Goal: Task Accomplishment & Management: Manage account settings

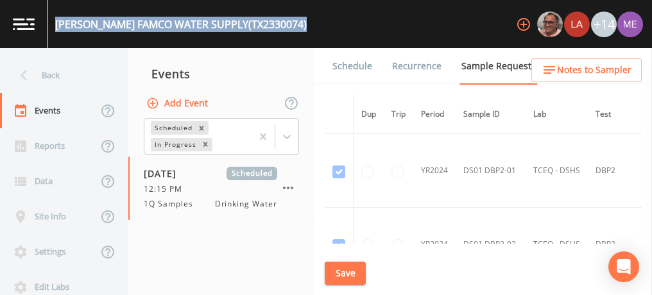
scroll to position [307, 4]
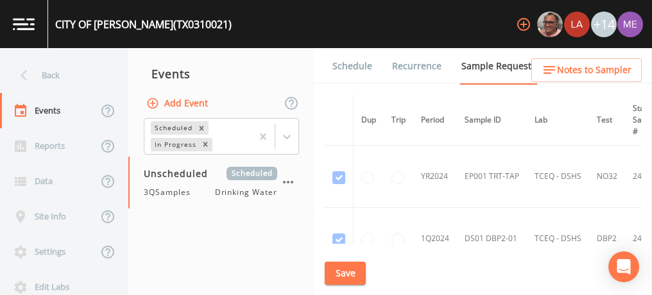
scroll to position [1263, 0]
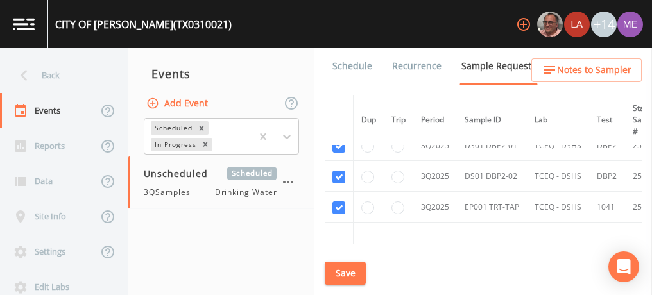
click at [56, 21] on div "CITY OF COMBES (TX0310021)" at bounding box center [143, 24] width 176 height 15
click at [47, 11] on link at bounding box center [24, 24] width 48 height 48
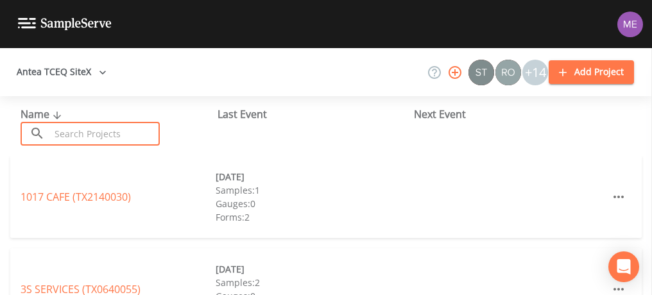
click at [55, 128] on input "text" at bounding box center [105, 134] width 110 height 24
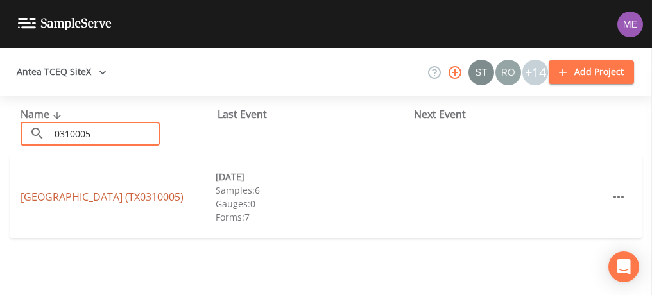
type input "0310005"
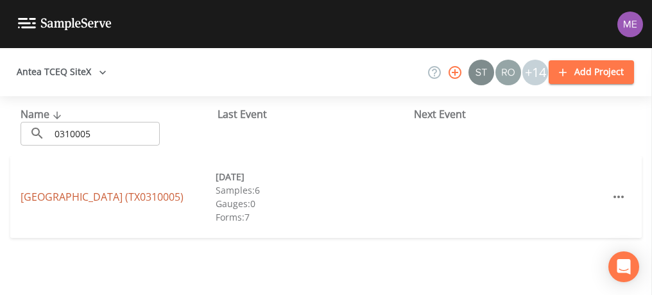
click at [127, 190] on link "LAGUNA MADRE WATER DISTRICT (TX0310005)" at bounding box center [102, 197] width 163 height 14
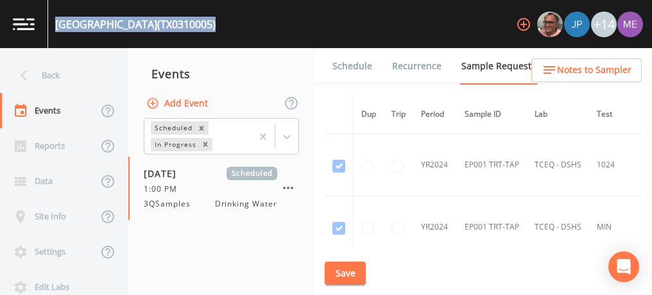
drag, startPoint x: 56, startPoint y: 26, endPoint x: 280, endPoint y: 32, distance: 224.6
click at [280, 32] on div "LAGUNA MADRE WATER DISTRICT (TX0310005) +14" at bounding box center [326, 24] width 652 height 48
copy div "LAGUNA MADRE WATER DISTRICT (TX0310005)"
click at [355, 64] on link "Schedule" at bounding box center [352, 66] width 44 height 36
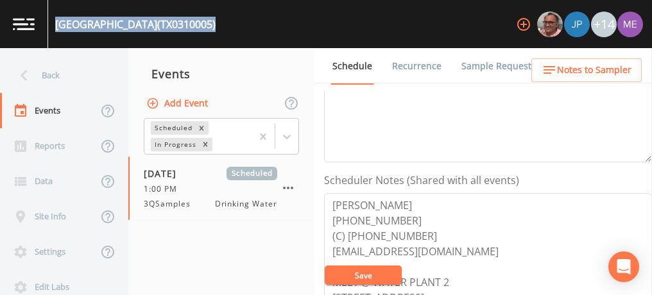
scroll to position [321, 0]
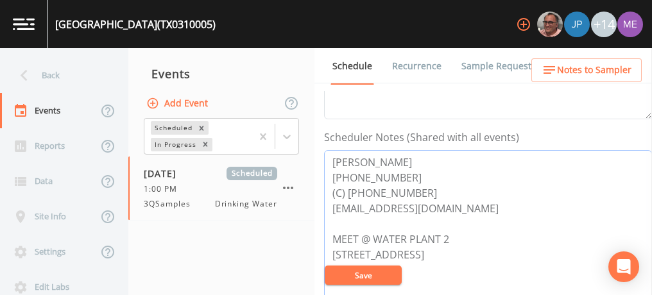
drag, startPoint x: 331, startPoint y: 160, endPoint x: 414, endPoint y: 184, distance: 86.9
click at [414, 184] on textarea "PABLO VILLARREAL 956-943-2626 (C) 956-572-0381 pvillarrealjr@lmwd.org MEET @ WA…" at bounding box center [488, 231] width 328 height 163
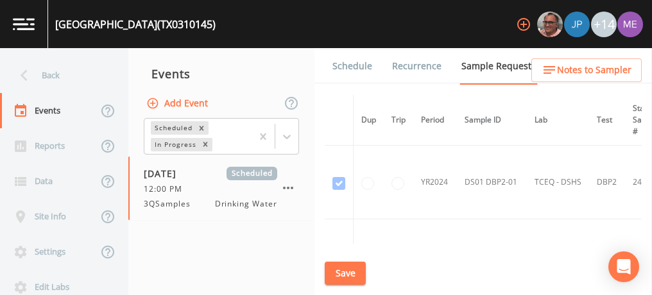
scroll to position [1064, 0]
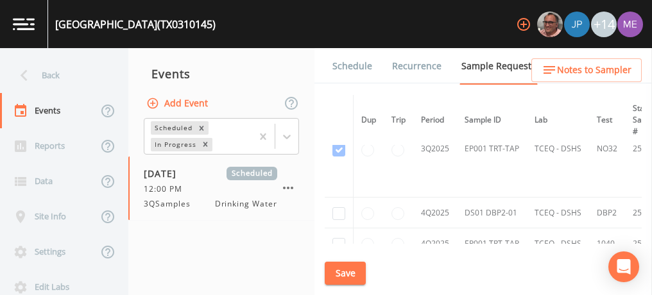
click at [55, 21] on div "[GEOGRAPHIC_DATA] (TX0310145)" at bounding box center [131, 24] width 167 height 48
click at [182, 26] on div "[GEOGRAPHIC_DATA] (TX0310145)" at bounding box center [135, 24] width 160 height 15
drag, startPoint x: 182, startPoint y: 26, endPoint x: 130, endPoint y: 21, distance: 52.8
click at [130, 21] on div "CAREFREE VALLEY RESORT (TX0310145)" at bounding box center [135, 24] width 160 height 15
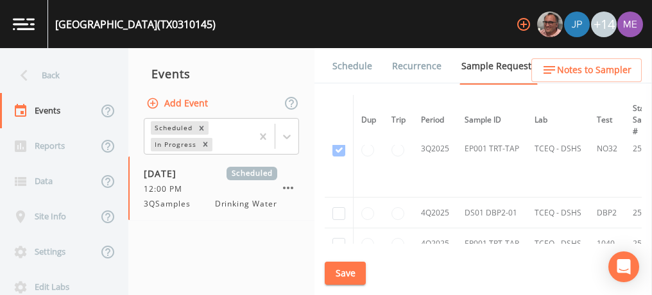
click at [130, 21] on div "CAREFREE VALLEY RESORT (TX0310145)" at bounding box center [135, 24] width 160 height 15
click at [65, 20] on div "CAREFREE VALLEY RESORT (TX0310145)" at bounding box center [135, 24] width 160 height 15
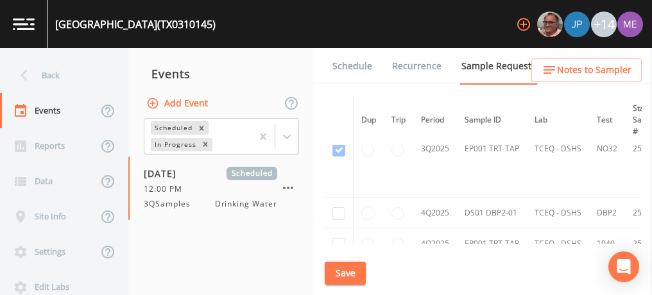
click at [65, 20] on div "CAREFREE VALLEY RESORT (TX0310145)" at bounding box center [135, 24] width 160 height 15
click at [258, 79] on div "Events" at bounding box center [221, 74] width 186 height 32
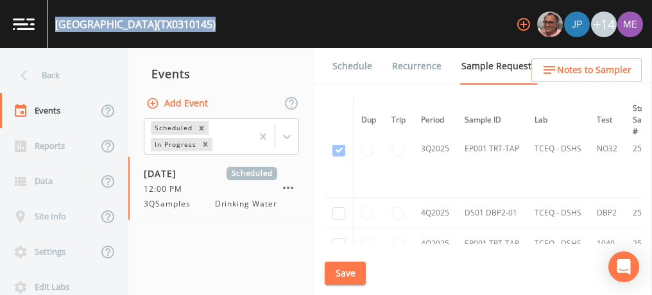
drag, startPoint x: 57, startPoint y: 21, endPoint x: 241, endPoint y: 15, distance: 184.2
click at [216, 15] on div "CAREFREE VALLEY RESORT (TX0310145)" at bounding box center [131, 24] width 167 height 48
copy div "CAREFREE VALLEY RESORT (TX0310145)"
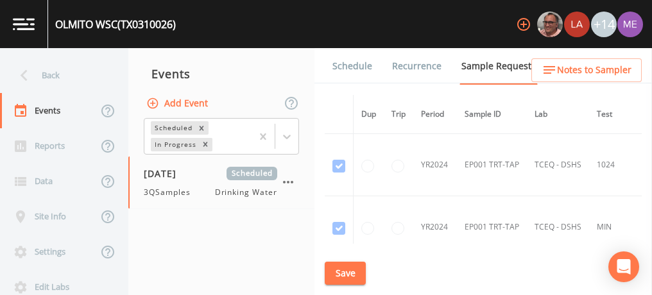
scroll to position [1936, 0]
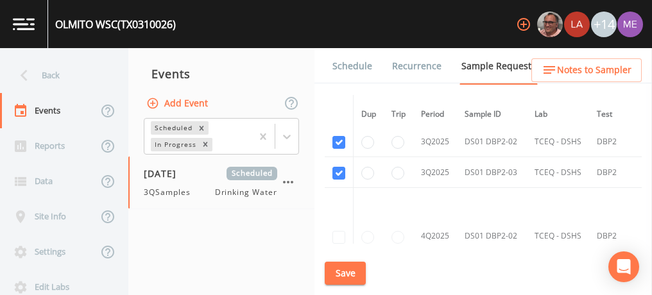
click at [55, 21] on div "OLMITO WSC (TX0310026)" at bounding box center [115, 24] width 121 height 15
drag, startPoint x: 56, startPoint y: 21, endPoint x: 192, endPoint y: 25, distance: 136.0
click at [192, 25] on div "OLMITO WSC (TX0310026) +14" at bounding box center [326, 24] width 652 height 48
drag, startPoint x: 192, startPoint y: 25, endPoint x: 126, endPoint y: 24, distance: 66.7
copy div "OLMITO WSC (TX0310026)"
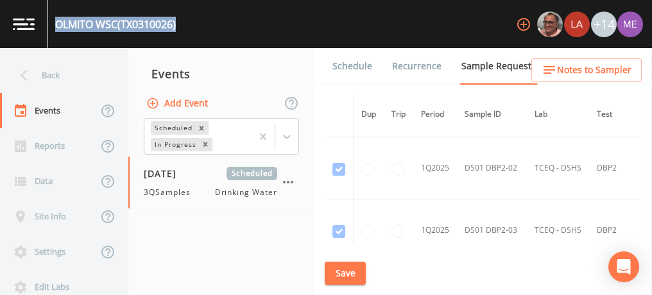
scroll to position [1807, 0]
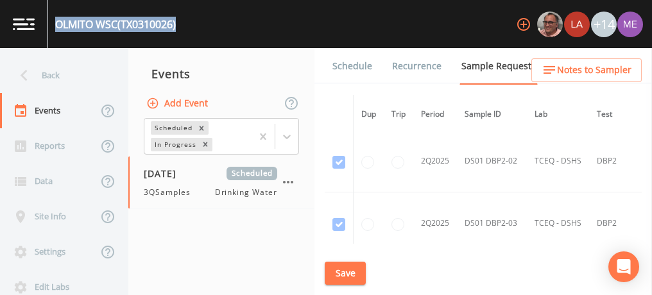
click at [345, 273] on button "Save" at bounding box center [345, 274] width 41 height 24
click at [352, 68] on link "Schedule" at bounding box center [352, 66] width 44 height 36
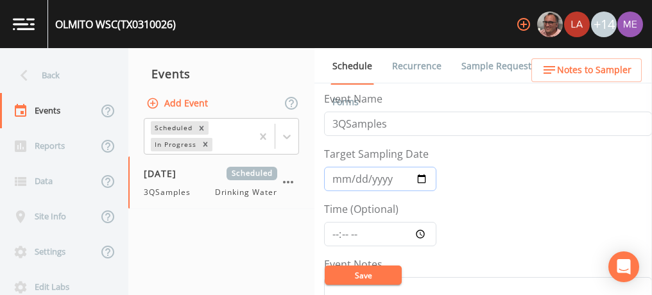
click at [342, 181] on input "2025-08-12" at bounding box center [380, 179] width 112 height 24
type input "2025-09-12"
type input "[DATE]"
click at [335, 236] on input "Time (Optional)" at bounding box center [380, 234] width 112 height 24
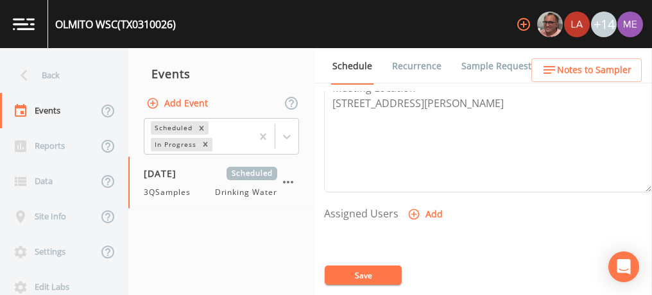
scroll to position [442, 0]
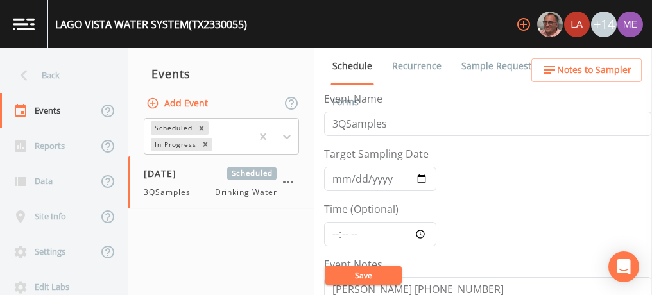
scroll to position [110, 0]
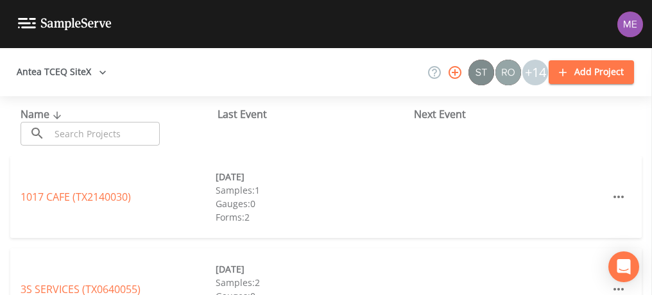
click at [108, 128] on input "text" at bounding box center [105, 134] width 110 height 24
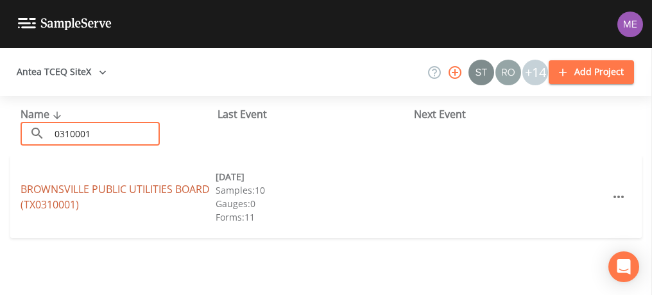
type input "0310001"
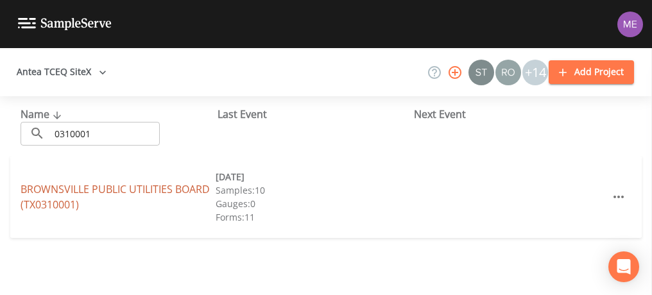
click at [65, 189] on link "BROWNSVILLE PUBLIC UTILITIES BOARD (TX0310001)" at bounding box center [115, 197] width 189 height 30
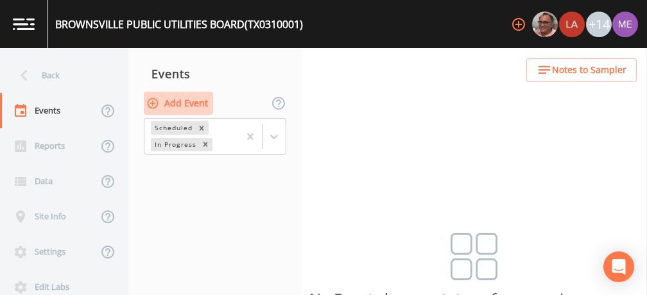
click at [169, 101] on button "Add Event" at bounding box center [178, 104] width 69 height 24
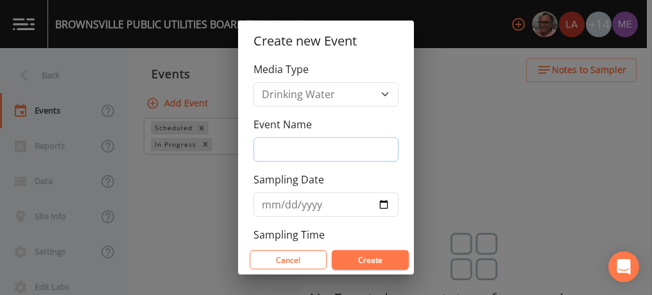
click at [275, 149] on input "Event Name" at bounding box center [325, 149] width 145 height 24
type input "3QSamples"
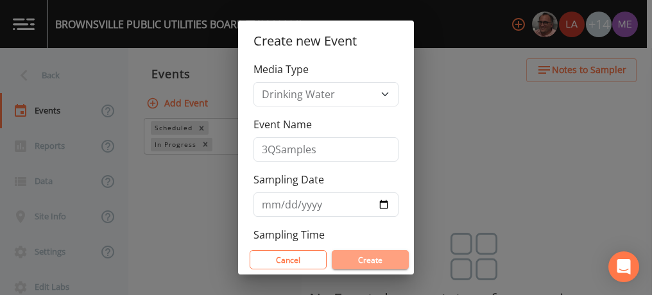
click at [355, 260] on button "Create" at bounding box center [370, 259] width 77 height 19
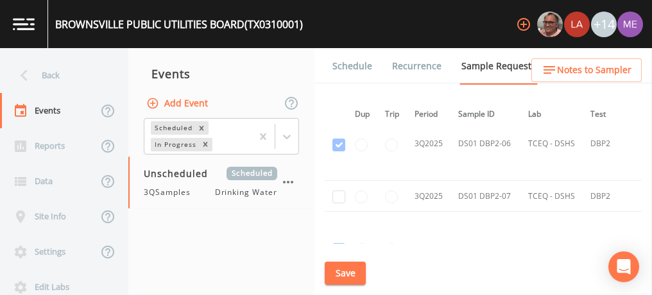
scroll to position [6813, 5]
checkbox input "true"
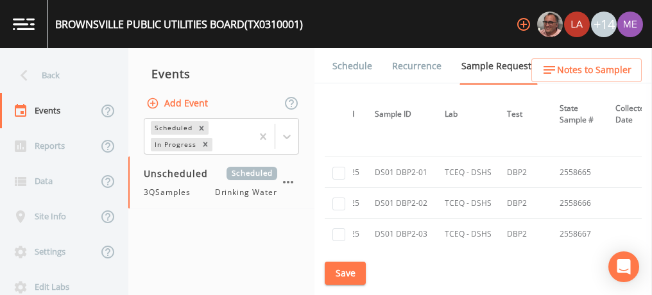
scroll to position [5918, 90]
click at [340, 271] on button "Save" at bounding box center [345, 274] width 41 height 24
click at [333, 274] on button "Save" at bounding box center [345, 274] width 41 height 24
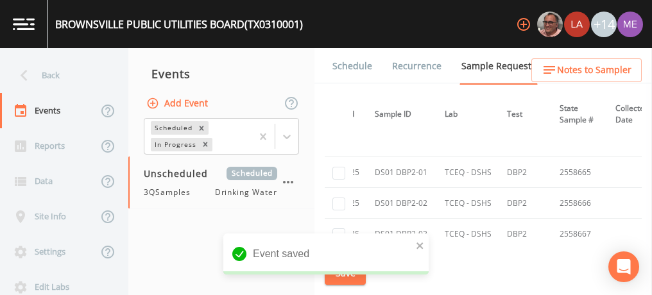
click at [358, 63] on link "Schedule" at bounding box center [352, 66] width 44 height 36
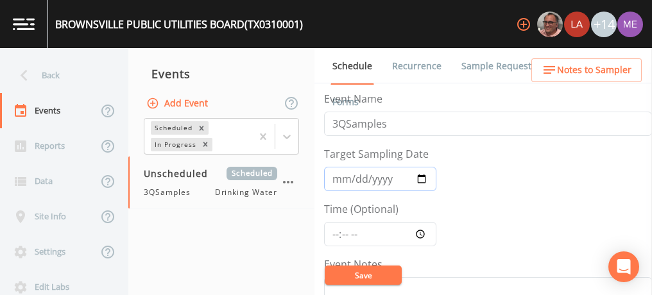
click at [344, 179] on input "Target Sampling Date" at bounding box center [380, 179] width 112 height 24
type input "2025-09-03"
click at [389, 278] on button "Save" at bounding box center [363, 275] width 77 height 19
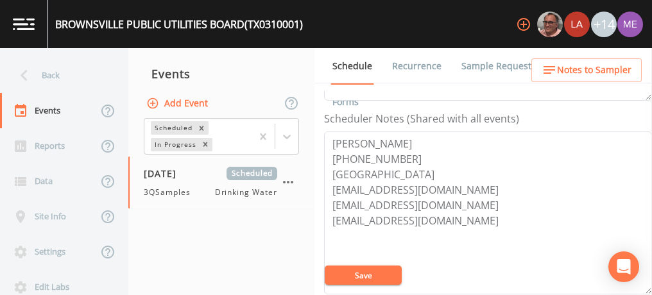
scroll to position [341, 0]
click at [478, 62] on link "Sample Requests" at bounding box center [498, 66] width 78 height 36
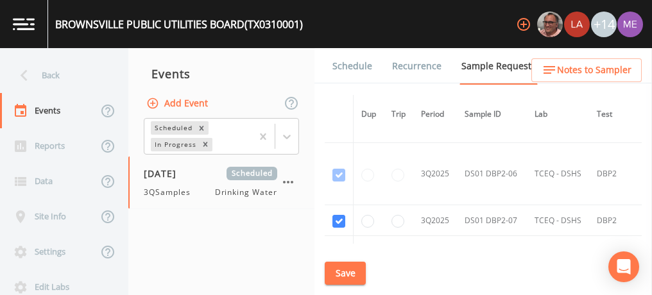
scroll to position [5716, 0]
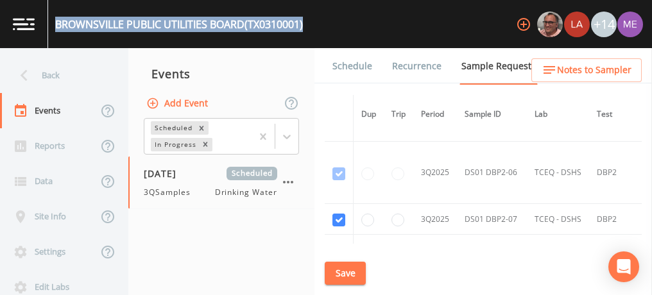
drag, startPoint x: 56, startPoint y: 22, endPoint x: 308, endPoint y: 24, distance: 252.1
click at [308, 24] on div "BROWNSVILLE PUBLIC UTILITIES BOARD (TX0310001) +14" at bounding box center [326, 24] width 652 height 48
copy div "BROWNSVILLE PUBLIC UTILITIES BOARD (TX0310001)"
click at [353, 65] on link "Schedule" at bounding box center [352, 66] width 44 height 36
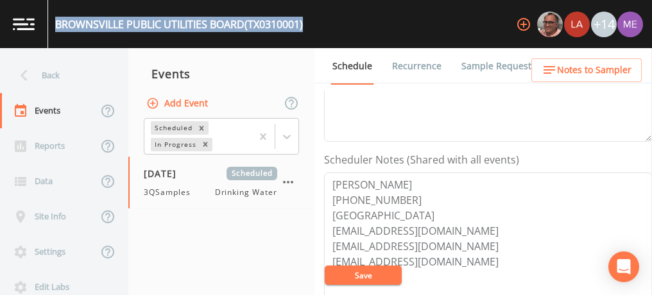
scroll to position [321, 0]
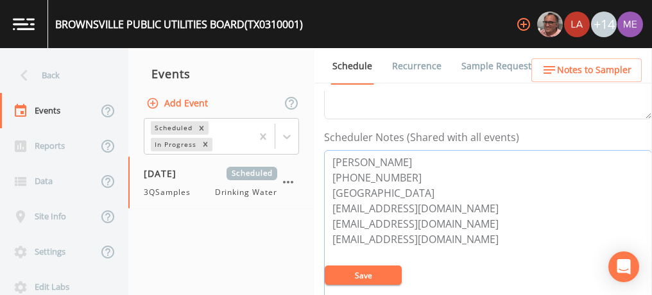
drag, startPoint x: 333, startPoint y: 160, endPoint x: 394, endPoint y: 171, distance: 62.5
click at [394, 171] on textarea "[PERSON_NAME] [PHONE_NUMBER] [GEOGRAPHIC_DATA] [EMAIL_ADDRESS][DOMAIN_NAME] [EM…" at bounding box center [488, 231] width 328 height 163
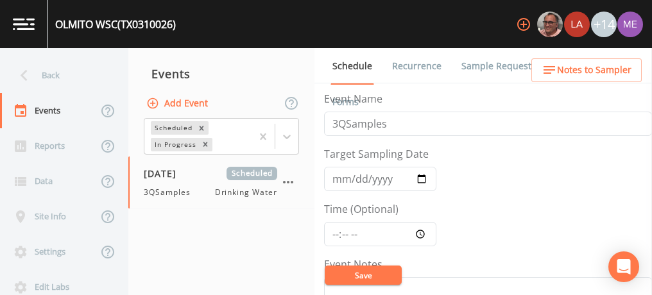
scroll to position [314, 0]
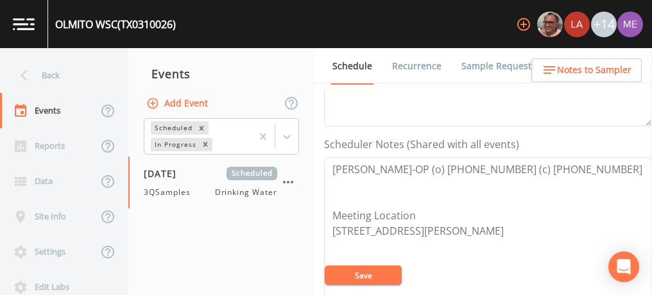
click at [594, 157] on textarea "Martin Martinez-OP (o) 956-350-4099 (c) 956-455-8179 Meeting Location 101 Clara…" at bounding box center [488, 238] width 328 height 163
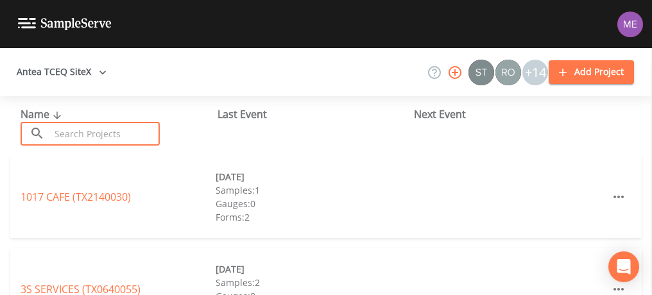
click at [105, 133] on input "text" at bounding box center [105, 134] width 110 height 24
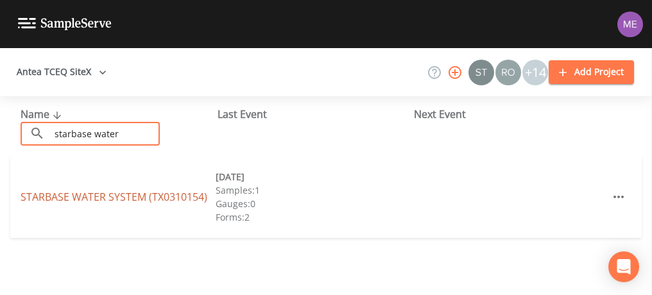
type input "starbase water"
click at [103, 197] on link "STARBASE WATER SYSTEM (TX0310154)" at bounding box center [114, 197] width 187 height 14
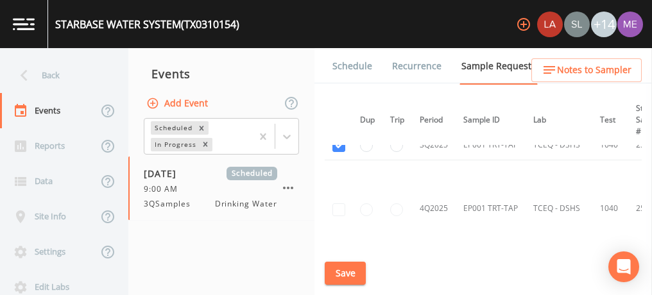
scroll to position [577, 1]
click at [346, 67] on link "Schedule" at bounding box center [352, 66] width 44 height 36
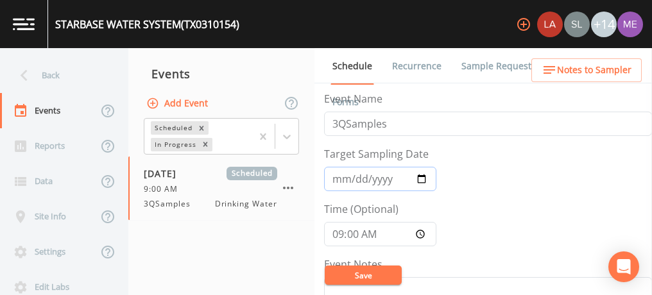
click at [340, 176] on input "2025-08-14" at bounding box center [380, 179] width 112 height 24
type input "2025-09-14"
type input "[DATE]"
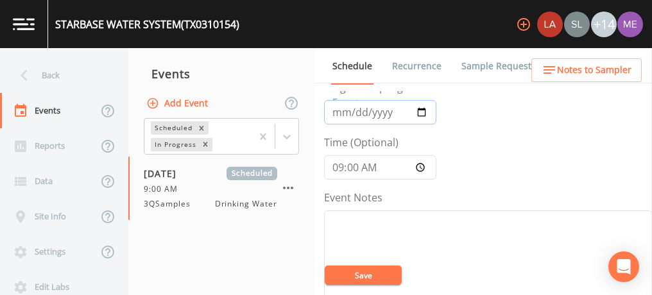
scroll to position [60, 0]
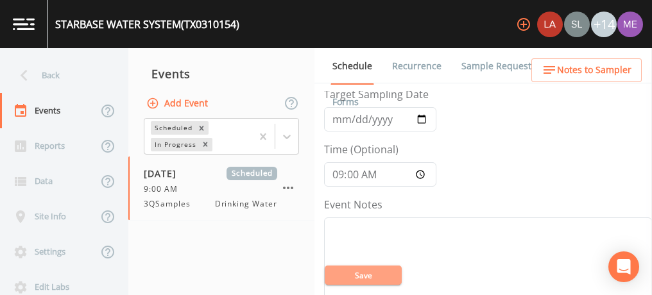
click at [380, 278] on button "Save" at bounding box center [363, 275] width 77 height 19
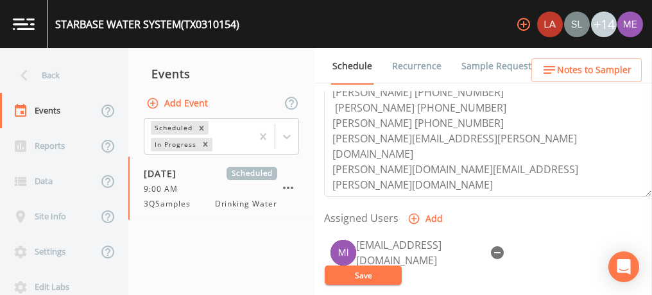
scroll to position [437, 0]
click at [498, 246] on icon "button" at bounding box center [497, 252] width 13 height 13
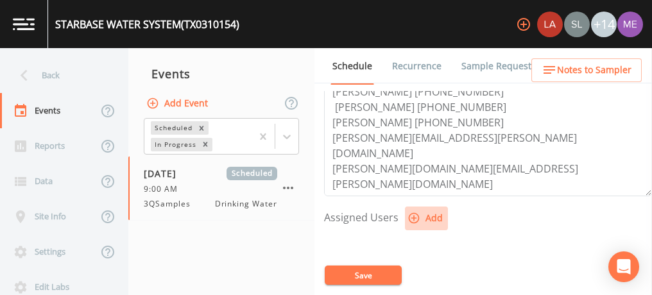
click at [412, 214] on icon "button" at bounding box center [413, 218] width 13 height 13
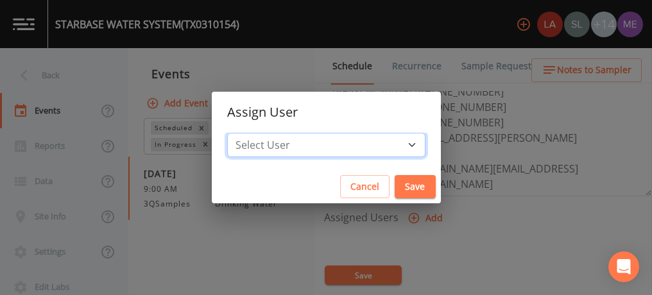
click at [391, 147] on select "Select User [PERSON_NAME] [PERSON_NAME] [PERSON_NAME] [PERSON_NAME] [PERSON_NAM…" at bounding box center [326, 145] width 198 height 24
select select "6518b6a0-c5fa-4d0f-8e3d-fc6e8623860b"
click at [246, 133] on select "Select User [PERSON_NAME] [PERSON_NAME] [PERSON_NAME] [PERSON_NAME] [PERSON_NAM…" at bounding box center [326, 145] width 198 height 24
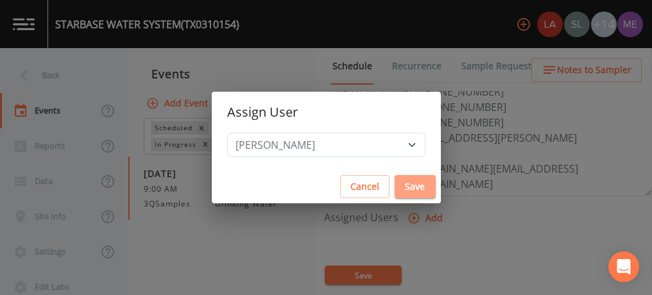
click at [394, 185] on button "Save" at bounding box center [414, 187] width 41 height 24
select select
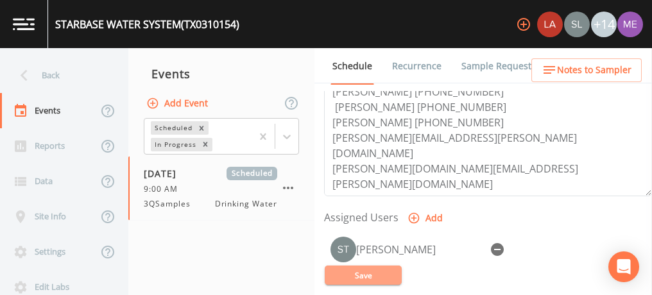
click at [376, 269] on button "Save" at bounding box center [363, 275] width 77 height 19
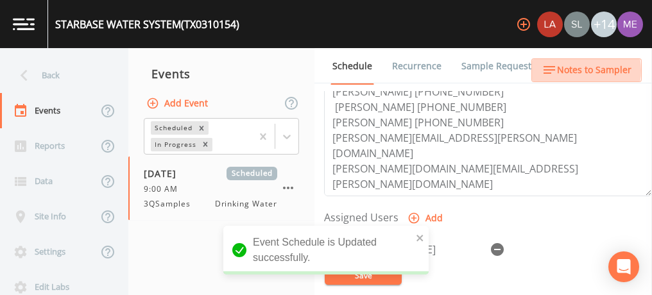
click at [576, 71] on span "Notes to Sampler" at bounding box center [594, 70] width 74 height 16
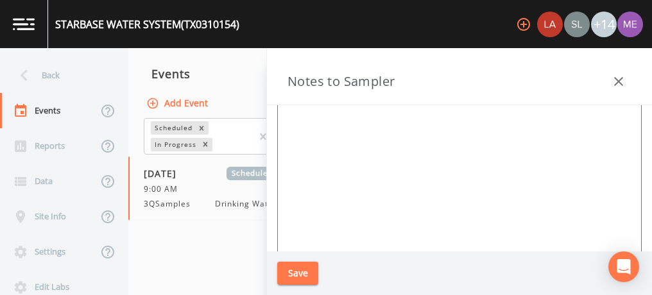
scroll to position [174, 0]
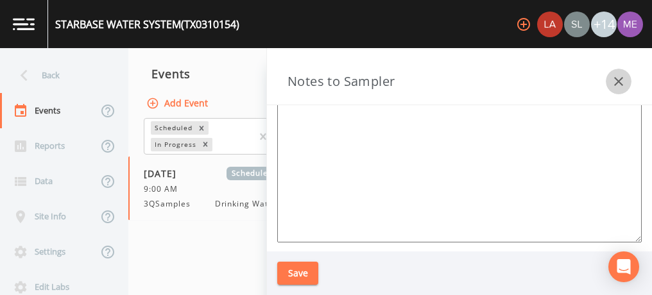
click at [613, 79] on icon "button" at bounding box center [618, 81] width 15 height 15
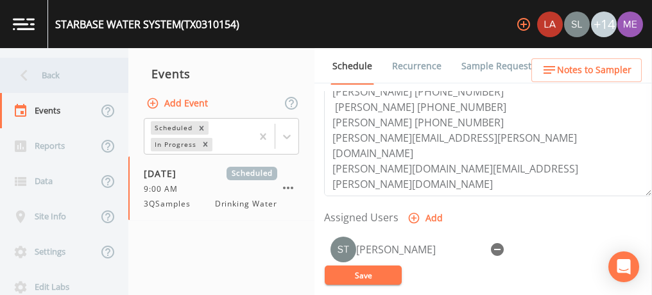
click at [49, 75] on div "Back" at bounding box center [57, 75] width 115 height 35
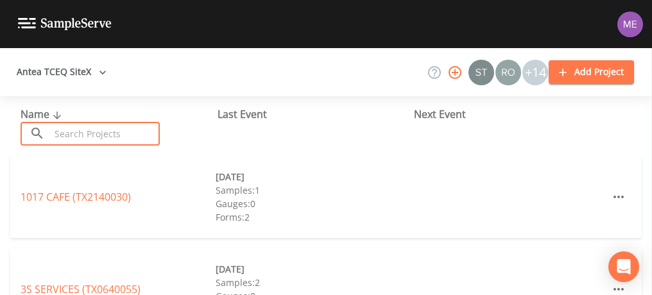
click at [69, 134] on input "text" at bounding box center [105, 134] width 110 height 24
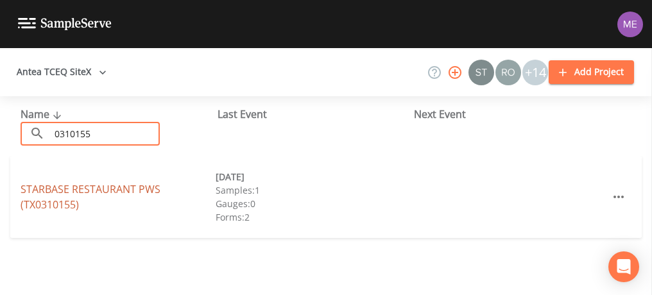
type input "0310155"
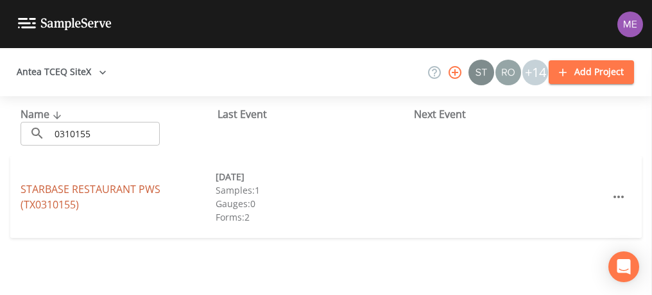
click at [53, 185] on link "STARBASE RESTAURANT PWS (TX0310155)" at bounding box center [91, 197] width 140 height 30
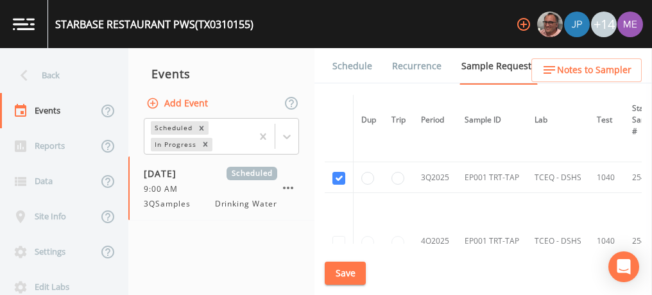
scroll to position [475, 0]
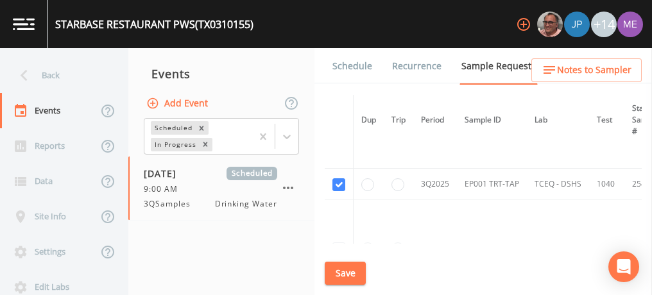
click at [347, 62] on link "Schedule" at bounding box center [352, 66] width 44 height 36
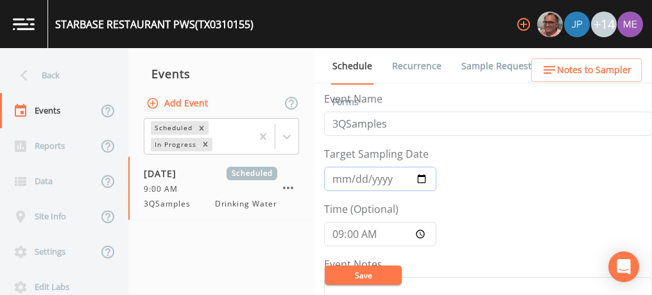
click at [337, 178] on input "2025-08-14" at bounding box center [380, 179] width 112 height 24
type input "2025-09-14"
type input "2025-09-02"
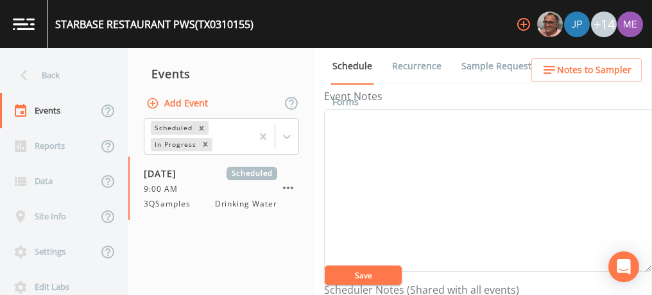
scroll to position [163, 0]
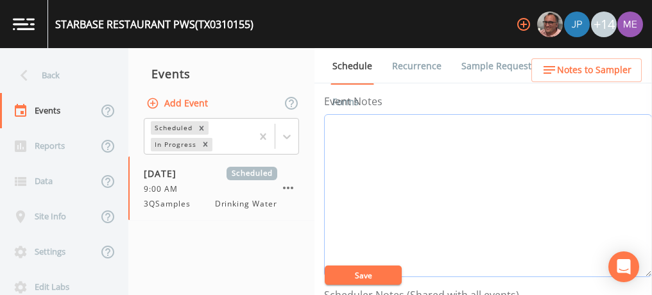
click at [337, 178] on textarea "Event Notes" at bounding box center [488, 195] width 328 height 163
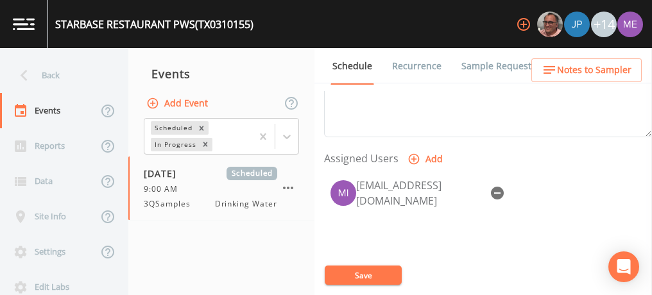
scroll to position [503, 0]
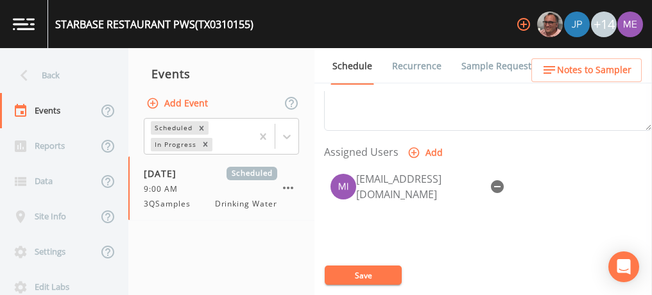
type textarea "Confirmed with Phillip 8/27"
click at [499, 180] on icon "button" at bounding box center [497, 186] width 13 height 13
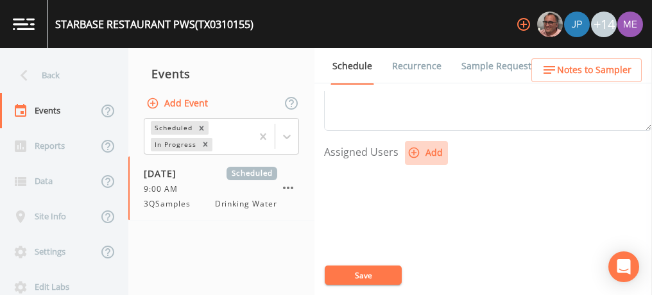
click at [426, 147] on button "Add" at bounding box center [426, 153] width 43 height 24
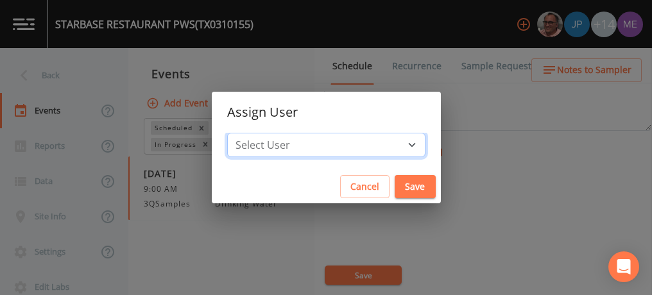
click at [394, 142] on select "Select User Mike Franklin Joshua gere Paul Lauren Saenz David Weber Zachary Eva…" at bounding box center [326, 145] width 198 height 24
select select "6518b6a0-c5fa-4d0f-8e3d-fc6e8623860b"
click at [246, 133] on select "Select User Mike Franklin Joshua gere Paul Lauren Saenz David Weber Zachary Eva…" at bounding box center [326, 145] width 198 height 24
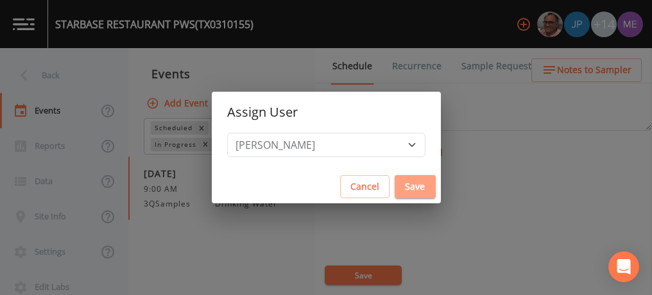
click at [394, 180] on button "Save" at bounding box center [414, 187] width 41 height 24
select select
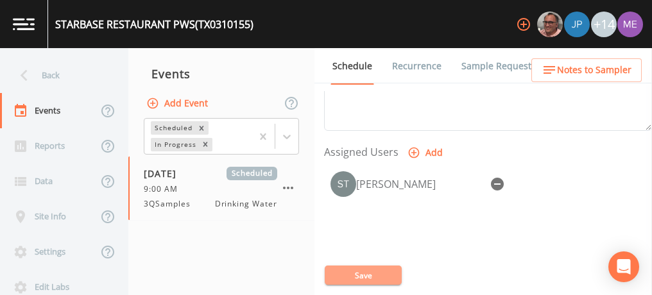
click at [381, 275] on button "Save" at bounding box center [363, 275] width 77 height 19
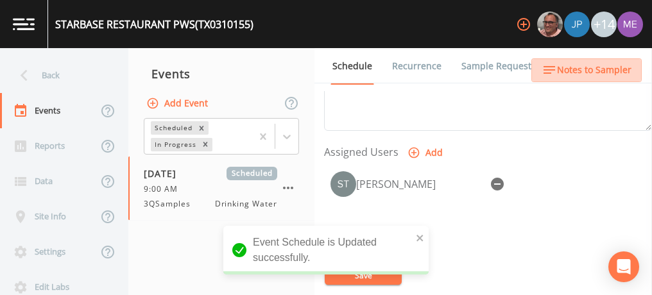
click at [596, 72] on span "Notes to Sampler" at bounding box center [594, 70] width 74 height 16
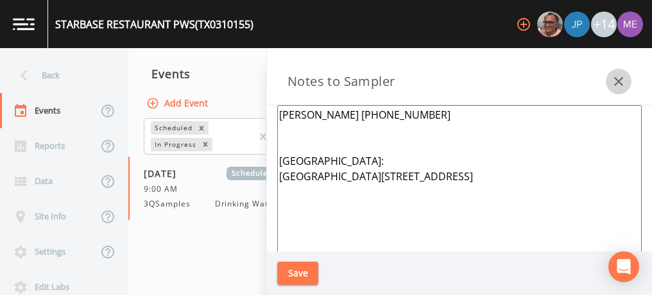
click at [622, 80] on icon "button" at bounding box center [618, 81] width 15 height 15
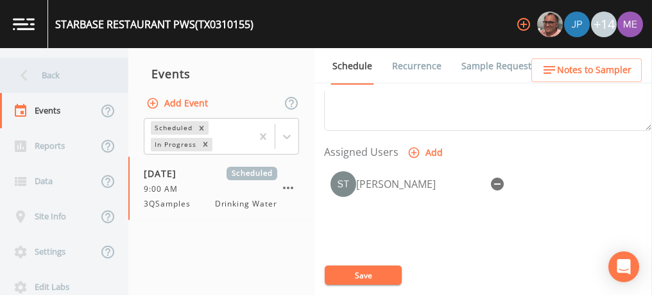
click at [55, 77] on div "Back" at bounding box center [57, 75] width 115 height 35
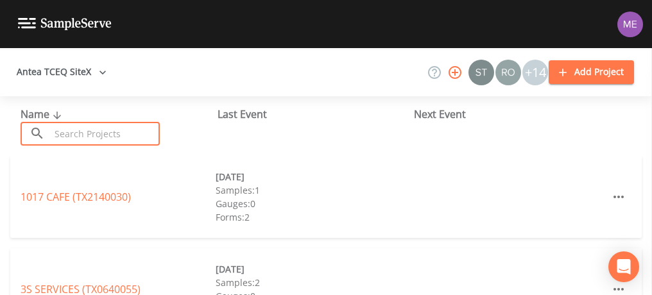
click at [71, 135] on input "text" at bounding box center [105, 134] width 110 height 24
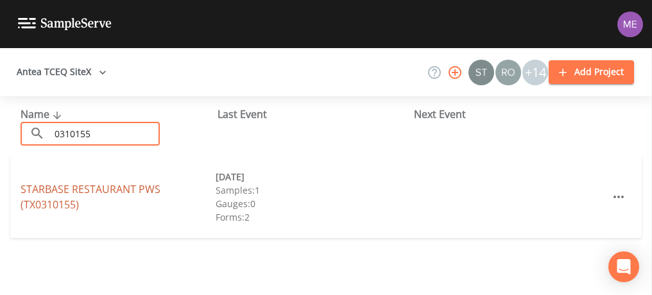
type input "0310155"
click at [60, 192] on link "STARBASE RESTAURANT PWS (TX0310155)" at bounding box center [91, 197] width 140 height 30
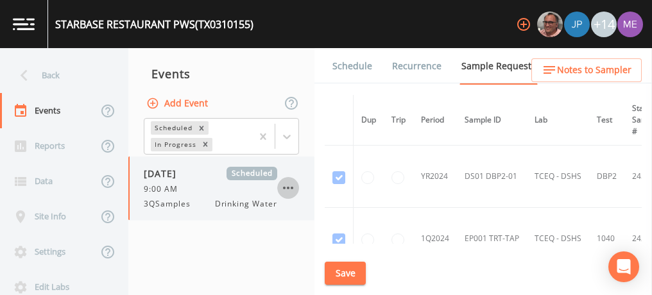
click at [289, 183] on icon "button" at bounding box center [287, 187] width 15 height 15
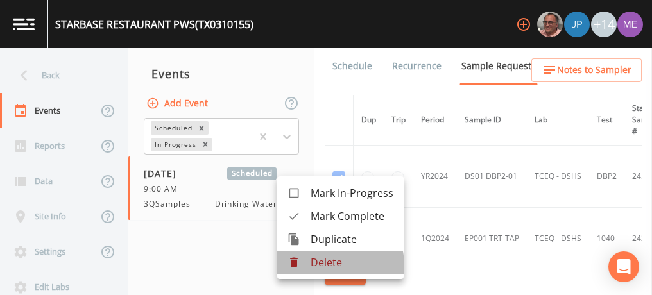
click at [325, 266] on p "Delete" at bounding box center [351, 262] width 83 height 15
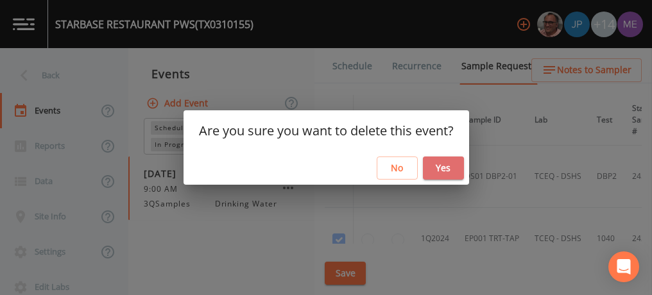
click at [444, 169] on button "Yes" at bounding box center [443, 169] width 41 height 24
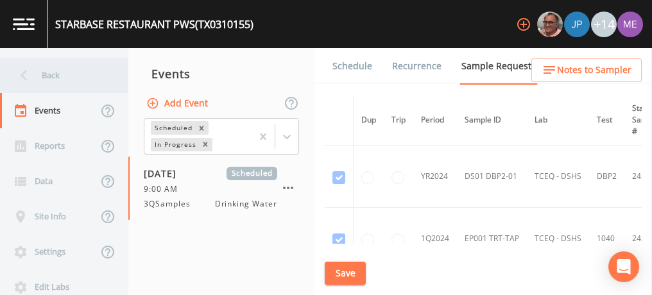
click at [47, 74] on div "Back" at bounding box center [57, 75] width 115 height 35
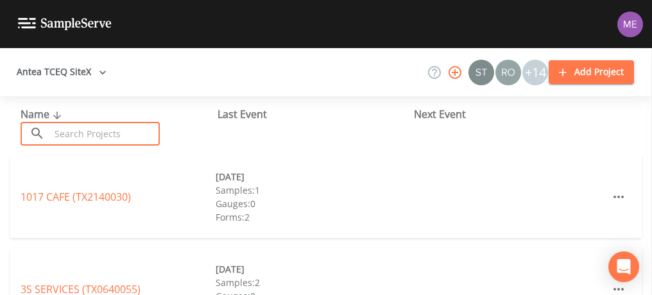
click at [81, 130] on input "text" at bounding box center [105, 134] width 110 height 24
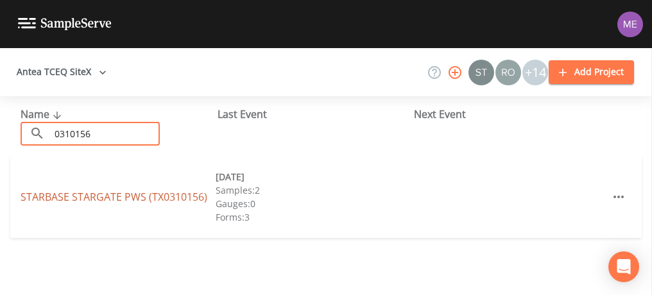
type input "0310156"
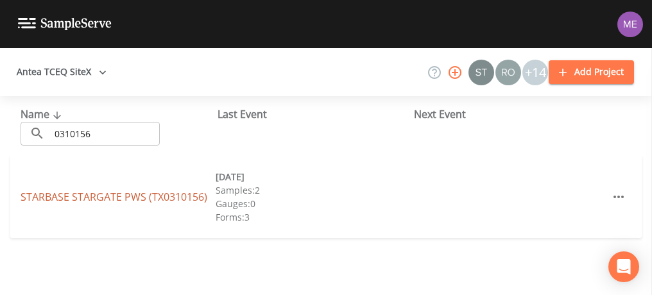
click at [53, 198] on link "STARBASE STARGATE PWS (TX0310156)" at bounding box center [114, 197] width 187 height 14
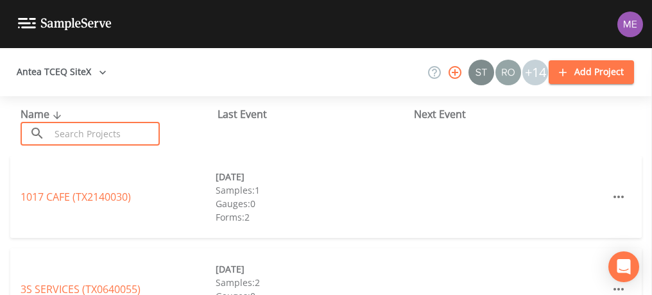
click at [61, 126] on input "text" at bounding box center [105, 134] width 110 height 24
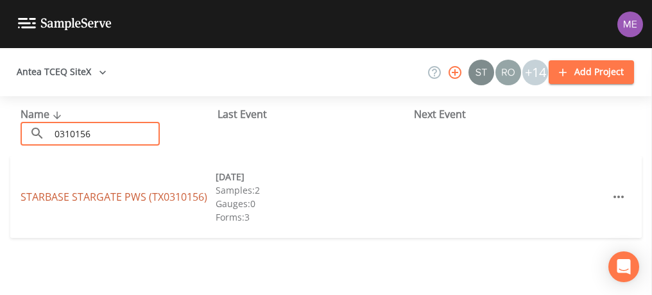
type input "0310156"
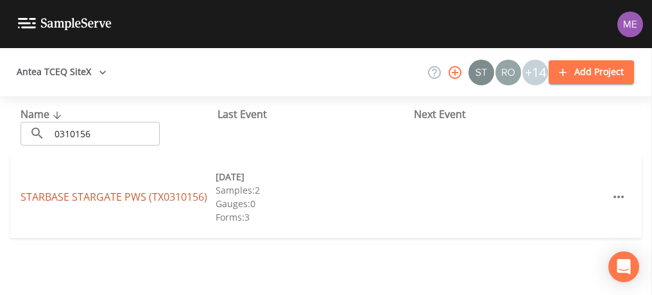
click at [47, 196] on link "STARBASE STARGATE PWS (TX0310156)" at bounding box center [114, 197] width 187 height 14
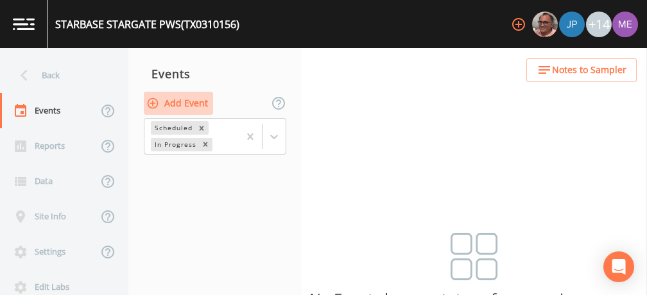
click at [178, 103] on button "Add Event" at bounding box center [178, 104] width 69 height 24
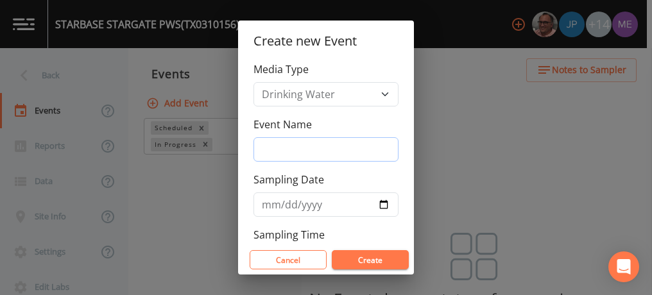
click at [282, 141] on input "Event Name" at bounding box center [325, 149] width 145 height 24
type input "3QSamples"
click at [265, 201] on input "Sampling Date" at bounding box center [325, 204] width 145 height 24
type input "[DATE]"
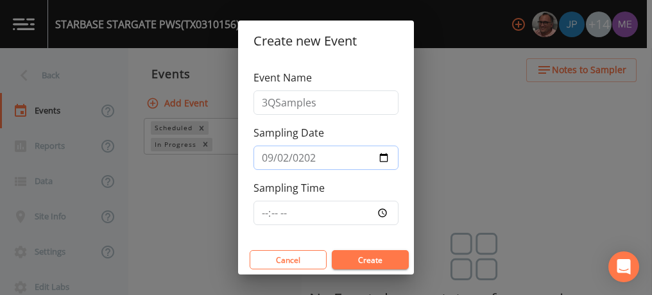
scroll to position [47, 0]
click at [264, 208] on input "Sampling Time" at bounding box center [325, 212] width 145 height 24
type input "09:00"
click at [354, 252] on button "Create" at bounding box center [370, 259] width 77 height 19
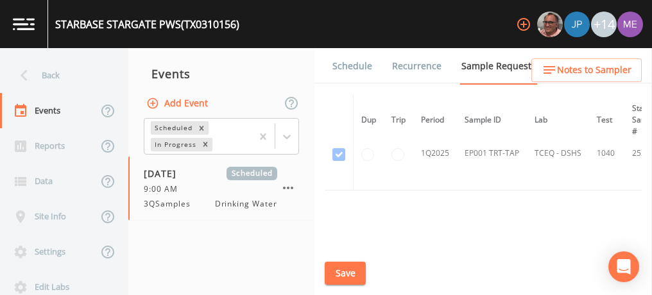
scroll to position [687, 0]
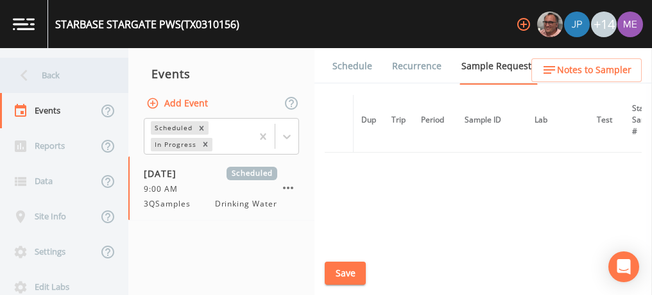
click at [53, 78] on div "Back" at bounding box center [57, 75] width 115 height 35
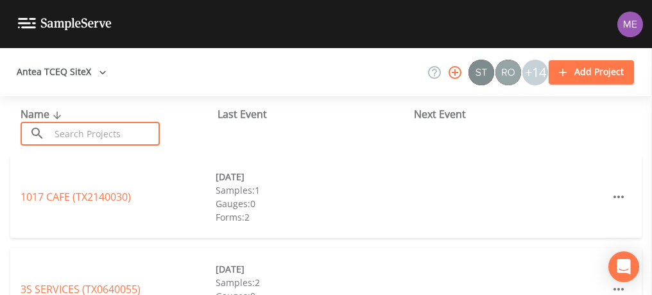
click at [76, 131] on input "text" at bounding box center [105, 134] width 110 height 24
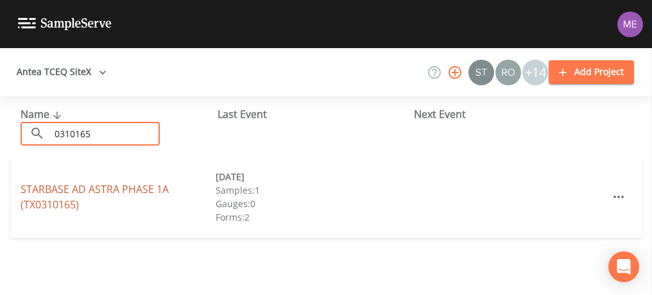
type input "0310165"
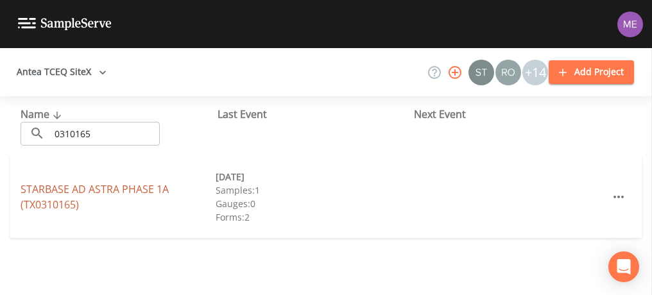
click at [62, 186] on link "STARBASE AD ASTRA PHASE 1A (TX0310165)" at bounding box center [95, 197] width 148 height 30
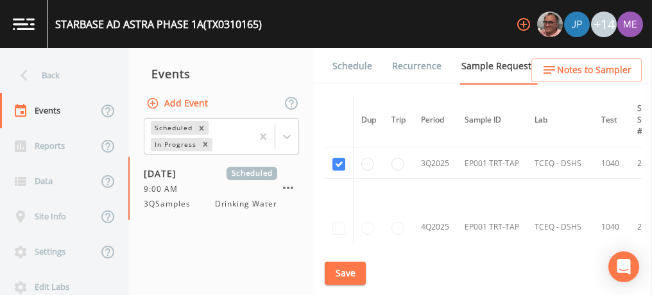
scroll to position [558, 0]
click at [357, 66] on link "Schedule" at bounding box center [352, 66] width 44 height 36
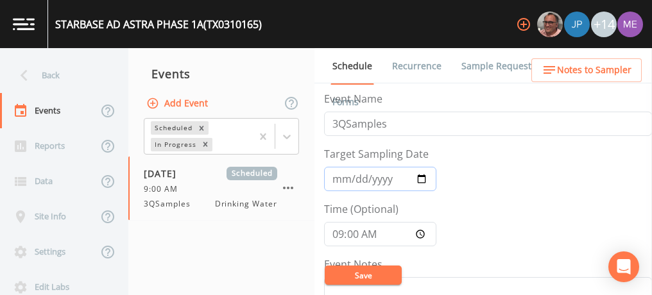
click at [334, 182] on input "[DATE]" at bounding box center [380, 179] width 112 height 24
type input "[DATE]"
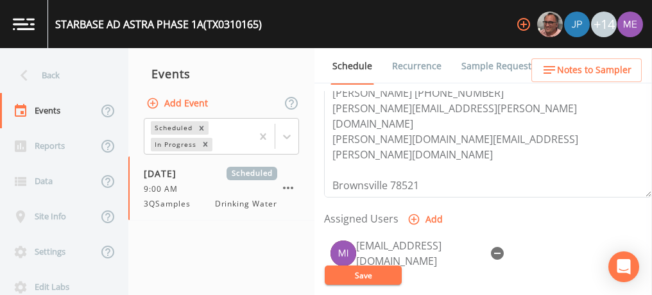
scroll to position [437, 0]
click at [495, 246] on icon "button" at bounding box center [497, 252] width 13 height 13
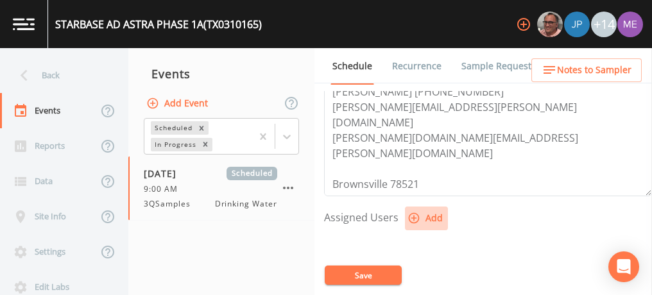
click at [413, 216] on icon "button" at bounding box center [413, 218] width 13 height 13
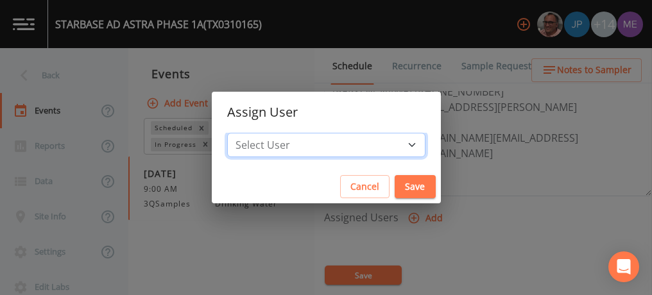
click at [389, 143] on select "Select User Mike Franklin Joshua gere Paul Lauren Saenz David Weber Zachary Eva…" at bounding box center [326, 145] width 198 height 24
select select "6518b6a0-c5fa-4d0f-8e3d-fc6e8623860b"
click at [246, 133] on select "Select User Mike Franklin Joshua gere Paul Lauren Saenz David Weber Zachary Eva…" at bounding box center [326, 145] width 198 height 24
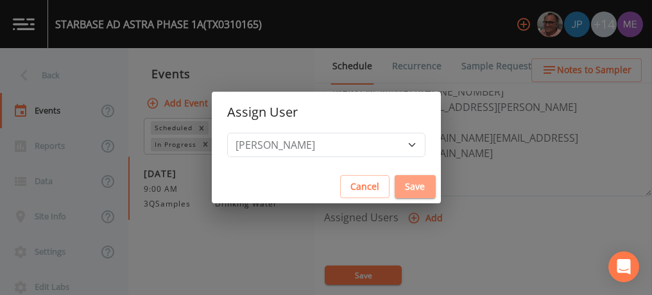
click at [394, 184] on button "Save" at bounding box center [414, 187] width 41 height 24
select select
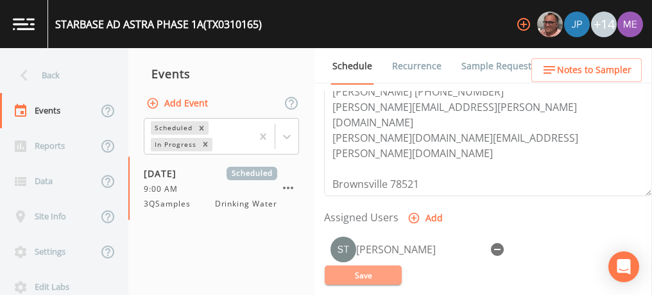
click at [360, 278] on button "Save" at bounding box center [363, 275] width 77 height 19
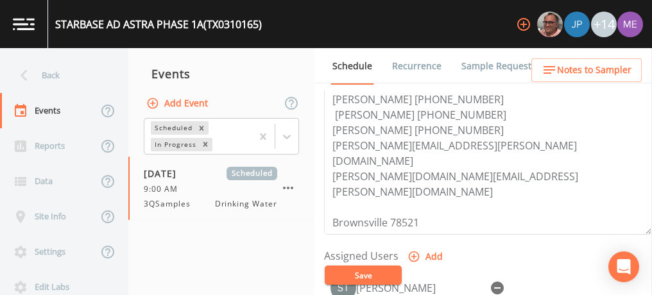
scroll to position [398, 0]
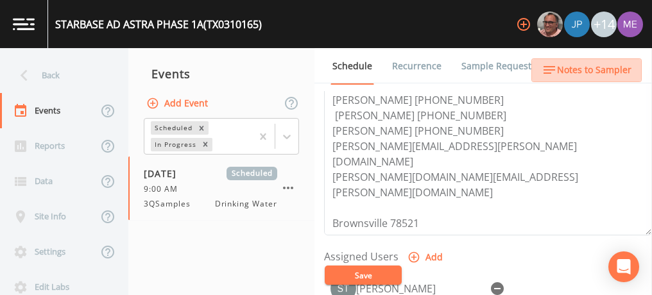
click at [598, 74] on span "Notes to Sampler" at bounding box center [594, 70] width 74 height 16
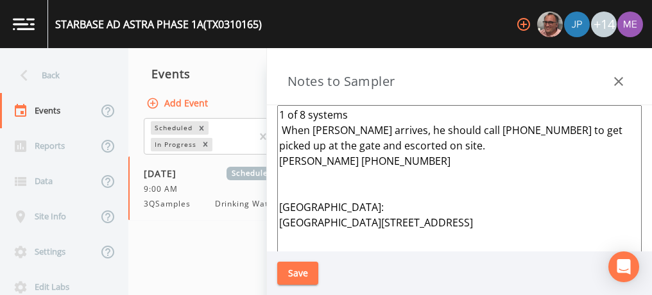
click at [353, 113] on textarea "1 of 8 systems When Mike arrives, he should call 956-674-1840 to get picked up …" at bounding box center [459, 261] width 364 height 312
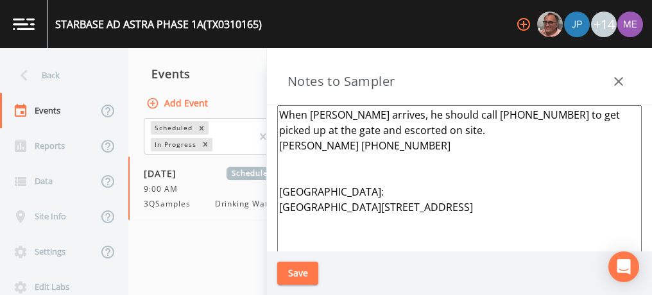
click at [402, 145] on textarea "When Mike arrives, he should call 956-674-1840 to get picked up at the gate and…" at bounding box center [459, 261] width 364 height 312
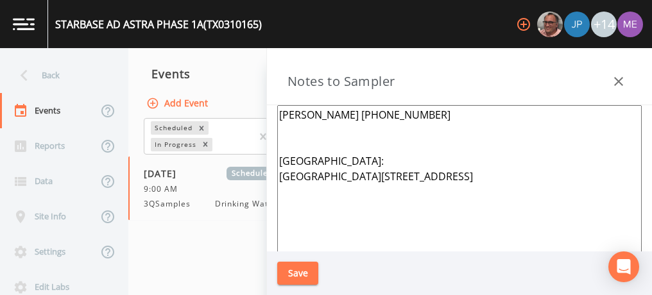
type textarea "Phillip Katanac 615-955-2843 Meeting Point: Stargate Gate B2 1 Rocket Rd Browns…"
click at [300, 278] on button "Save" at bounding box center [297, 274] width 41 height 24
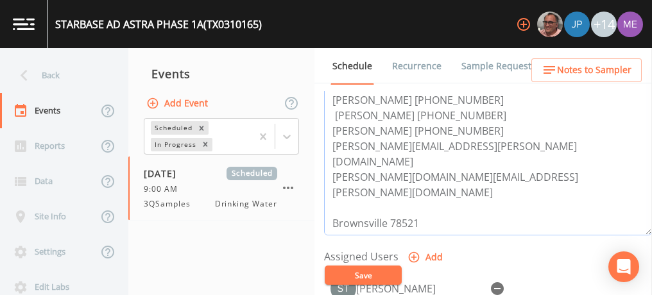
click at [384, 201] on textarea "Phillip Katanac 615-955-2843 Meeting Point: Stargate Gate B2 1 Rocket Rd Browns…" at bounding box center [488, 153] width 328 height 163
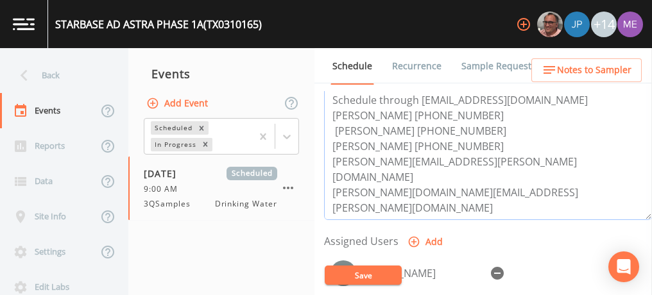
scroll to position [444, 0]
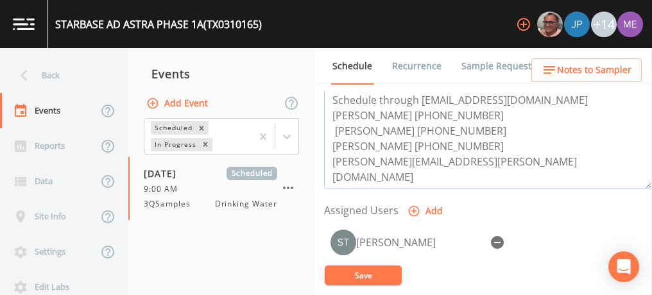
type textarea "Phillip Katanac 615-955-2843 Meeting Point: Stargate Gate B2 1 Rocket Rd Browns…"
click at [375, 271] on button "Save" at bounding box center [363, 275] width 77 height 19
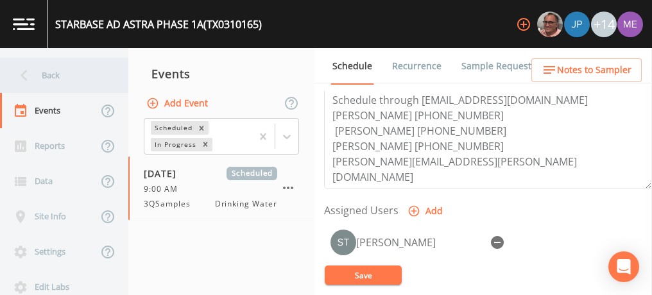
click at [43, 76] on div "Back" at bounding box center [57, 75] width 115 height 35
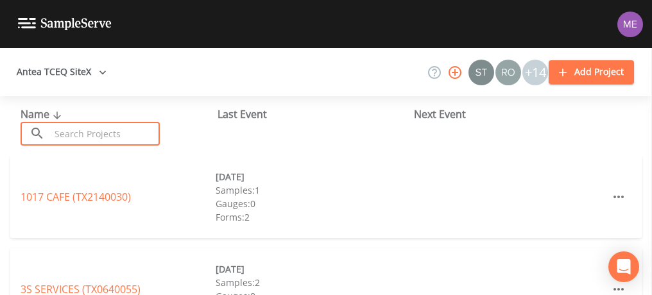
click at [67, 128] on input "text" at bounding box center [105, 134] width 110 height 24
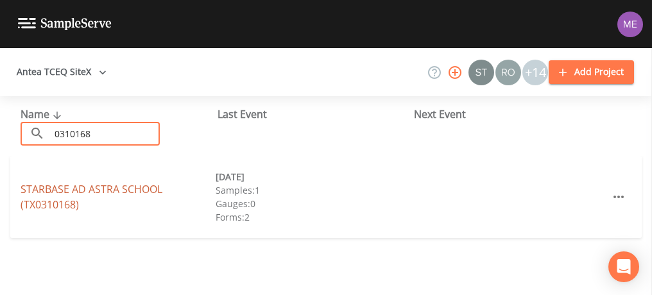
type input "0310168"
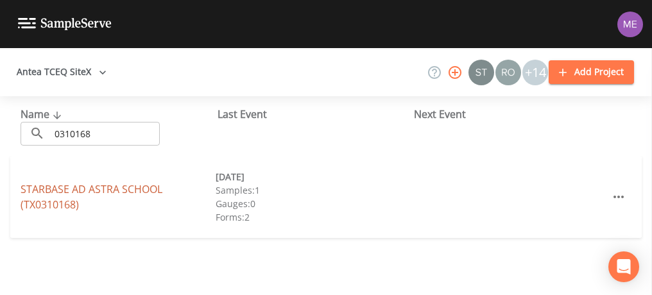
click at [55, 189] on link "STARBASE AD ASTRA SCHOOL (TX0310168)" at bounding box center [92, 197] width 142 height 30
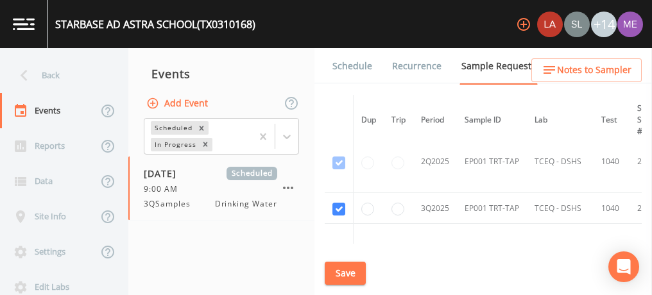
scroll to position [453, 0]
click at [343, 65] on link "Schedule" at bounding box center [352, 66] width 44 height 36
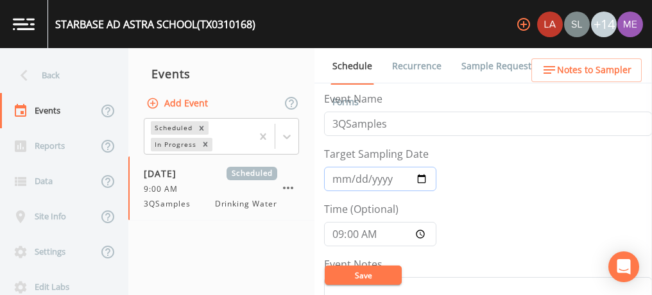
click at [339, 177] on input "2025-08-14" at bounding box center [380, 179] width 112 height 24
type input "2025-09-14"
type input "[DATE]"
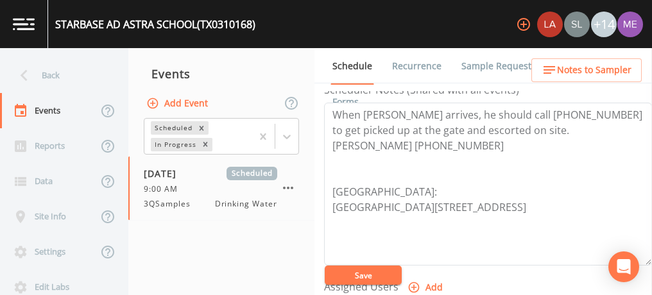
scroll to position [370, 0]
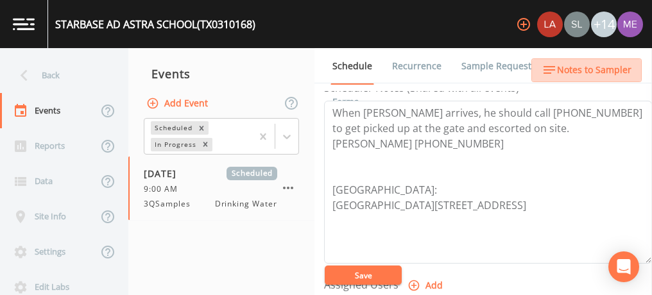
click at [588, 66] on span "Notes to Sampler" at bounding box center [594, 70] width 74 height 16
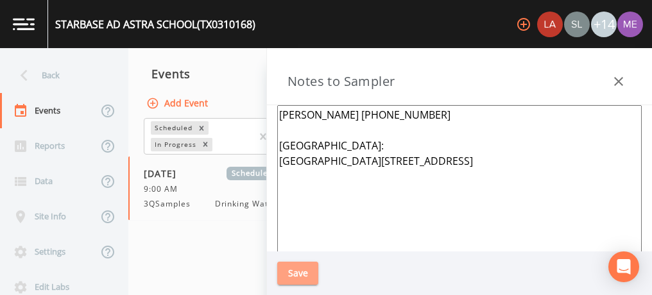
click at [305, 271] on button "Save" at bounding box center [297, 274] width 41 height 24
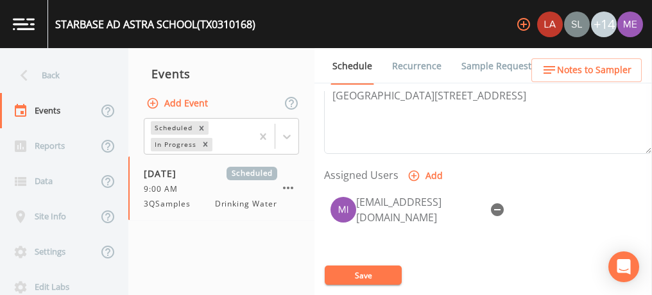
scroll to position [480, 0]
click at [502, 205] on icon "button" at bounding box center [497, 209] width 13 height 13
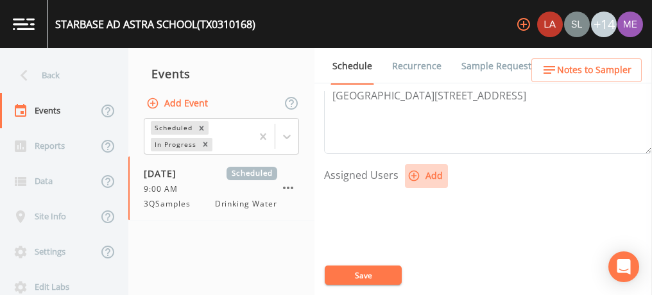
click at [413, 170] on icon "button" at bounding box center [413, 175] width 13 height 13
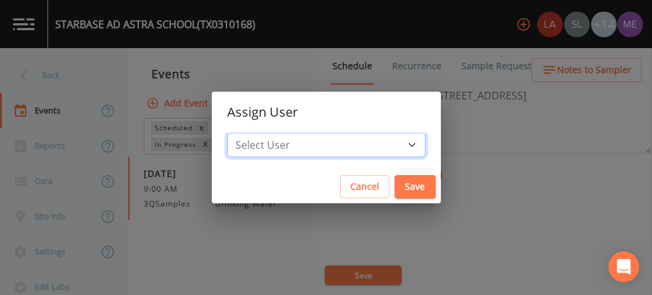
click at [390, 144] on select "Select User Lauren Saenz Sloan Rigamonti Joshua gere Paul Mike Franklin Zachary…" at bounding box center [326, 145] width 198 height 24
select select "6518b6a0-c5fa-4d0f-8e3d-fc6e8623860b"
click at [246, 133] on select "Select User Lauren Saenz Sloan Rigamonti Joshua gere Paul Mike Franklin Zachary…" at bounding box center [326, 145] width 198 height 24
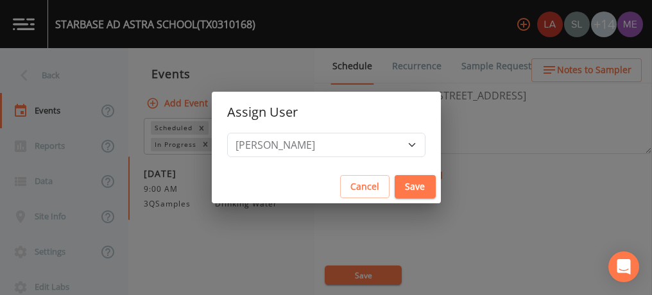
click at [398, 185] on button "Save" at bounding box center [414, 187] width 41 height 24
select select
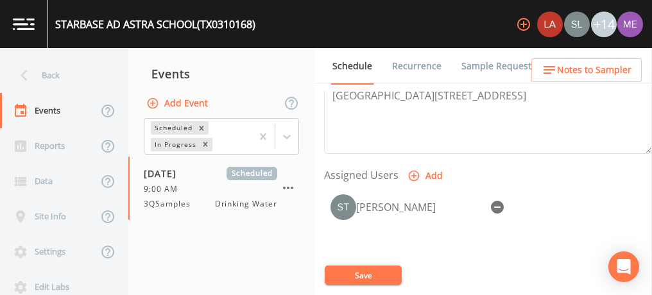
click at [365, 271] on button "Save" at bounding box center [363, 275] width 77 height 19
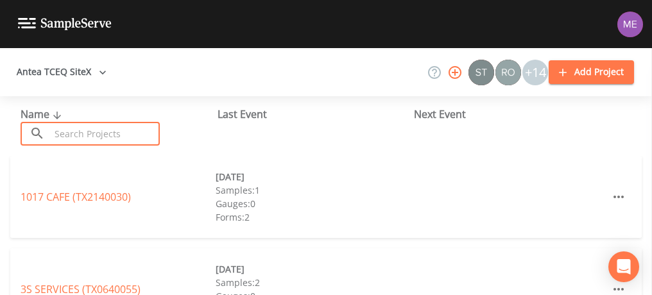
click at [126, 136] on input "text" at bounding box center [105, 134] width 110 height 24
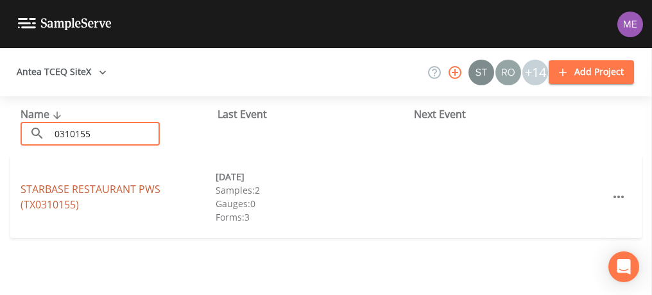
type input "0310155"
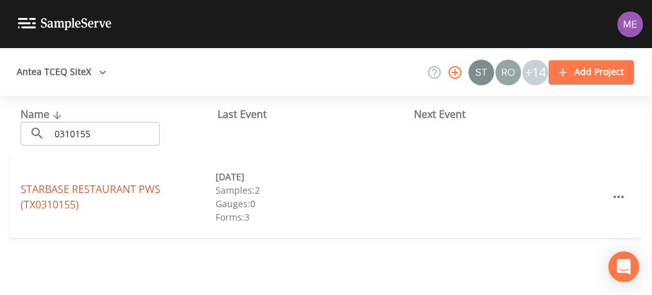
click at [63, 183] on link "STARBASE RESTAURANT PWS (TX0310155)" at bounding box center [91, 197] width 140 height 30
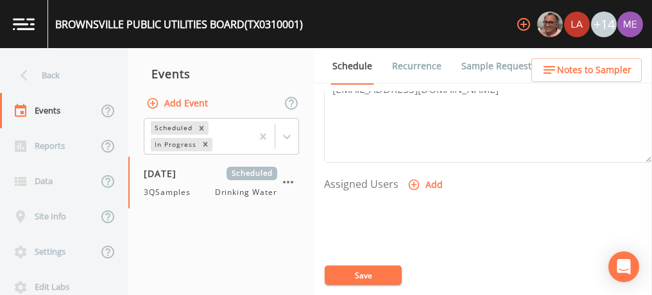
scroll to position [475, 0]
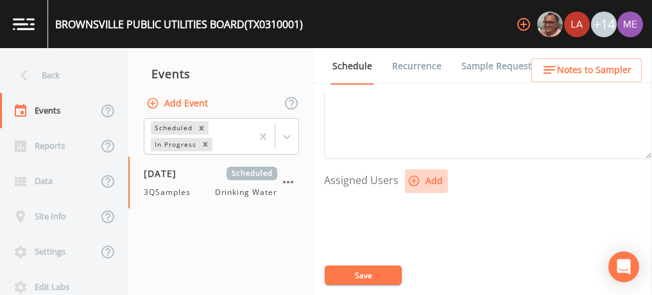
click at [413, 177] on icon "button" at bounding box center [414, 181] width 11 height 11
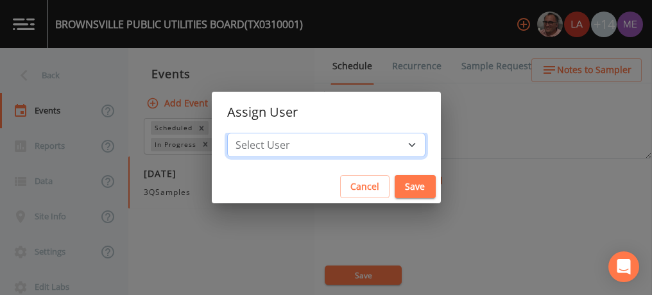
click at [393, 143] on select "Select User [PERSON_NAME] [PERSON_NAME] [PERSON_NAME] [PERSON_NAME] [PERSON_NAM…" at bounding box center [326, 145] width 198 height 24
select select "6518b6a0-c5fa-4d0f-8e3d-fc6e8623860b"
click at [246, 133] on select "Select User [PERSON_NAME] [PERSON_NAME] [PERSON_NAME] [PERSON_NAME] [PERSON_NAM…" at bounding box center [326, 145] width 198 height 24
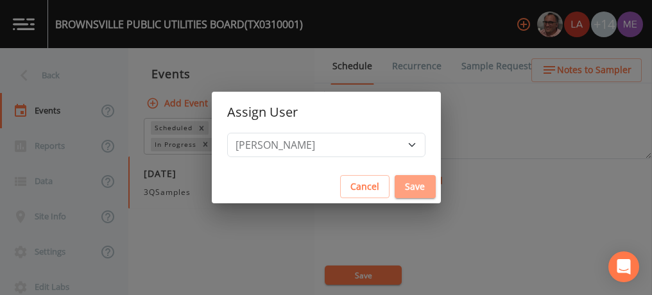
click at [401, 182] on button "Save" at bounding box center [414, 187] width 41 height 24
select select
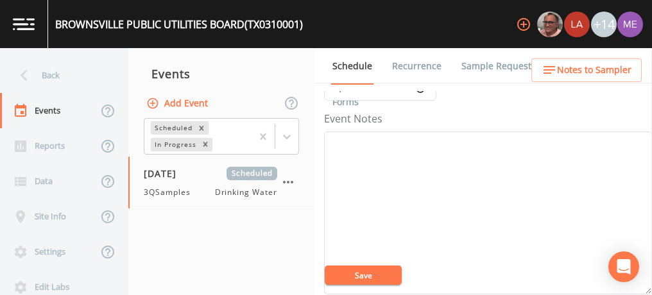
scroll to position [142, 0]
click at [398, 161] on textarea "Event Notes" at bounding box center [488, 216] width 328 height 163
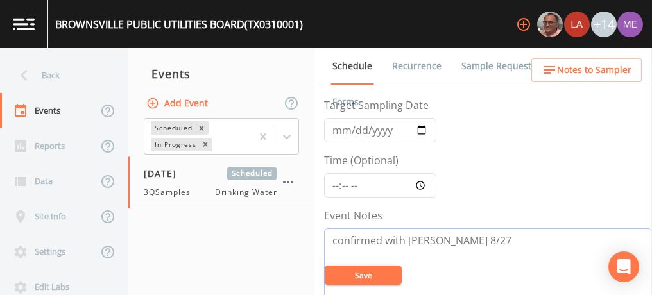
scroll to position [38, 0]
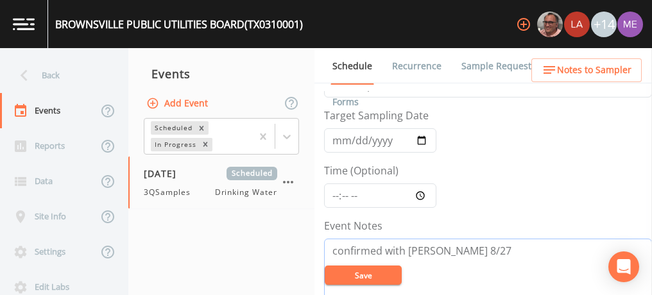
type textarea "confirmed with [PERSON_NAME] 8/27"
click at [334, 194] on input "Time (Optional)" at bounding box center [380, 195] width 112 height 24
type input "13:30"
click at [394, 281] on button "Save" at bounding box center [363, 275] width 77 height 19
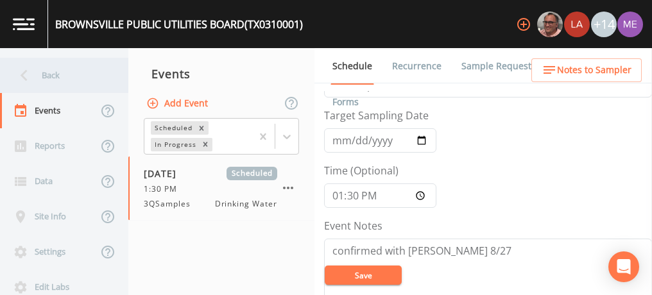
click at [56, 70] on div "Back" at bounding box center [57, 75] width 115 height 35
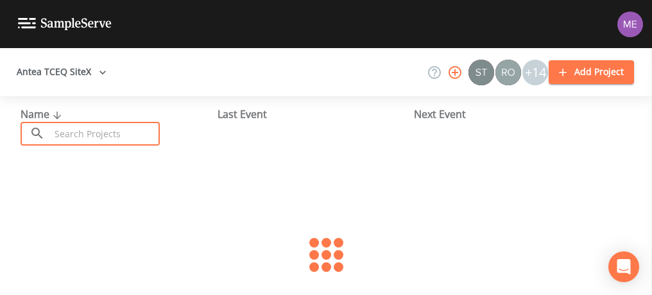
click at [74, 130] on input "text" at bounding box center [105, 134] width 110 height 24
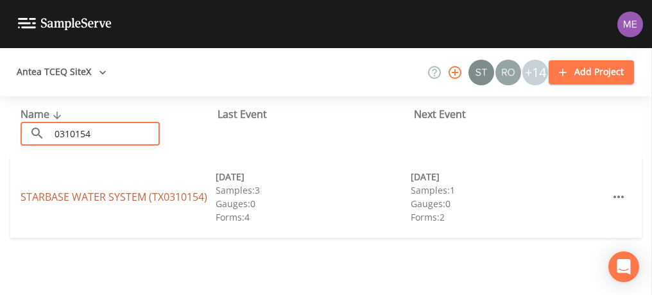
type input "0310154"
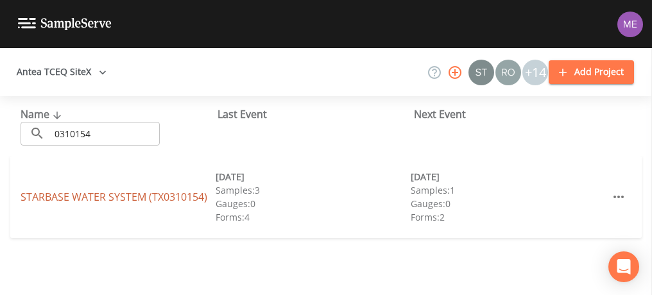
click at [104, 194] on link "STARBASE WATER SYSTEM (TX0310154)" at bounding box center [114, 197] width 187 height 14
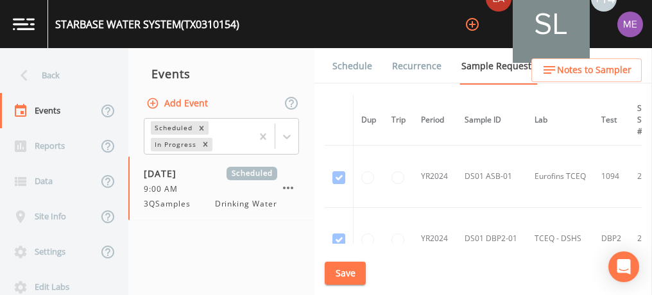
click at [351, 67] on link "Schedule" at bounding box center [352, 66] width 44 height 36
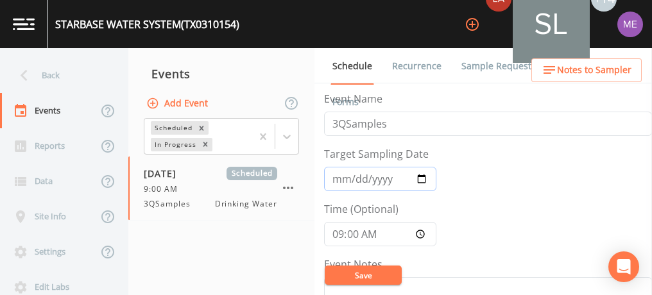
click at [353, 178] on input "[DATE]" at bounding box center [380, 179] width 112 height 24
type input "[DATE]"
click at [363, 273] on button "Save" at bounding box center [363, 275] width 77 height 19
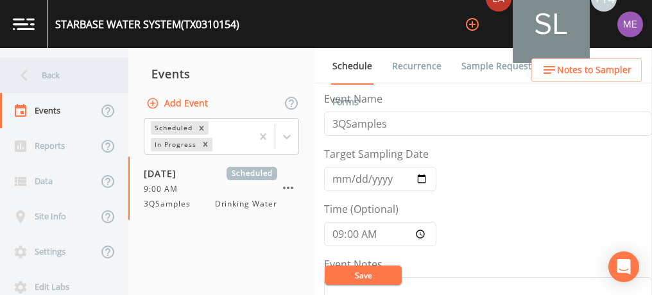
click at [53, 71] on div "Back" at bounding box center [57, 75] width 115 height 35
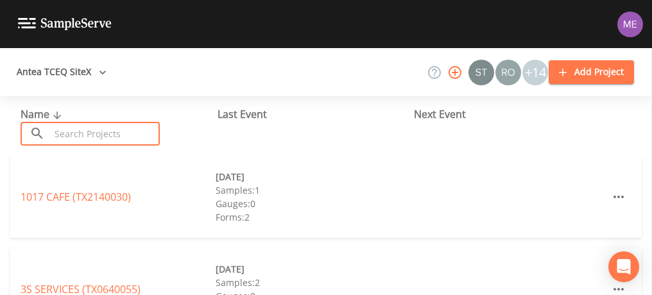
click at [85, 133] on input "text" at bounding box center [105, 134] width 110 height 24
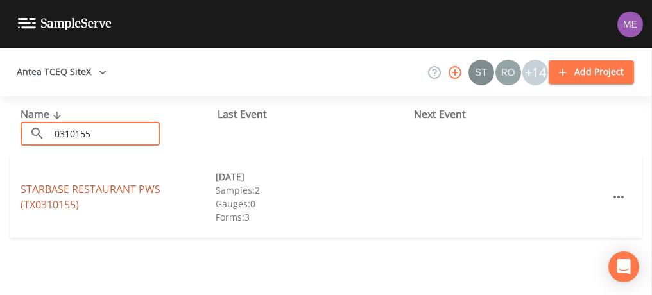
type input "0310155"
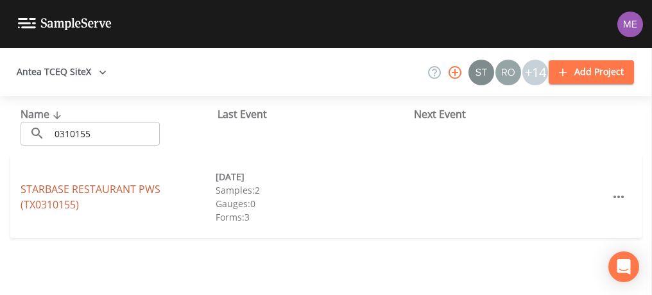
click at [96, 189] on link "STARBASE RESTAURANT PWS (TX0310155)" at bounding box center [91, 197] width 140 height 30
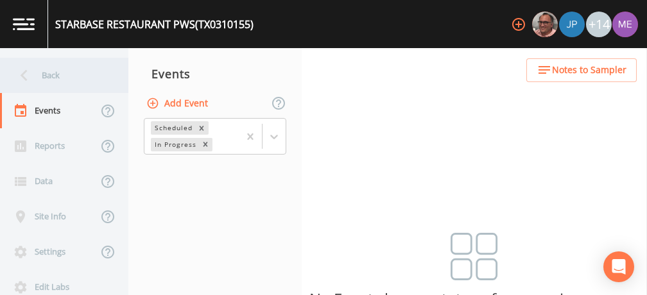
click at [51, 74] on div "Back" at bounding box center [57, 75] width 115 height 35
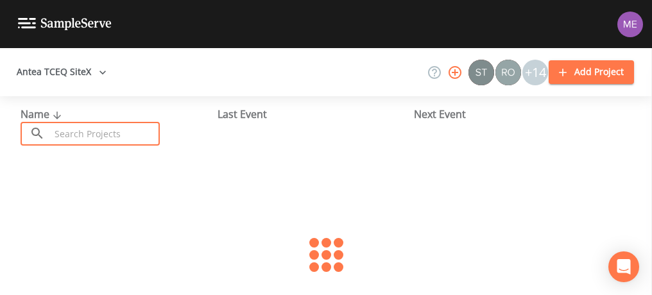
click at [72, 129] on input "text" at bounding box center [105, 134] width 110 height 24
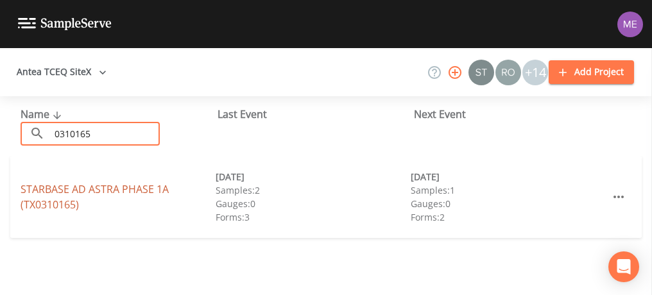
type input "0310165"
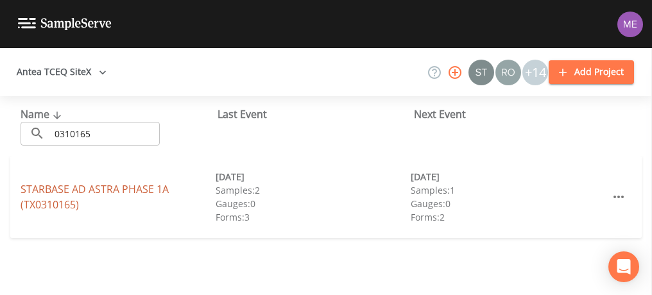
click at [48, 190] on link "STARBASE AD ASTRA PHASE 1A (TX0310165)" at bounding box center [95, 197] width 148 height 30
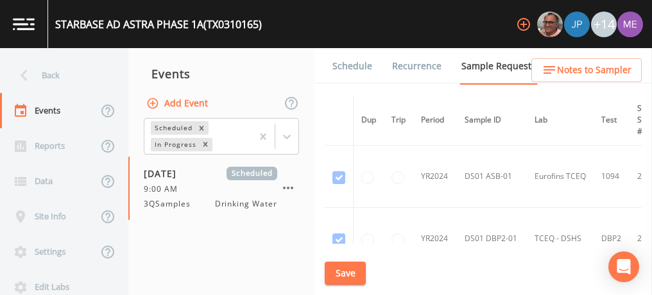
click at [364, 62] on link "Schedule" at bounding box center [352, 66] width 44 height 36
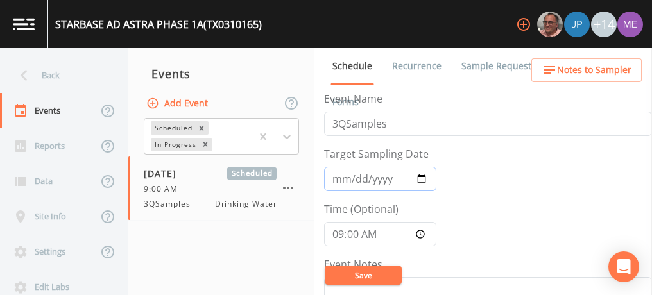
click at [353, 174] on input "[DATE]" at bounding box center [380, 179] width 112 height 24
type input "[DATE]"
click at [355, 278] on button "Save" at bounding box center [363, 275] width 77 height 19
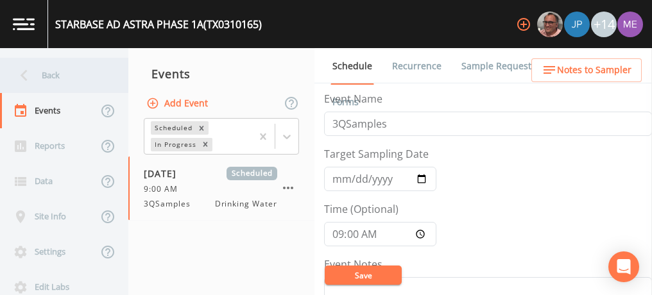
click at [47, 78] on div "Back" at bounding box center [57, 75] width 115 height 35
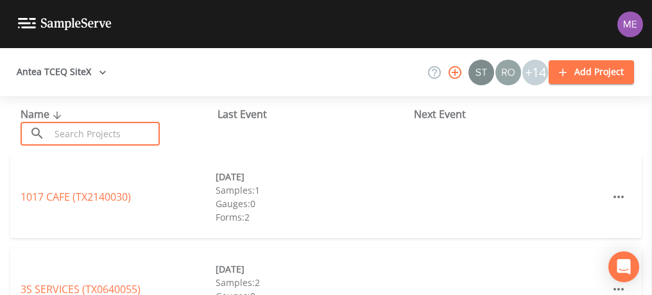
click at [80, 140] on input "text" at bounding box center [105, 134] width 110 height 24
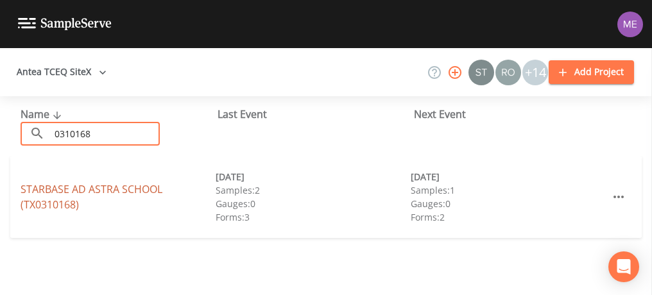
type input "0310168"
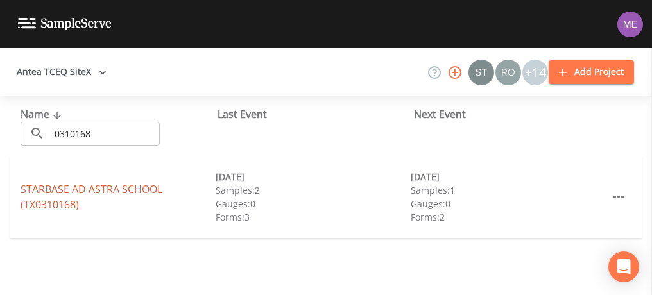
click at [96, 194] on link "STARBASE AD [GEOGRAPHIC_DATA] (TX0310168)" at bounding box center [92, 197] width 142 height 30
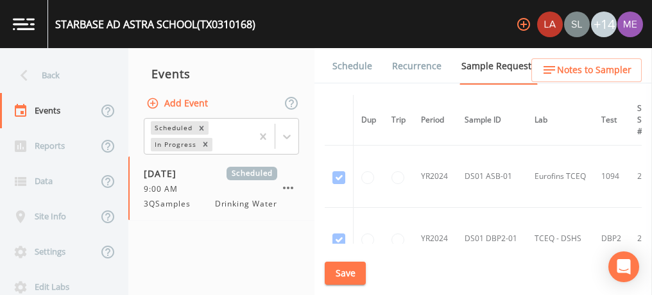
click at [353, 65] on link "Schedule" at bounding box center [352, 66] width 44 height 36
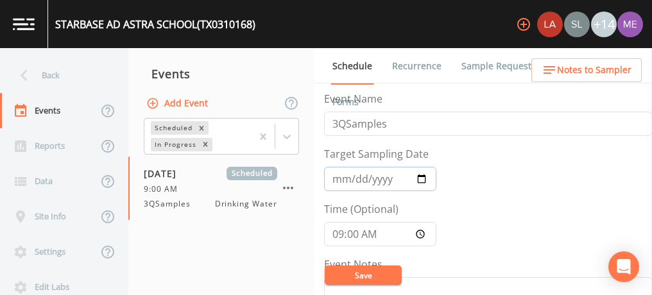
click at [352, 176] on input "[DATE]" at bounding box center [380, 179] width 112 height 24
type input "[DATE]"
click at [359, 276] on button "Save" at bounding box center [363, 275] width 77 height 19
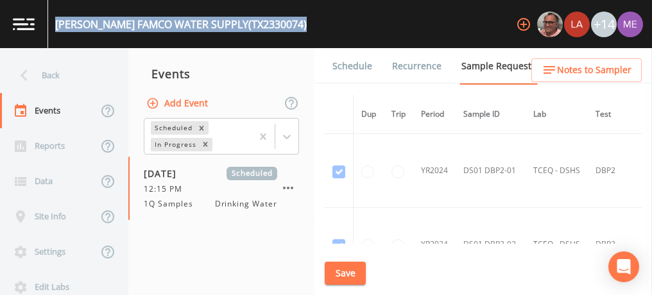
scroll to position [307, 4]
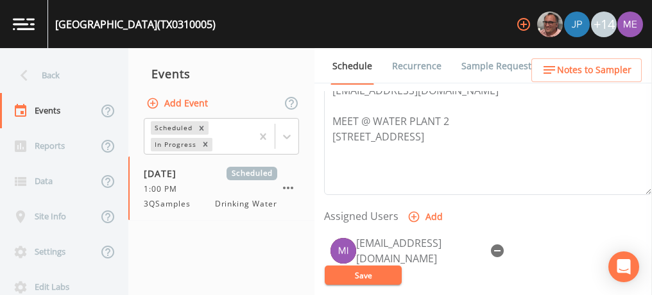
scroll to position [447, 0]
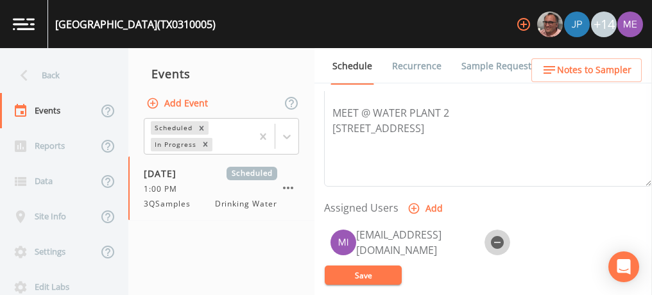
click at [498, 236] on icon "button" at bounding box center [497, 242] width 13 height 13
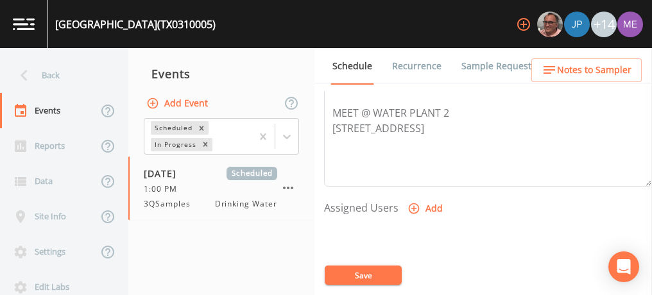
click at [437, 206] on button "Add" at bounding box center [426, 209] width 43 height 24
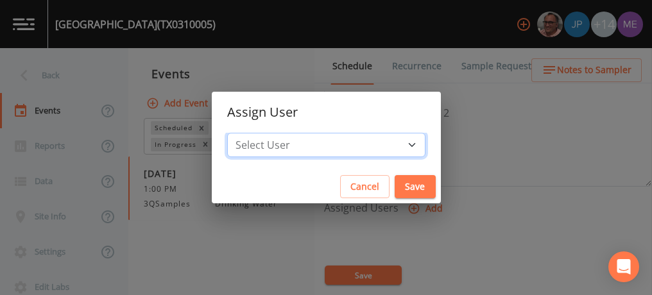
click at [391, 147] on select "Select User Mike Franklin Joshua gere Paul Lauren Saenz David Weber Zachary Eva…" at bounding box center [326, 145] width 198 height 24
select select "6518b6a0-c5fa-4d0f-8e3d-fc6e8623860b"
click at [246, 133] on select "Select User Mike Franklin Joshua gere Paul Lauren Saenz David Weber Zachary Eva…" at bounding box center [326, 145] width 198 height 24
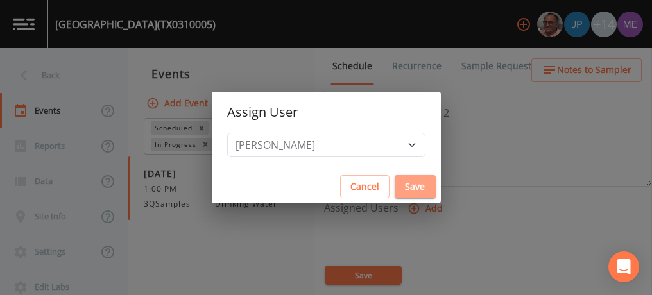
click at [396, 183] on button "Save" at bounding box center [414, 187] width 41 height 24
select select
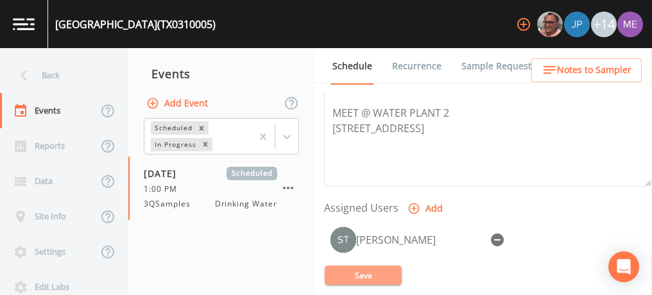
click at [377, 278] on button "Save" at bounding box center [363, 275] width 77 height 19
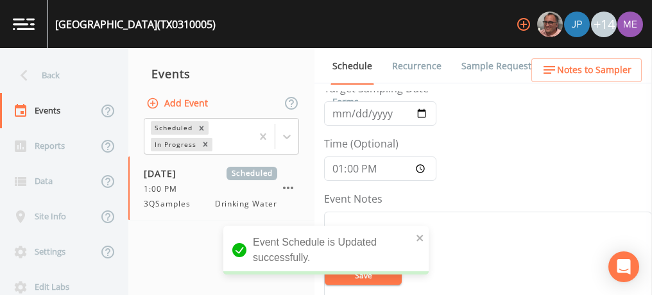
scroll to position [65, 0]
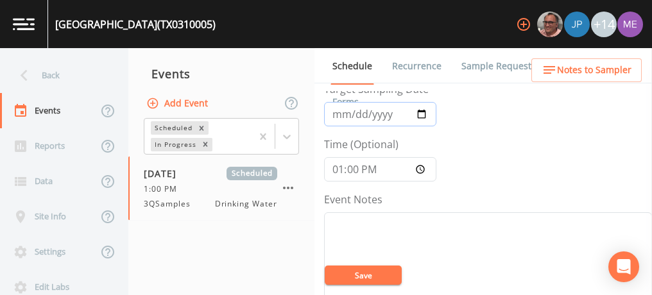
click at [340, 112] on input "2025-08-14" at bounding box center [380, 114] width 112 height 24
type input "2025-09-14"
type input "[DATE]"
click at [377, 278] on button "Save" at bounding box center [363, 275] width 77 height 19
click at [332, 168] on input "13:00:00" at bounding box center [380, 169] width 112 height 24
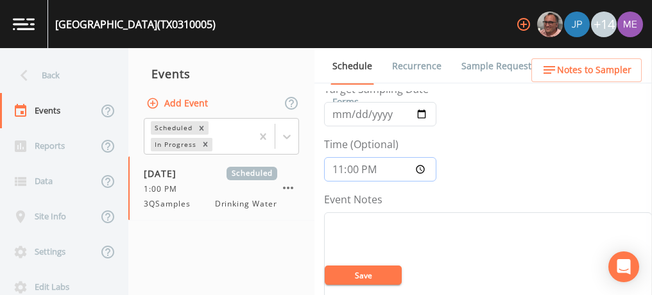
type input "11:00"
click at [403, 222] on textarea "Event Notes" at bounding box center [488, 293] width 328 height 163
type textarea "confirmed with pablo 8/27"
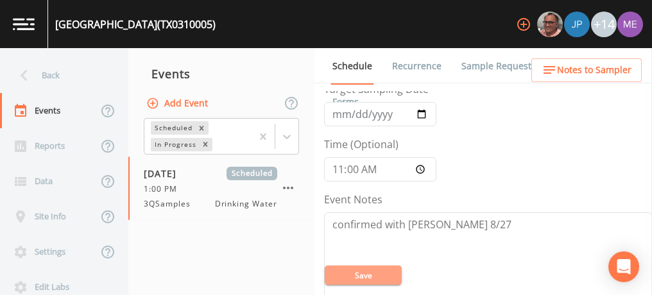
click at [369, 273] on button "Save" at bounding box center [363, 275] width 77 height 19
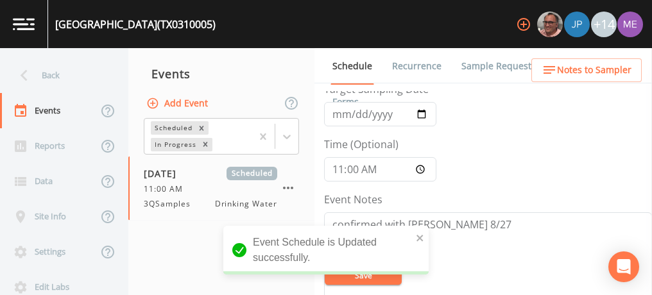
click at [471, 65] on link "Sample Requests" at bounding box center [498, 66] width 78 height 36
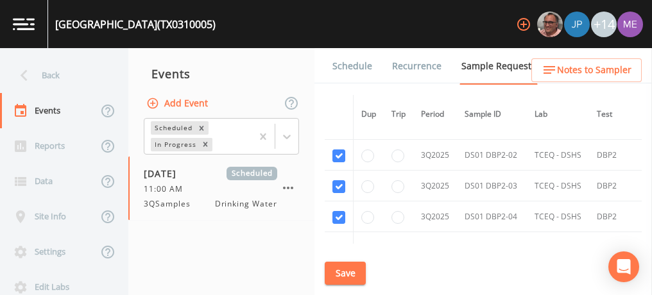
scroll to position [3383, 0]
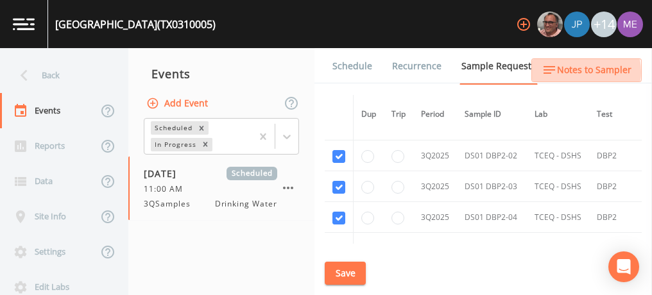
click at [577, 72] on span "Notes to Sampler" at bounding box center [594, 70] width 74 height 16
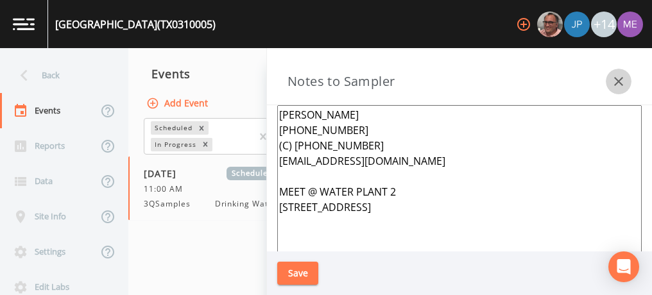
click at [614, 80] on icon "button" at bounding box center [618, 81] width 15 height 15
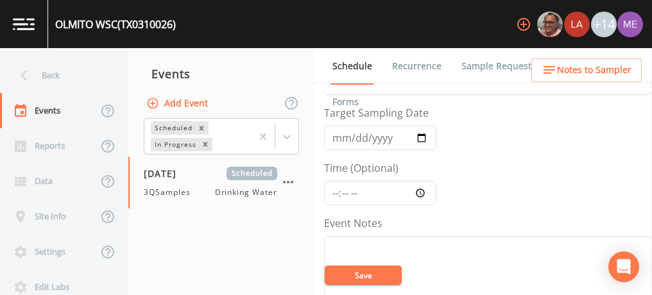
scroll to position [38, 0]
click at [334, 190] on input "Time (Optional)" at bounding box center [380, 195] width 112 height 24
type input "14:30"
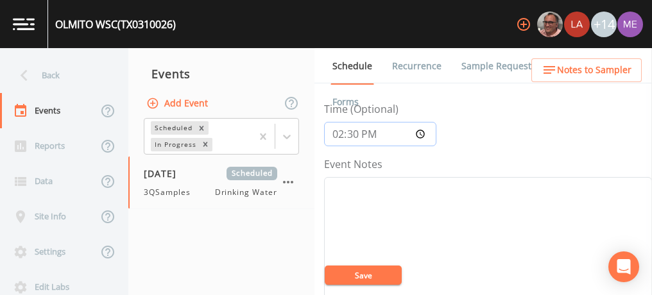
scroll to position [103, 0]
click at [334, 190] on textarea "Event Notes" at bounding box center [488, 255] width 328 height 163
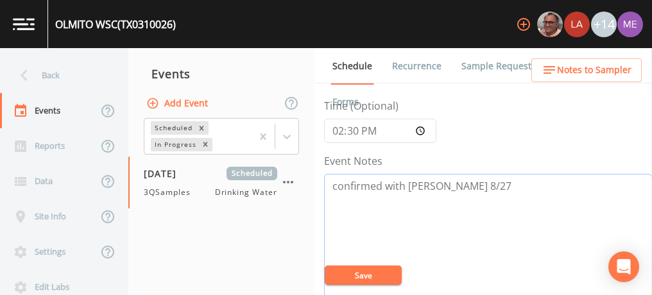
type textarea "confirmed with Martin 8/27"
click at [362, 275] on button "Save" at bounding box center [363, 275] width 77 height 19
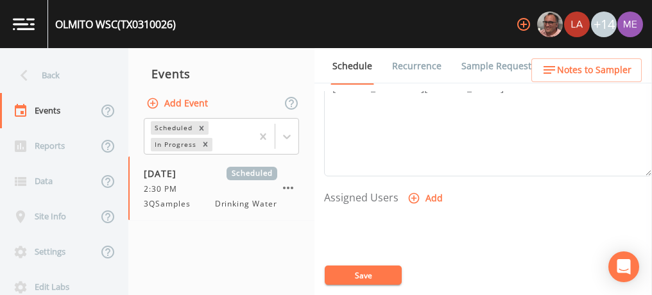
scroll to position [458, 0]
click at [411, 196] on icon "button" at bounding box center [413, 197] width 13 height 13
select select "6518b6a0-c5fa-4d0f-8e3d-fc6e8623860b"
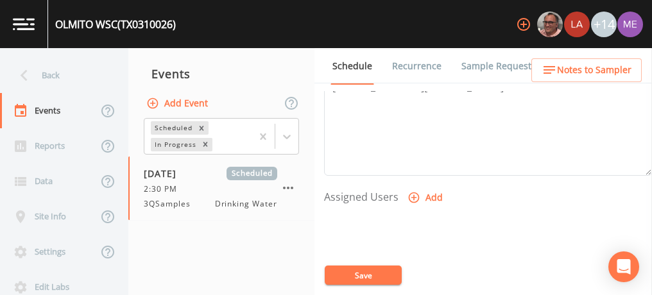
select select
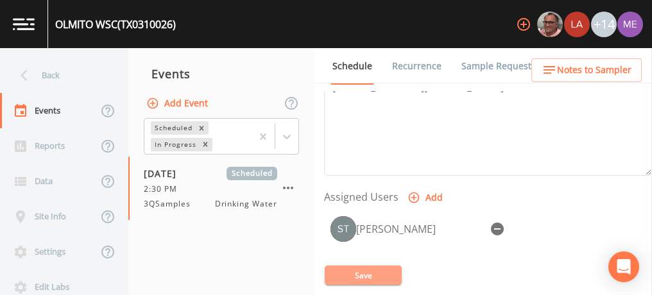
click at [359, 274] on button "Save" at bounding box center [363, 275] width 77 height 19
click at [573, 71] on span "Notes to Sampler" at bounding box center [594, 70] width 74 height 16
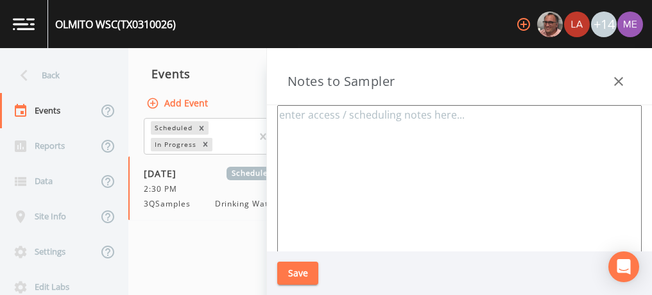
type textarea "Martin Martinez-OP (o) 956-350-4099 (c) 956-455-8179 Meeting Location 101 Clara…"
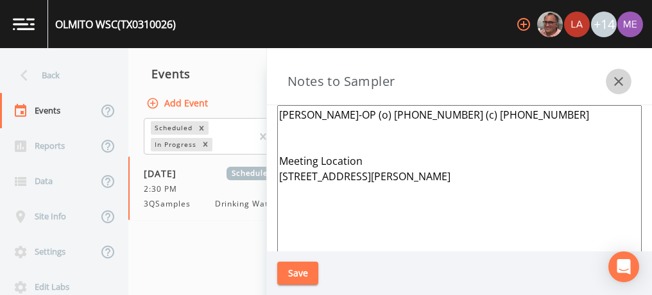
click at [614, 80] on icon "button" at bounding box center [618, 81] width 15 height 15
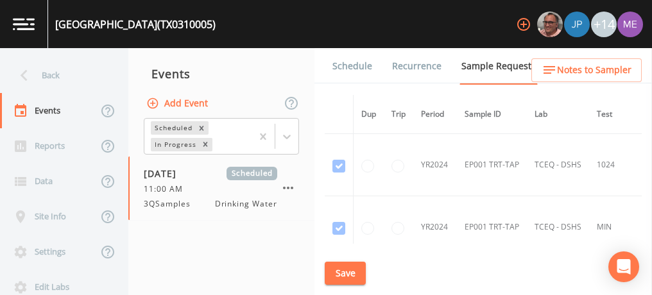
scroll to position [3296, 0]
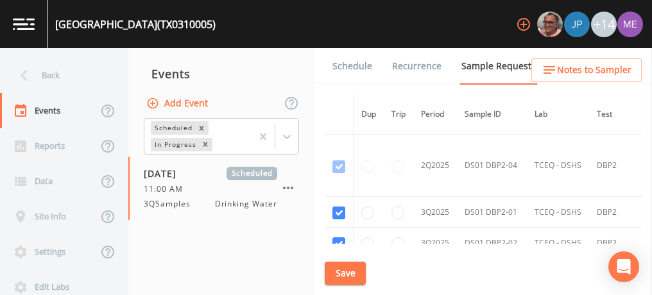
click at [350, 65] on link "Schedule" at bounding box center [352, 66] width 44 height 36
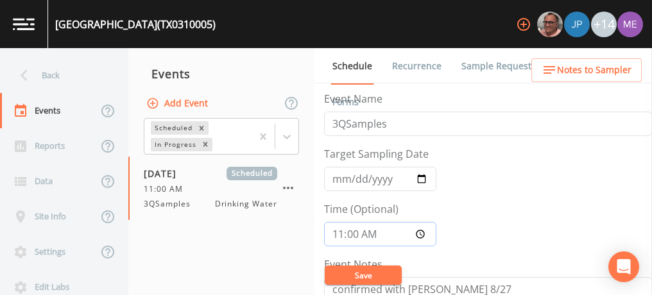
click at [339, 230] on input "11:00:00" at bounding box center [380, 234] width 112 height 24
type input "10:30"
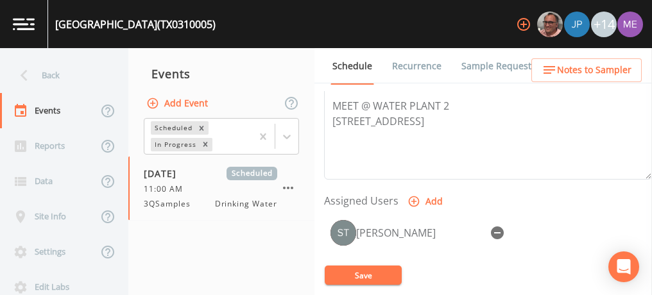
scroll to position [457, 0]
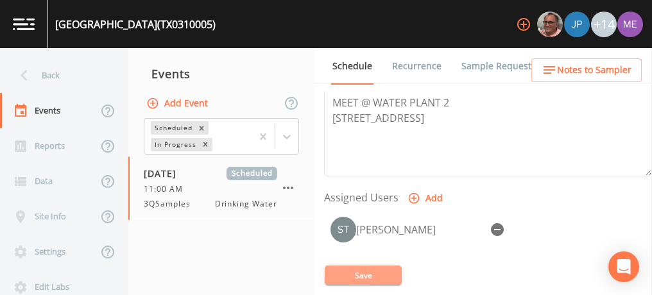
click at [359, 275] on button "Save" at bounding box center [363, 275] width 77 height 19
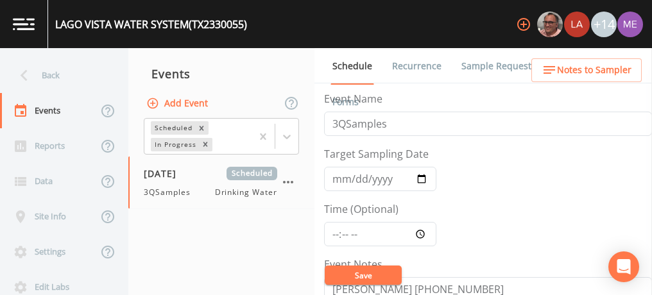
scroll to position [110, 0]
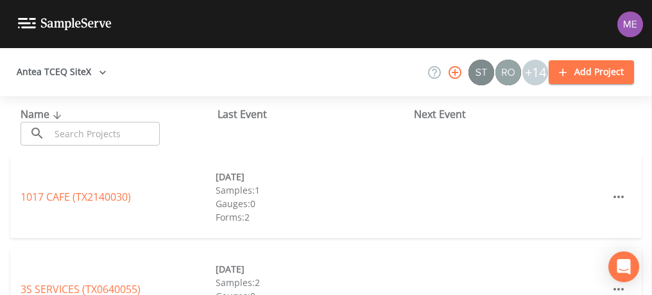
click at [107, 138] on input "text" at bounding box center [105, 134] width 110 height 24
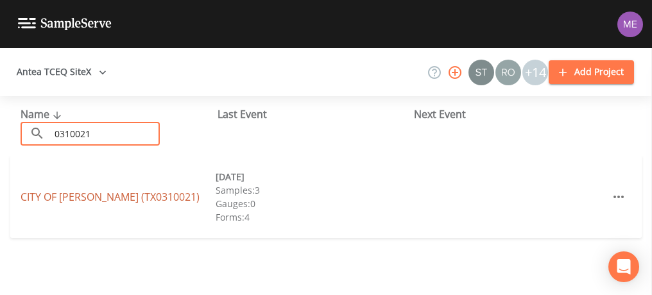
type input "0310021"
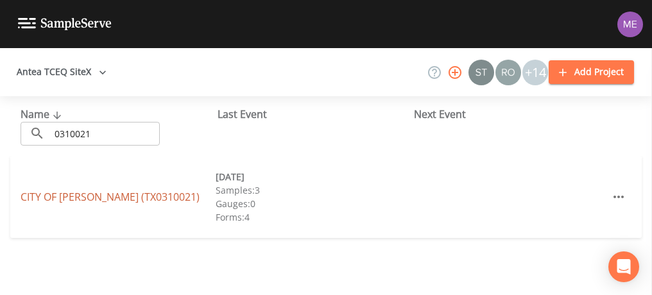
click at [44, 196] on link "CITY OF [GEOGRAPHIC_DATA] (TX0310021)" at bounding box center [110, 197] width 179 height 14
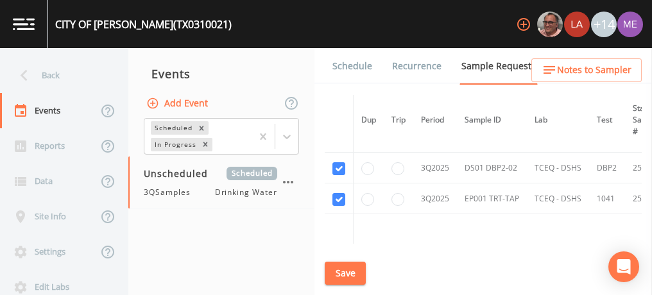
scroll to position [1273, 0]
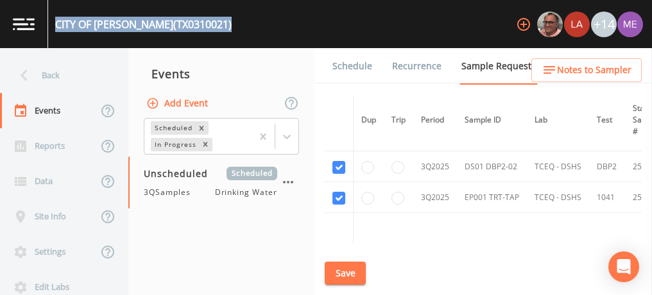
drag, startPoint x: 53, startPoint y: 22, endPoint x: 205, endPoint y: 30, distance: 152.8
click at [205, 30] on div "CITY OF COMBES (TX0310021) +14" at bounding box center [326, 24] width 652 height 48
drag, startPoint x: 205, startPoint y: 30, endPoint x: 157, endPoint y: 22, distance: 48.6
copy div "CITY OF COMBES (TX0310021)"
click at [343, 272] on button "Save" at bounding box center [345, 274] width 41 height 24
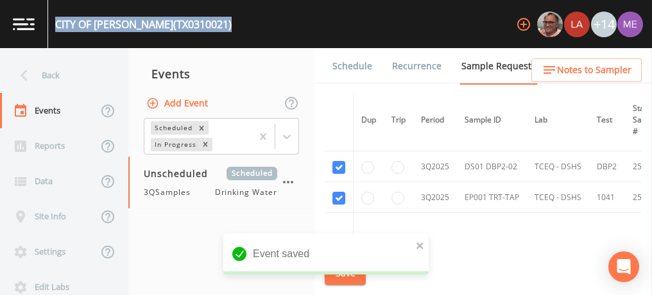
click at [337, 66] on link "Schedule" at bounding box center [352, 66] width 44 height 36
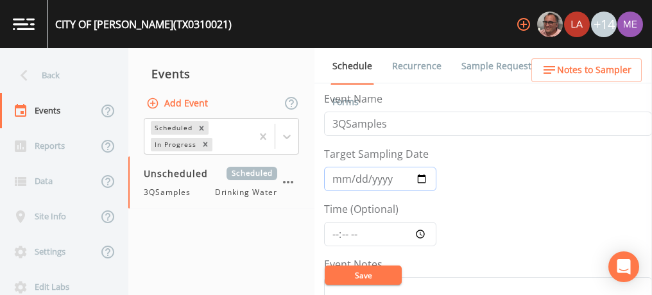
click at [336, 177] on input "Target Sampling Date" at bounding box center [380, 179] width 112 height 24
type input "[DATE]"
click at [334, 232] on input "Time (Optional)" at bounding box center [380, 234] width 112 height 24
type input "09:00"
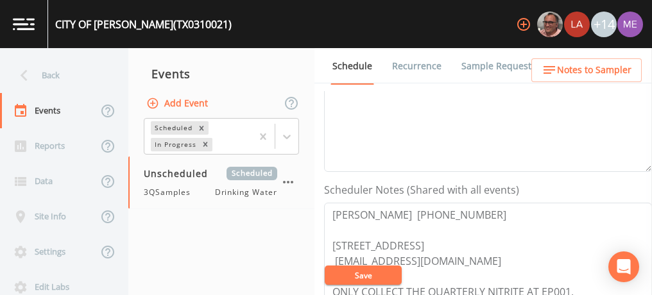
scroll to position [321, 0]
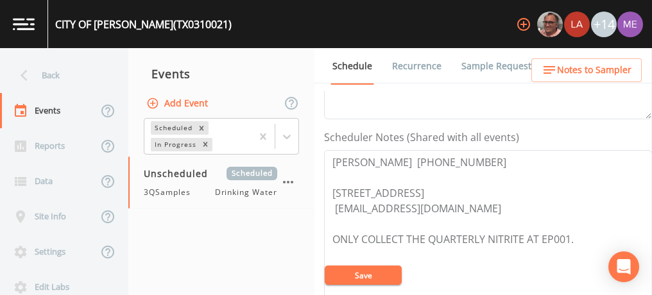
click at [466, 71] on link "Sample Requests" at bounding box center [498, 66] width 78 height 36
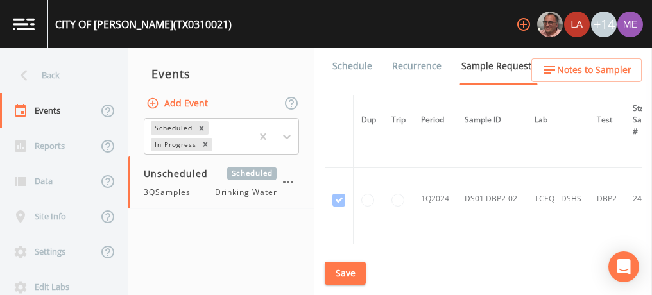
scroll to position [128, 0]
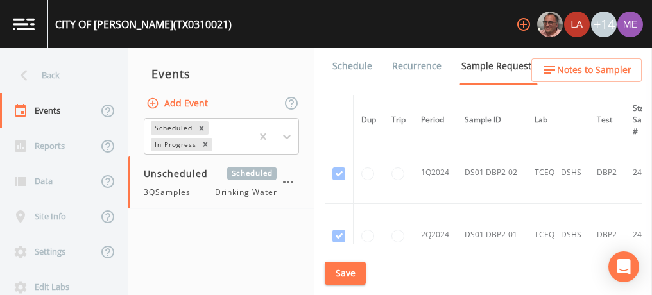
click at [354, 68] on link "Schedule" at bounding box center [352, 66] width 44 height 36
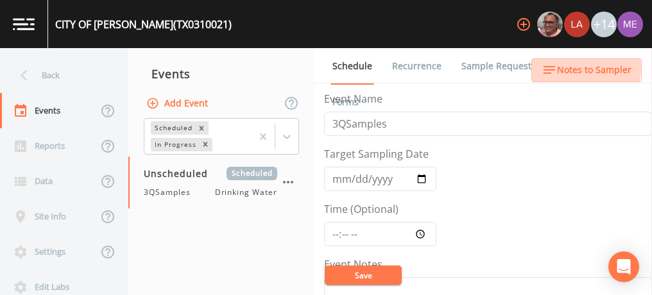
click at [571, 67] on span "Notes to Sampler" at bounding box center [594, 70] width 74 height 16
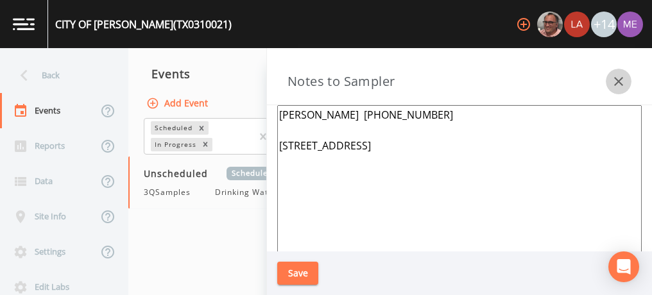
click at [610, 83] on button "button" at bounding box center [618, 82] width 26 height 26
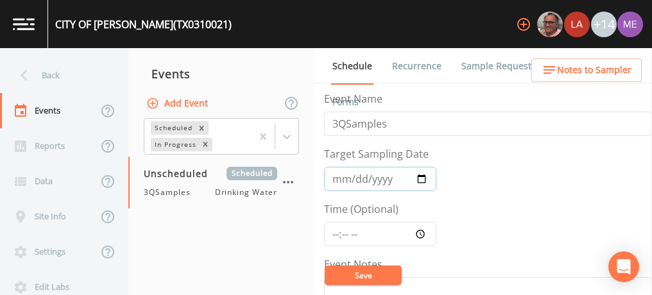
click at [333, 180] on input "Target Sampling Date" at bounding box center [380, 179] width 112 height 24
type input "[DATE]"
click at [331, 233] on input "Time (Optional)" at bounding box center [380, 234] width 112 height 24
type input "09:00"
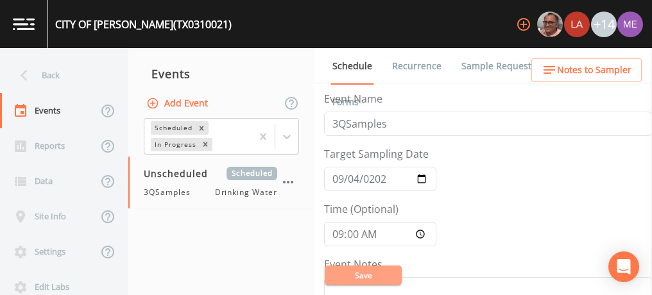
click at [341, 278] on button "Save" at bounding box center [363, 275] width 77 height 19
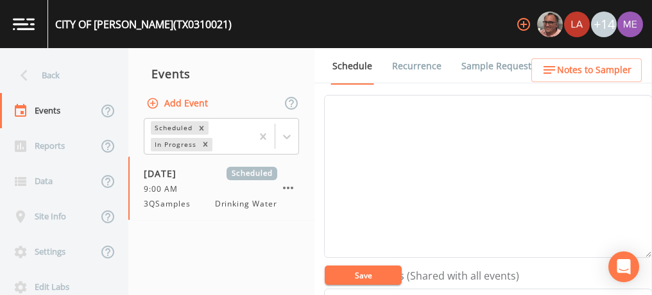
scroll to position [182, 0]
click at [505, 166] on textarea "Event Notes" at bounding box center [488, 177] width 328 height 163
type textarea "Left a message 8/27"
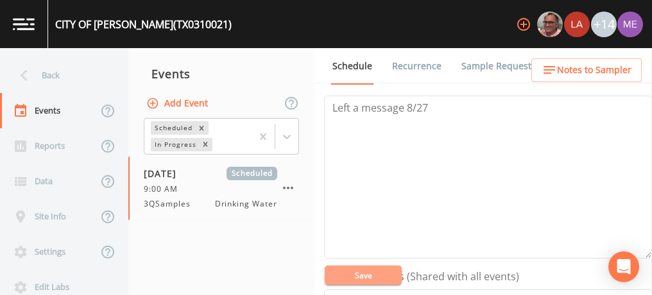
click at [391, 274] on button "Save" at bounding box center [363, 275] width 77 height 19
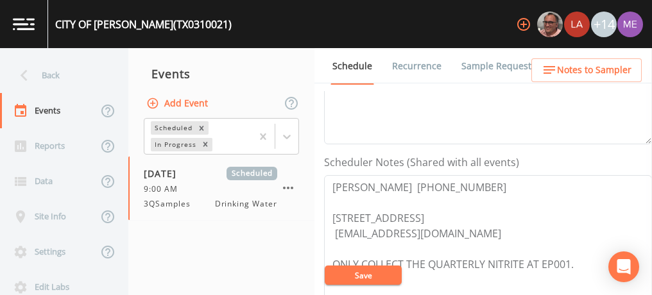
scroll to position [321, 0]
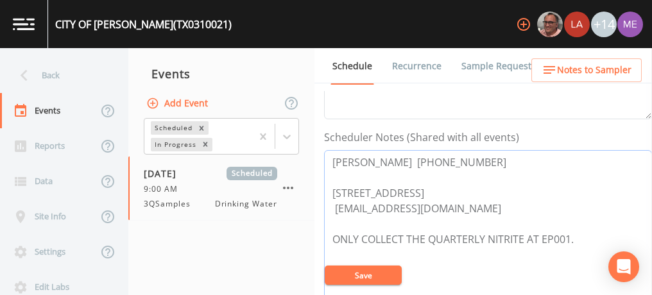
drag, startPoint x: 333, startPoint y: 158, endPoint x: 454, endPoint y: 158, distance: 121.2
click at [454, 158] on textarea "Tim David 956-423-2714 21626 Hand Rd, Harlingen, TX 78552 jduarte@townofcombes.…" at bounding box center [488, 231] width 328 height 163
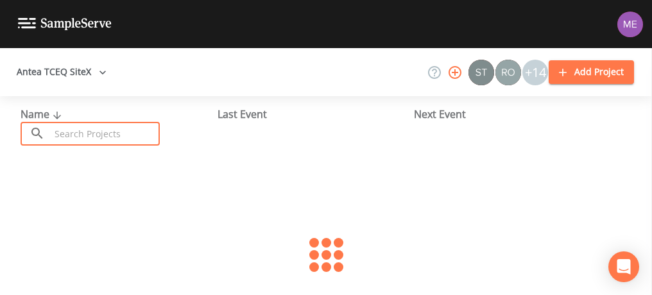
click at [83, 135] on input "text" at bounding box center [105, 134] width 110 height 24
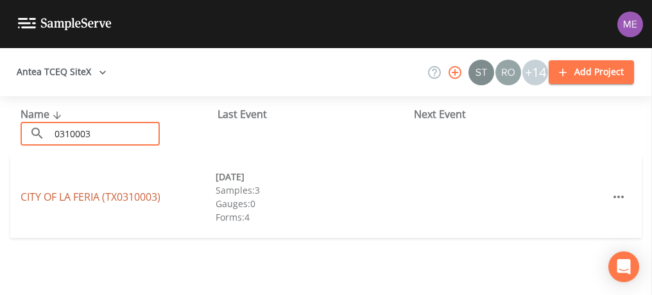
type input "0310003"
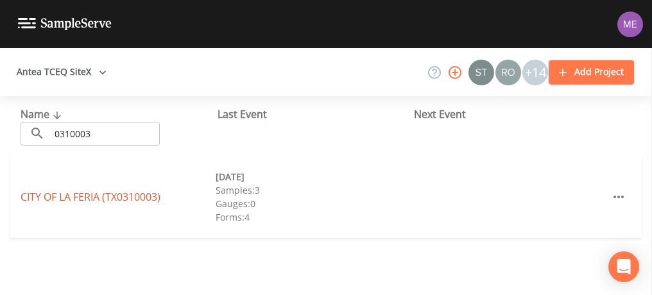
click at [108, 198] on link "CITY OF LA FERIA (TX0310003)" at bounding box center [91, 197] width 140 height 14
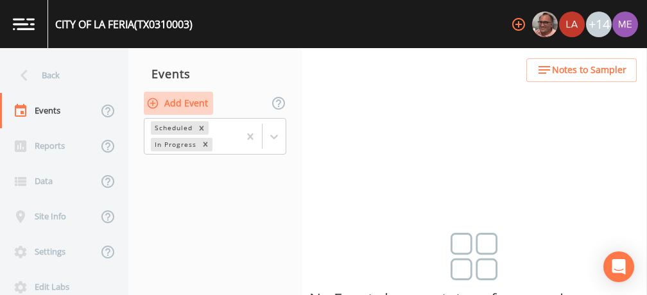
click at [194, 101] on button "Add Event" at bounding box center [178, 104] width 69 height 24
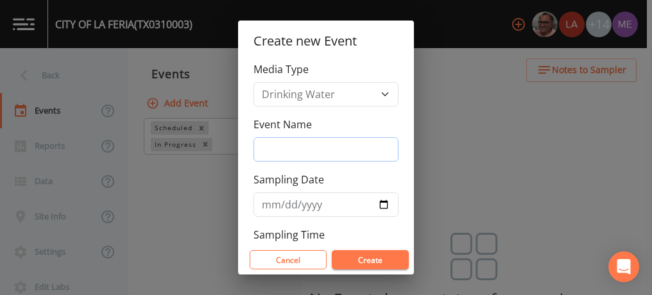
click at [266, 146] on input "Event Name" at bounding box center [325, 149] width 145 height 24
type input "3QSamples"
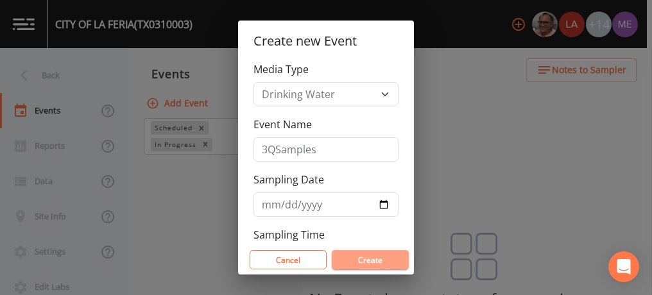
click at [357, 253] on button "Create" at bounding box center [370, 259] width 77 height 19
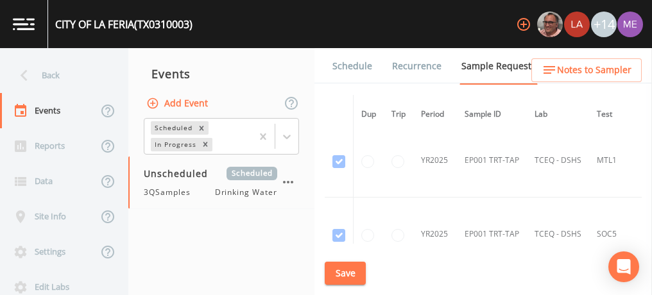
scroll to position [1367, 0]
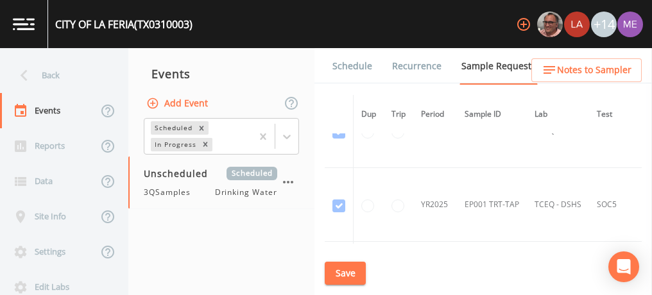
click at [498, 215] on td "EP001 TRT-TAP" at bounding box center [492, 205] width 70 height 74
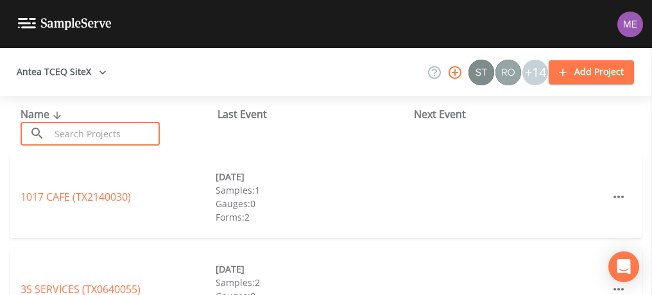
click at [139, 130] on input "text" at bounding box center [105, 134] width 110 height 24
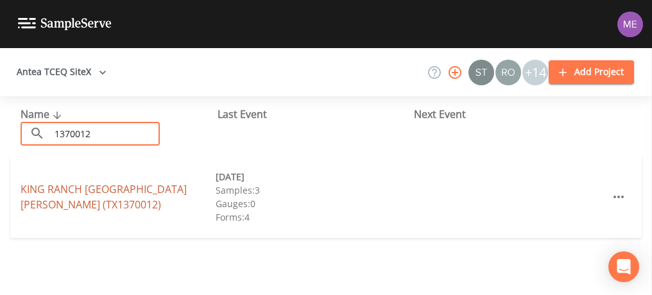
type input "1370012"
click at [110, 187] on link "[GEOGRAPHIC_DATA][PERSON_NAME] (TX1370012)" at bounding box center [104, 197] width 166 height 30
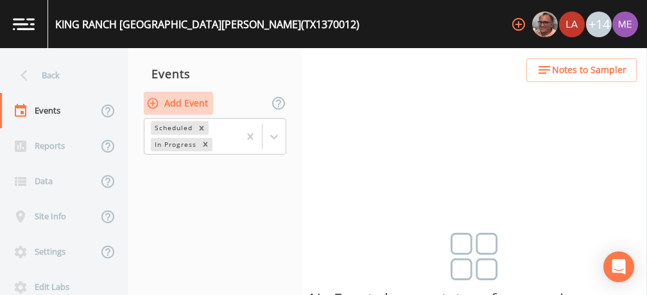
click at [174, 104] on button "Add Event" at bounding box center [178, 104] width 69 height 24
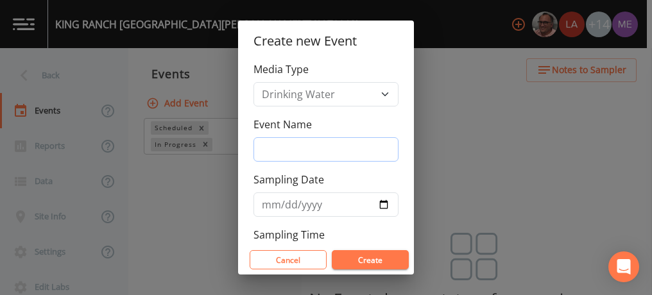
click at [260, 144] on input "Event Name" at bounding box center [325, 149] width 145 height 24
type input "3QSamples"
click at [274, 203] on input "Sampling Date" at bounding box center [325, 204] width 145 height 24
type input "[DATE]"
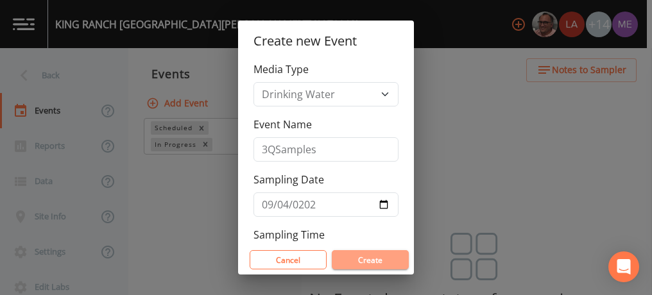
click at [357, 257] on button "Create" at bounding box center [370, 259] width 77 height 19
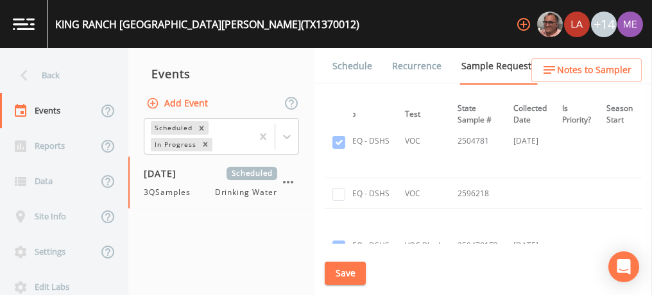
scroll to position [1233, 192]
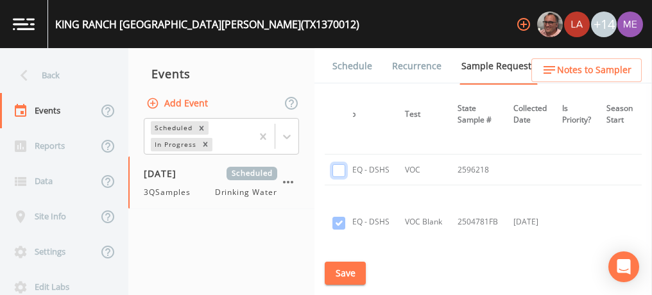
checkbox input "true"
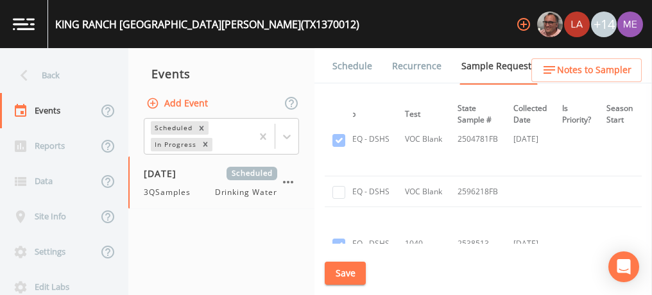
scroll to position [1316, 192]
checkbox input "true"
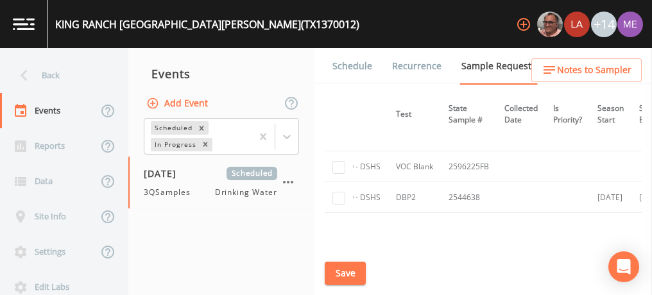
scroll to position [1647, 201]
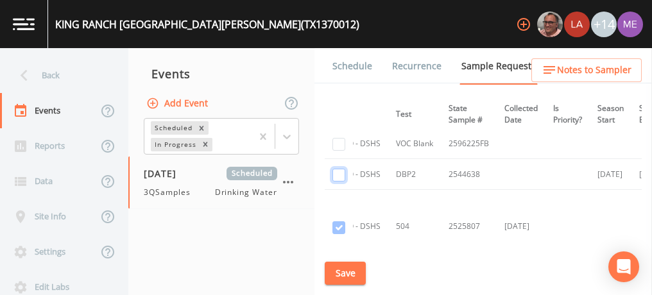
click at [342, 171] on input "checkbox" at bounding box center [338, 175] width 13 height 13
checkbox input "true"
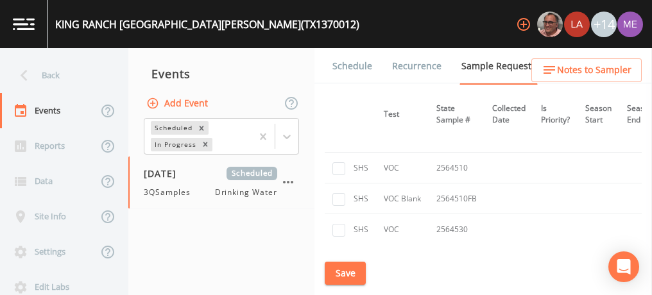
scroll to position [2641, 213]
checkbox input "true"
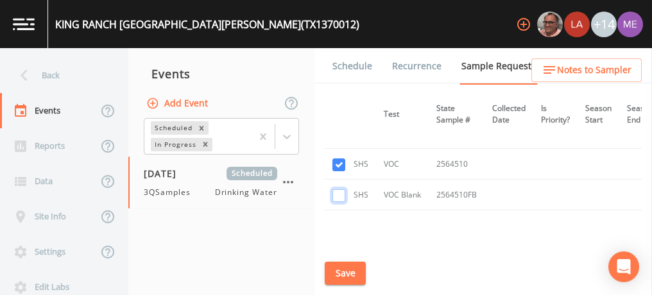
checkbox input "true"
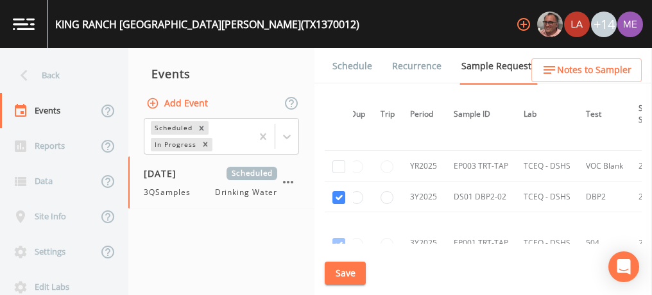
scroll to position [1374, 11]
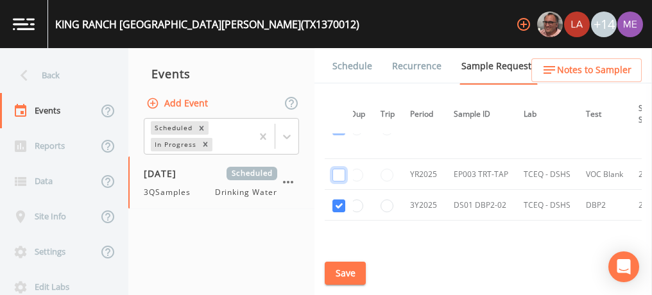
checkbox input "true"
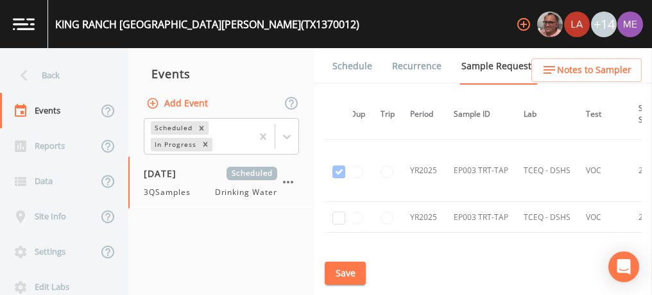
scroll to position [1234, 11]
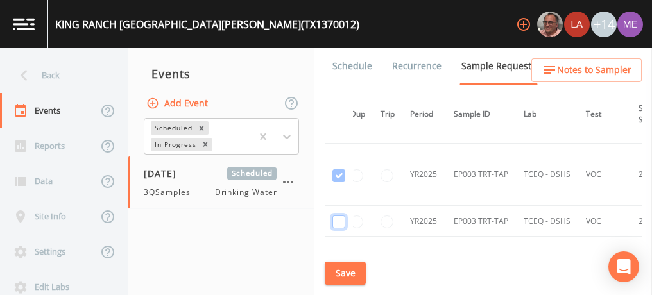
checkbox input "true"
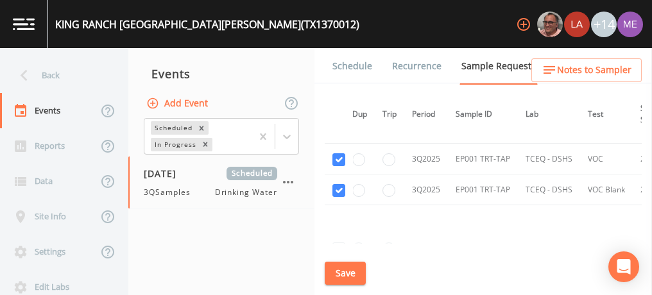
scroll to position [2265, 8]
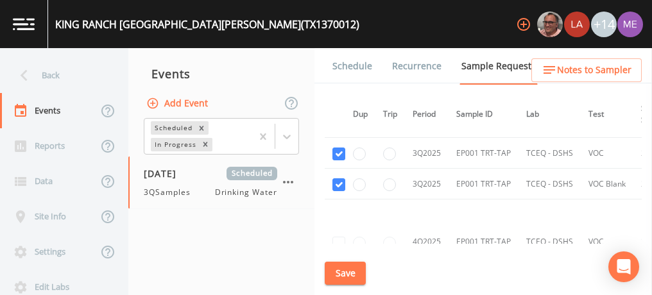
click at [350, 278] on button "Save" at bounding box center [345, 274] width 41 height 24
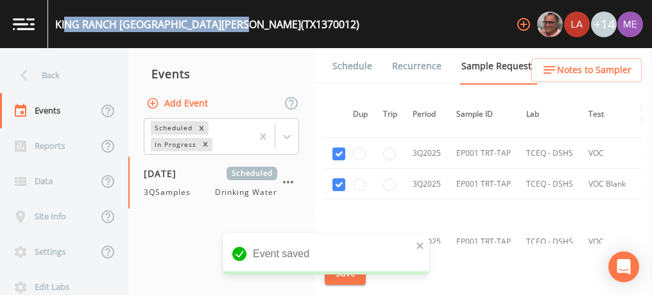
drag, startPoint x: 65, startPoint y: 28, endPoint x: 245, endPoint y: 44, distance: 180.3
click at [244, 44] on div "KING RANCH SANTA GERTRUDIS DISTRICT (TX1370012)" at bounding box center [203, 24] width 311 height 48
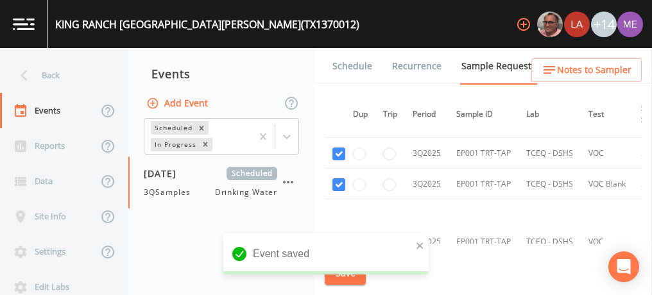
drag, startPoint x: 245, startPoint y: 44, endPoint x: 321, endPoint y: 24, distance: 78.9
click at [321, 24] on div "KING RANCH SANTA GERTRUDIS DISTRICT (TX1370012) +14" at bounding box center [326, 24] width 652 height 48
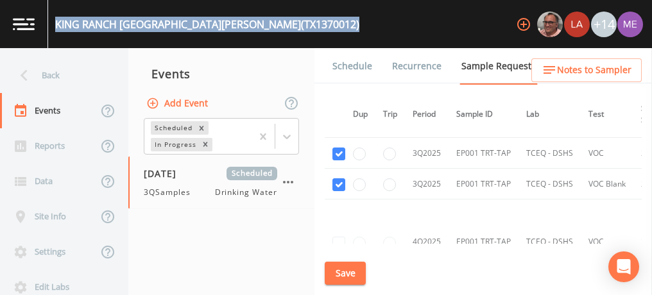
drag, startPoint x: 321, startPoint y: 23, endPoint x: 54, endPoint y: 22, distance: 267.5
click at [54, 22] on div "KING RANCH SANTA GERTRUDIS DISTRICT (TX1370012) +14" at bounding box center [326, 24] width 652 height 48
drag, startPoint x: 54, startPoint y: 22, endPoint x: 198, endPoint y: 25, distance: 143.7
copy div "KING RANCH SANTA GERTRUDIS DISTRICT (TX1370012)"
click at [358, 67] on link "Schedule" at bounding box center [352, 66] width 44 height 36
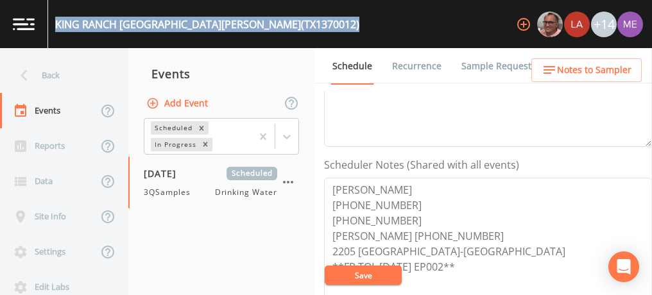
scroll to position [321, 0]
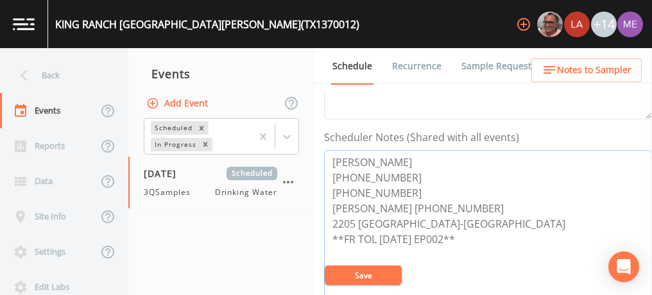
drag, startPoint x: 333, startPoint y: 158, endPoint x: 400, endPoint y: 185, distance: 71.9
click at [400, 185] on textarea "WILLIS TINSLEY 361-221-0554 361-219-0404 JUAN GARCIA 361-219-0422 2205 TX-141Ki…" at bounding box center [488, 231] width 328 height 163
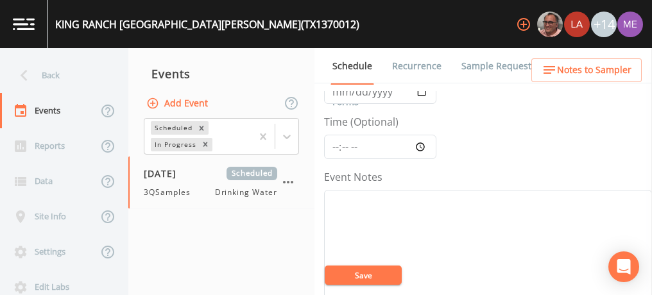
scroll to position [64, 0]
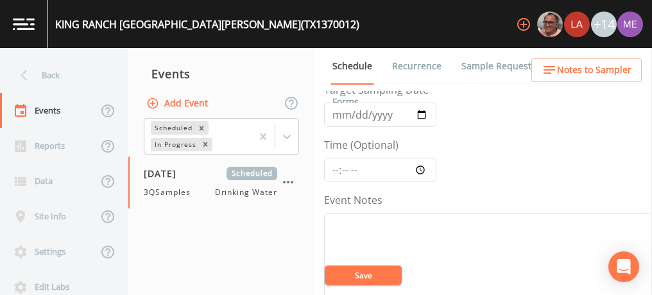
click at [463, 63] on link "Sample Requests" at bounding box center [498, 66] width 78 height 36
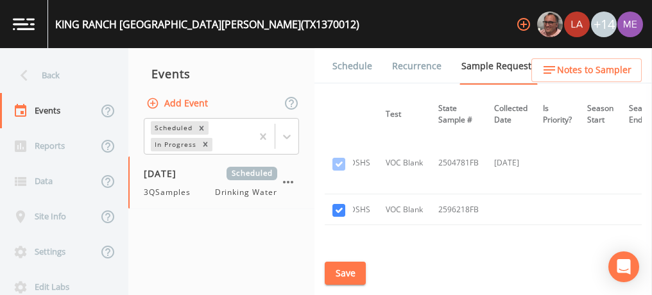
scroll to position [1090, 209]
checkbox input "false"
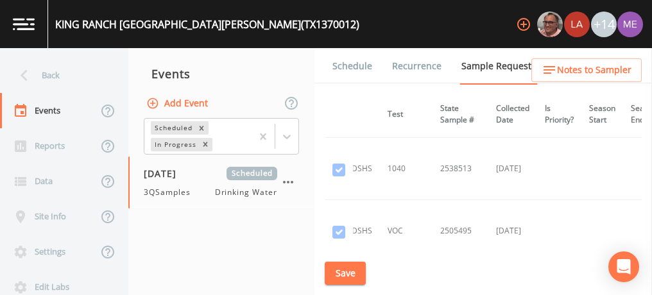
scroll to position [1219, 209]
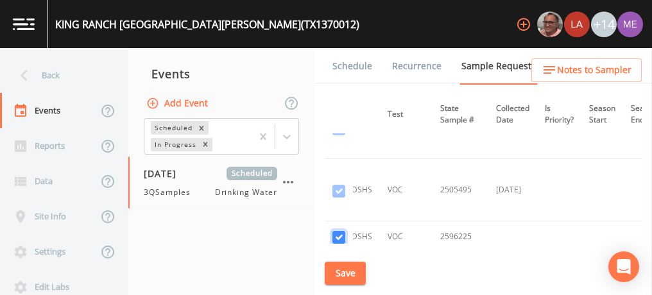
checkbox input "false"
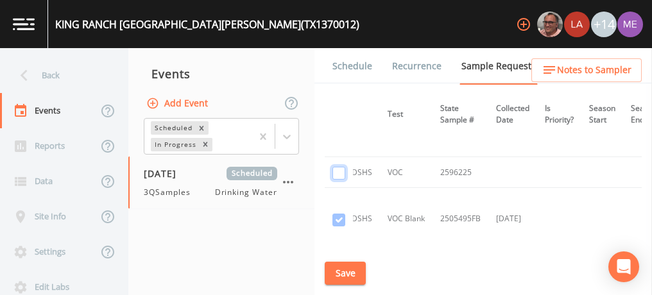
scroll to position [1347, 209]
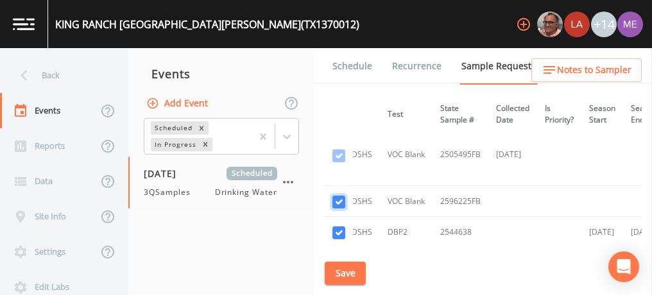
checkbox input "false"
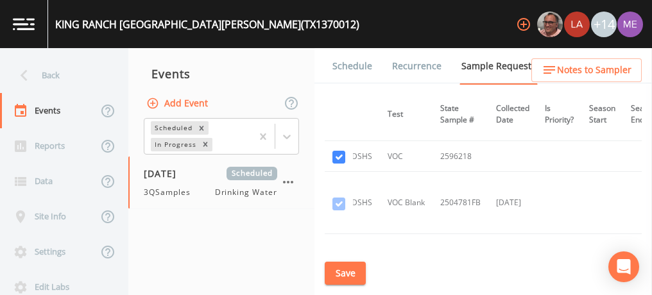
scroll to position [1026, 209]
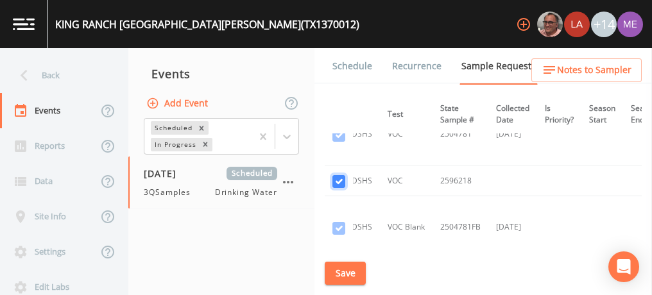
checkbox input "false"
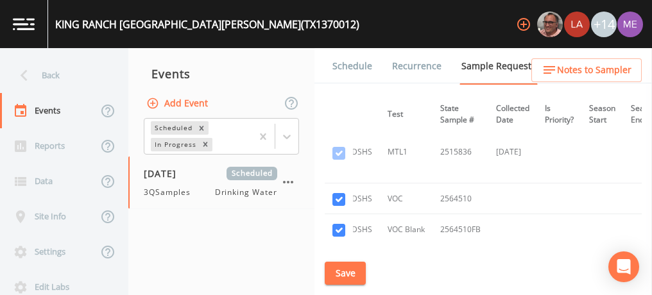
scroll to position [2245, 209]
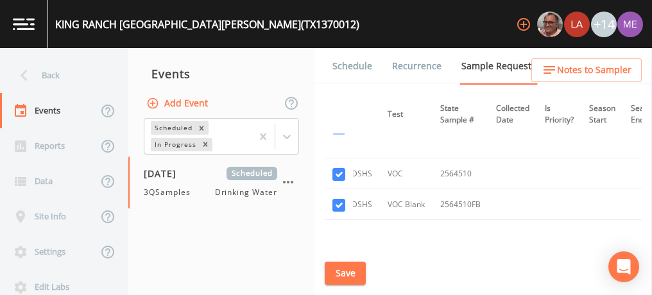
click at [343, 270] on button "Save" at bounding box center [345, 274] width 41 height 24
click at [341, 278] on button "Save" at bounding box center [345, 274] width 41 height 24
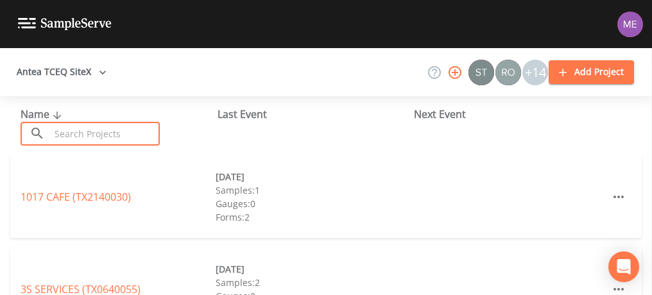
click at [101, 133] on input "text" at bounding box center [105, 134] width 110 height 24
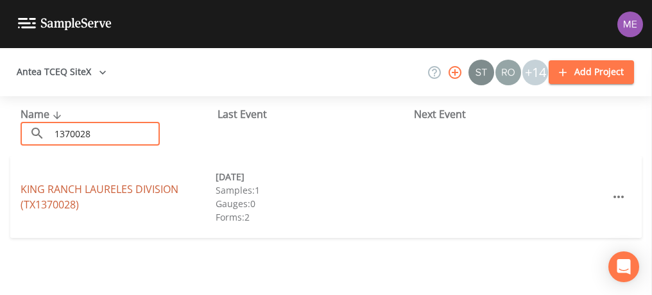
type input "1370028"
click at [144, 189] on link "KING RANCH LAURELES DIVISION (TX1370028)" at bounding box center [100, 197] width 158 height 30
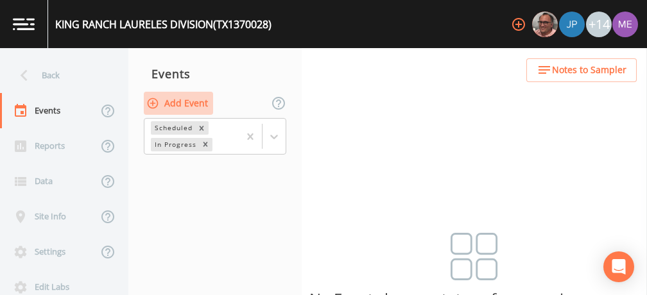
click at [194, 105] on button "Add Event" at bounding box center [178, 104] width 69 height 24
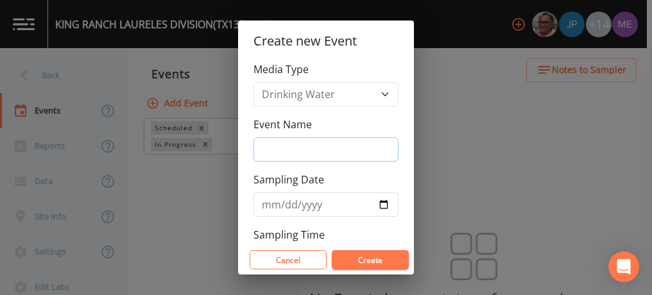
click at [271, 146] on input "Event Name" at bounding box center [325, 149] width 145 height 24
type input "3QSamples"
click at [267, 205] on input "Sampling Date" at bounding box center [325, 204] width 145 height 24
type input "[DATE]"
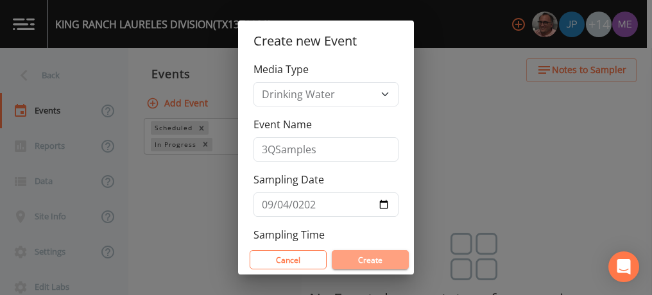
click at [354, 258] on button "Create" at bounding box center [370, 259] width 77 height 19
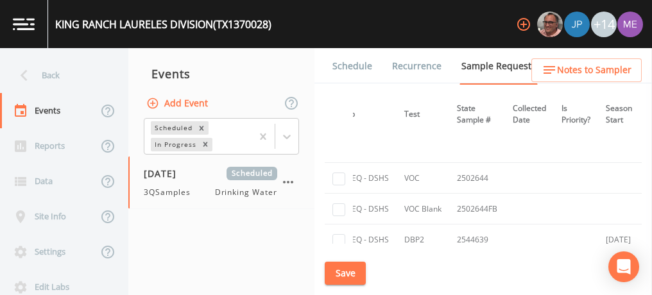
scroll to position [257, 191]
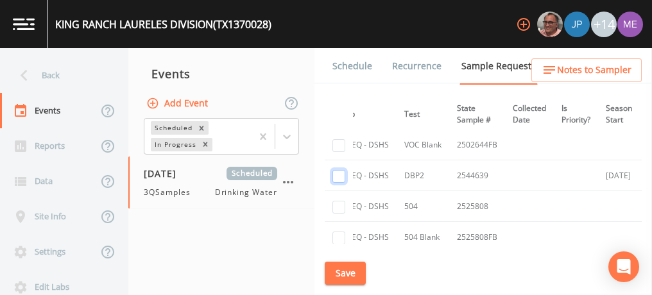
click at [340, 172] on input "checkbox" at bounding box center [338, 176] width 13 height 13
checkbox input "true"
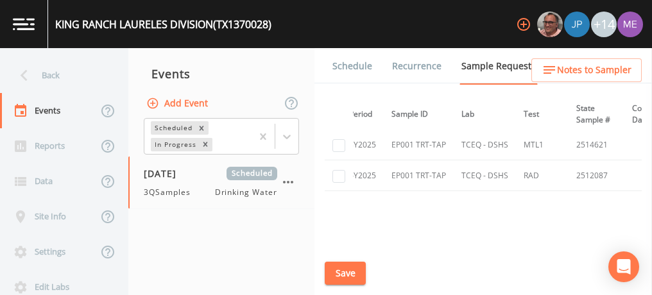
scroll to position [449, 72]
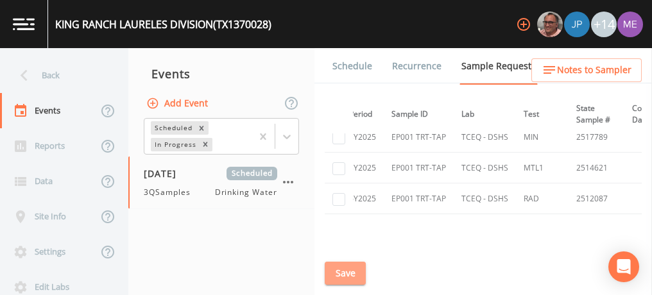
click at [350, 279] on button "Save" at bounding box center [345, 274] width 41 height 24
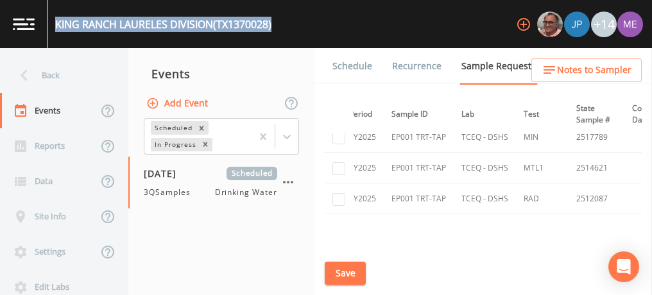
drag, startPoint x: 56, startPoint y: 24, endPoint x: 282, endPoint y: 20, distance: 225.2
click at [282, 20] on div "KING RANCH LAURELES DIVISION (TX1370028) +14" at bounding box center [326, 24] width 652 height 48
drag, startPoint x: 282, startPoint y: 20, endPoint x: 248, endPoint y: 23, distance: 33.5
copy div "KING RANCH LAURELES DIVISION (TX1370028)"
click at [347, 276] on button "Save" at bounding box center [345, 274] width 41 height 24
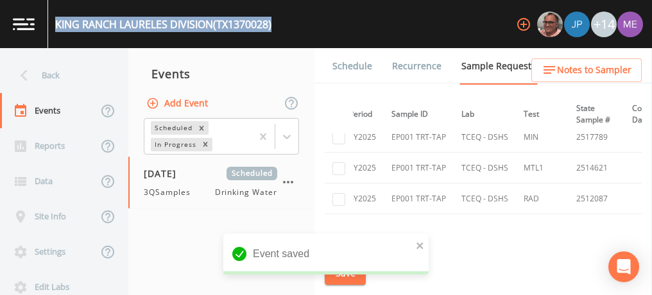
click at [359, 64] on link "Schedule" at bounding box center [352, 66] width 44 height 36
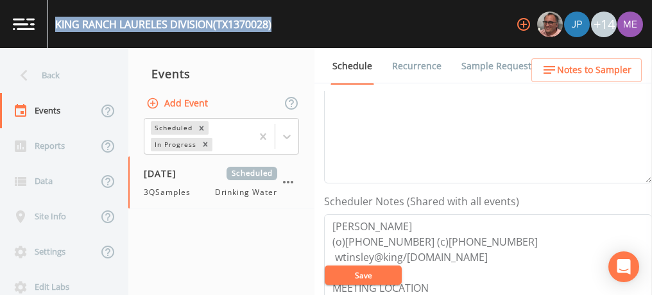
scroll to position [321, 0]
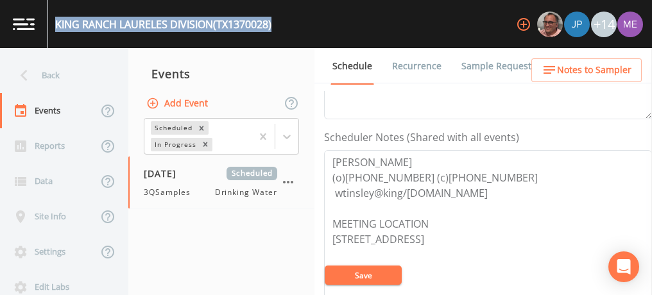
click at [503, 71] on link "Sample Requests" at bounding box center [498, 66] width 78 height 36
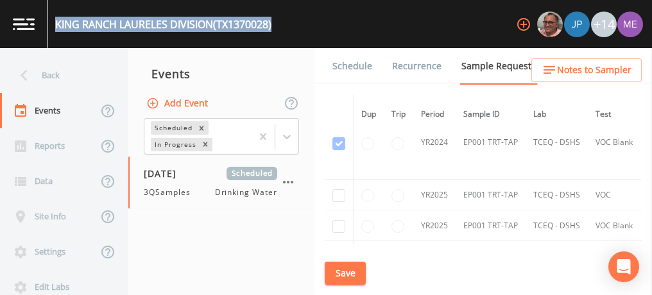
scroll to position [192, 0]
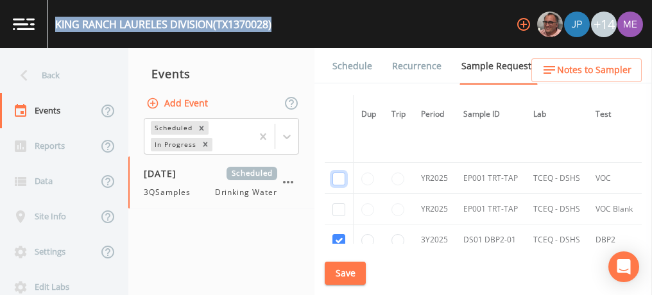
click at [339, 60] on input "checkbox" at bounding box center [338, 53] width 13 height 13
checkbox input "true"
click at [339, 133] on input "checkbox" at bounding box center [338, 127] width 13 height 13
checkbox input "true"
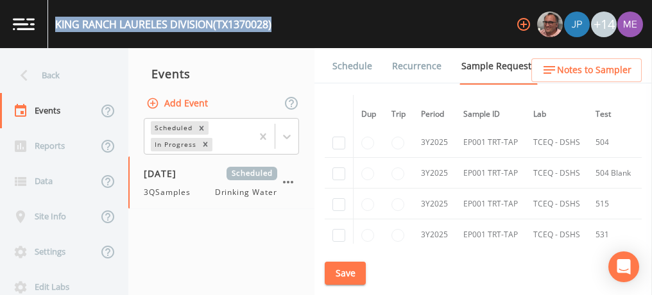
scroll to position [257, 0]
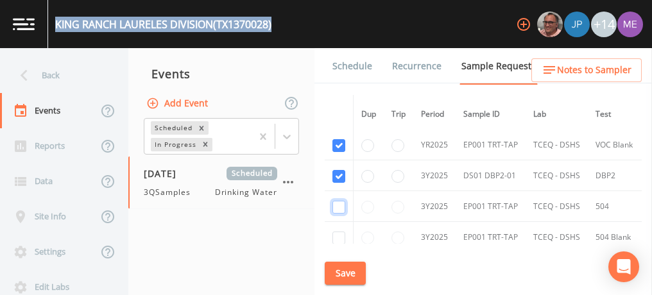
click at [336, 203] on input "checkbox" at bounding box center [338, 207] width 13 height 13
checkbox input "true"
click at [338, 233] on input "checkbox" at bounding box center [338, 238] width 13 height 13
checkbox input "true"
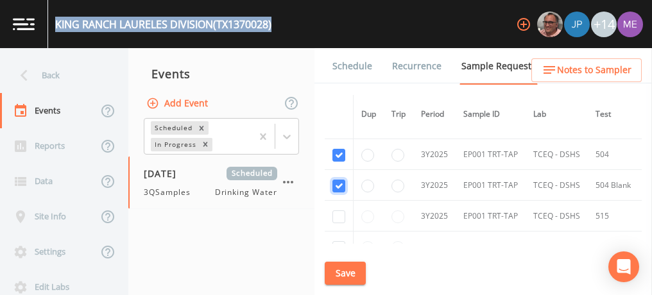
scroll to position [321, 0]
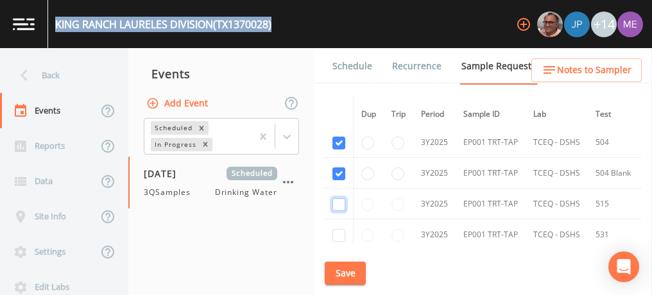
click at [339, 201] on input "checkbox" at bounding box center [338, 204] width 13 height 13
checkbox input "true"
click at [336, 233] on input "checkbox" at bounding box center [338, 235] width 13 height 13
checkbox input "true"
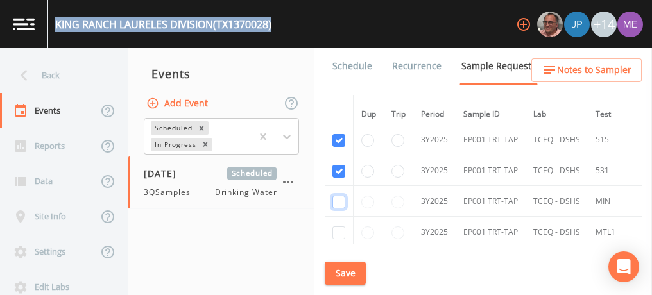
click at [341, 198] on input "checkbox" at bounding box center [338, 202] width 13 height 13
checkbox input "true"
drag, startPoint x: 341, startPoint y: 223, endPoint x: 343, endPoint y: 215, distance: 8.4
click at [341, 226] on input "checkbox" at bounding box center [338, 232] width 13 height 13
checkbox input "true"
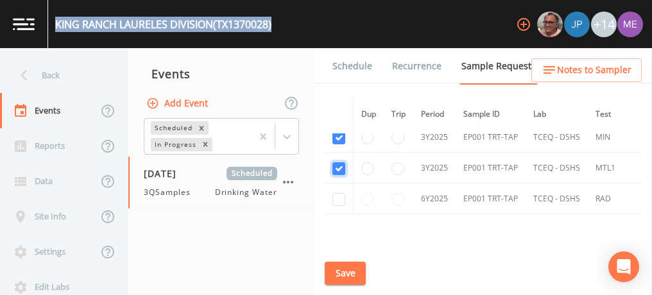
scroll to position [513, 0]
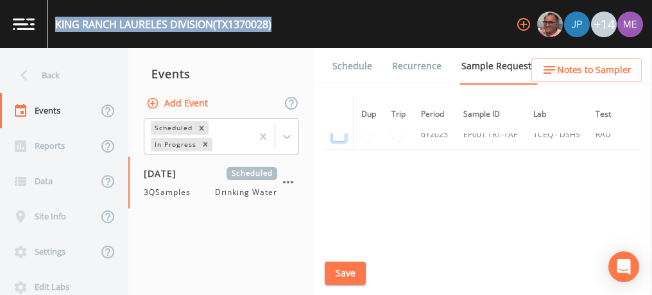
click at [342, 134] on input "checkbox" at bounding box center [338, 135] width 13 height 13
checkbox input "true"
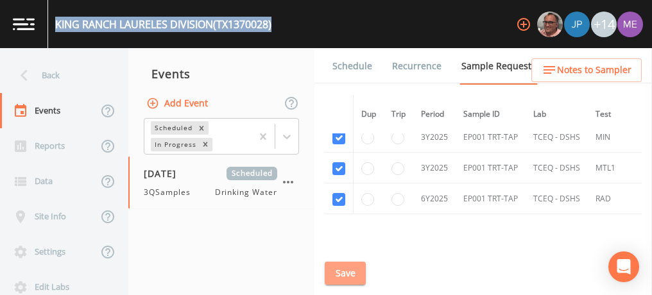
click at [353, 274] on button "Save" at bounding box center [345, 274] width 41 height 24
click at [573, 72] on span "Notes to Sampler" at bounding box center [594, 70] width 74 height 16
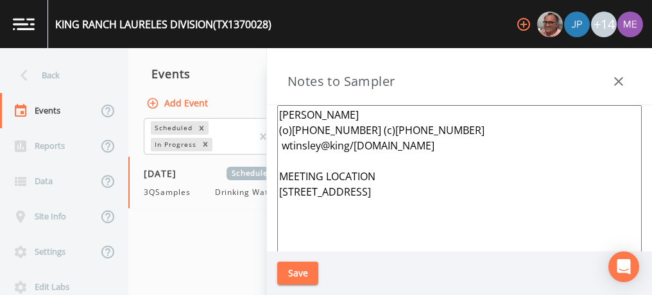
click at [365, 209] on textarea "WILLIS TINSLEY (o)361-221-0554 (c)361-219-0404 wtinsley@king/ranch.com MEETING …" at bounding box center [459, 261] width 364 height 312
click at [471, 190] on textarea "WILLIS TINSLEY (o)361-221-0554 (c)361-219-0404 wtinsley@king/ranch.com MEETING …" at bounding box center [459, 261] width 364 height 312
click at [439, 127] on textarea "WILLIS TINSLEY (o)361-221-0554 (c)361-219-0404 wtinsley@king/ranch.com MEETING …" at bounding box center [459, 261] width 364 height 312
click at [437, 127] on textarea "WILLIS TINSLEY (o)361-221-0554 (c)361-219-0404 2964574 wtinsley@king/ranch.com …" at bounding box center [459, 261] width 364 height 312
click at [437, 127] on textarea "WILLIS TINSLEY (o)361-221-0554 (c)361-219-0404 3612964574 wtinsley@king/ranch.c…" at bounding box center [459, 261] width 364 height 312
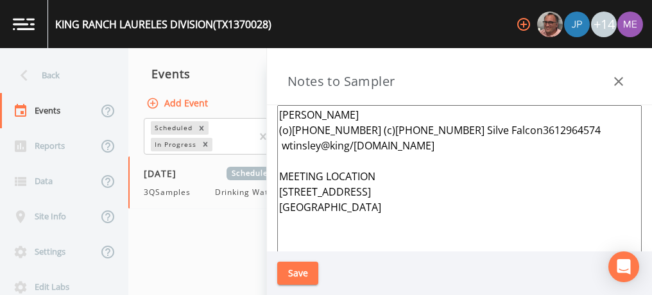
click at [459, 130] on textarea "WILLIS TINSLEY (o)361-221-0554 (c)361-219-0404 Silve Falcon3612964574 wtinsley@…" at bounding box center [459, 261] width 364 height 312
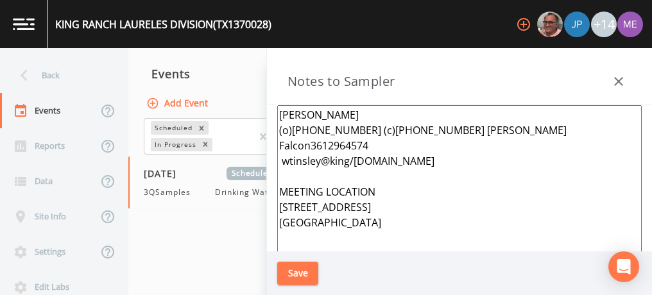
click at [509, 129] on textarea "WILLIS TINSLEY (o)361-221-0554 (c)361-219-0404 Silva Falcon3612964574 wtinsley@…" at bounding box center [459, 261] width 364 height 312
click at [532, 130] on textarea "WILLIS TINSLEY (o)361-221-0554 (c)361-219-0404 Silva Falcon361-2964574 wtinsley…" at bounding box center [459, 261] width 364 height 312
click at [441, 128] on textarea "WILLIS TINSLEY (o)361-221-0554 (c)361-219-0404 Silva Falcon361-296-4574 wtinsle…" at bounding box center [459, 261] width 364 height 312
click at [437, 128] on textarea "WILLIS TINSLEY (o)361-221-0554 (c)361-219-0404 Silva Falcon361-296-4574 wtinsle…" at bounding box center [459, 261] width 364 height 312
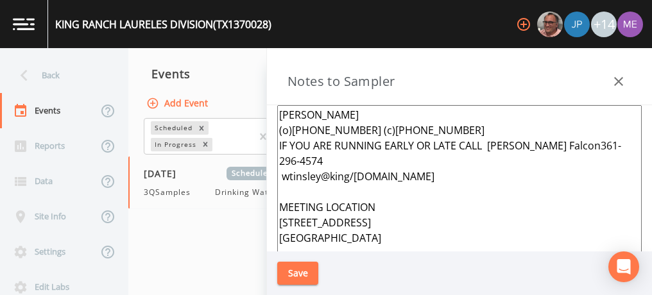
click at [437, 124] on textarea "WILLIS TINSLEY (o)361-221-0554 (c)361-219-0404 IF YOU ARE RUNNING EARLY OR LATE…" at bounding box center [459, 261] width 364 height 312
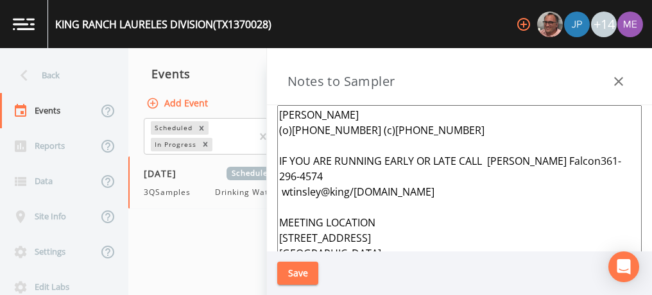
click at [407, 176] on textarea "WILLIS TINSLEY (o)361-221-0554 (c)361-219-0404 IF YOU ARE RUNNING EARLY OR LATE…" at bounding box center [459, 261] width 364 height 312
click at [396, 204] on textarea "WILLIS TINSLEY (o)361-221-0554 (c)361-219-0404 IF YOU ARE RUNNING EARLY OR LATE…" at bounding box center [459, 261] width 364 height 312
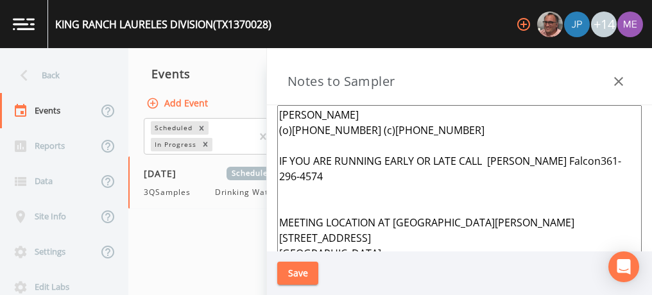
scroll to position [37, 0]
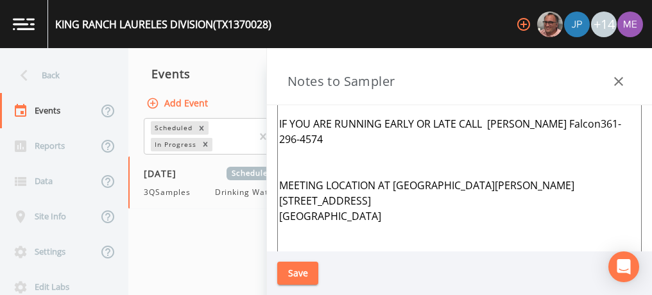
type textarea "WILLIS TINSLEY (o)361-221-0554 (c)361-219-0404 IF YOU ARE RUNNING EARLY OR LATE…"
click at [293, 271] on button "Save" at bounding box center [297, 274] width 41 height 24
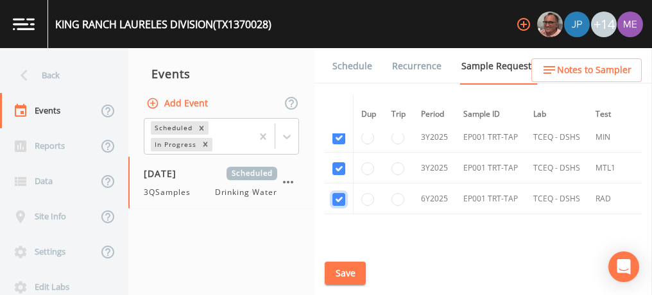
click at [341, 193] on input "checkbox" at bounding box center [338, 199] width 13 height 13
checkbox input "false"
click at [340, 166] on input "checkbox" at bounding box center [338, 168] width 13 height 13
checkbox input "false"
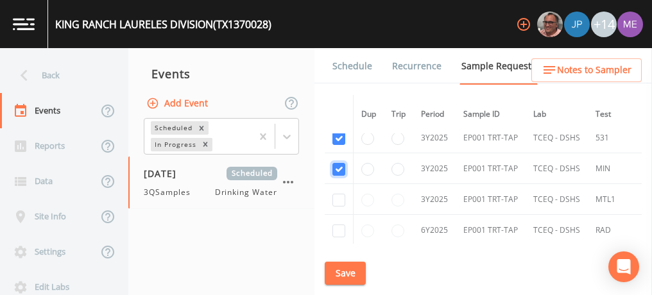
click at [340, 166] on input "checkbox" at bounding box center [338, 169] width 13 height 13
checkbox input "false"
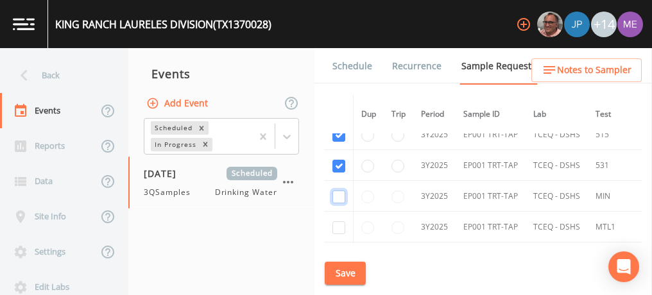
scroll to position [389, 0]
click at [340, 166] on input "checkbox" at bounding box center [338, 167] width 13 height 13
checkbox input "false"
click at [340, 166] on input "checkbox" at bounding box center [338, 168] width 13 height 13
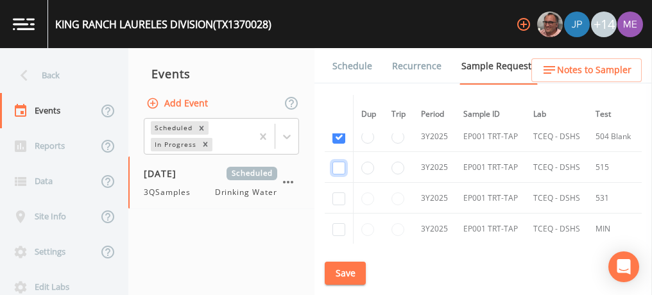
checkbox input "false"
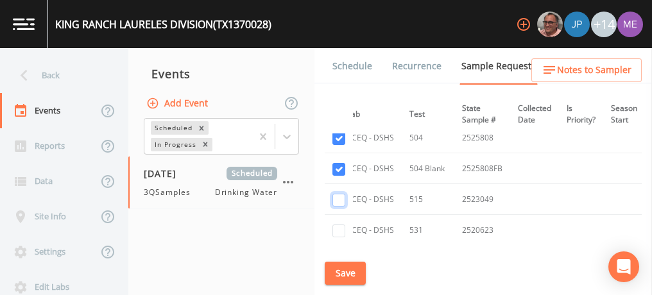
scroll to position [325, 188]
click at [340, 167] on input "checkbox" at bounding box center [338, 169] width 13 height 13
checkbox input "false"
click at [339, 138] on input "checkbox" at bounding box center [338, 138] width 13 height 13
checkbox input "false"
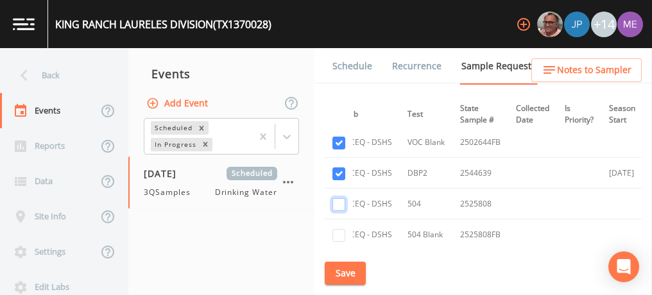
scroll to position [258, 188]
click at [339, 67] on input "checkbox" at bounding box center [338, 61] width 13 height 13
checkbox input "false"
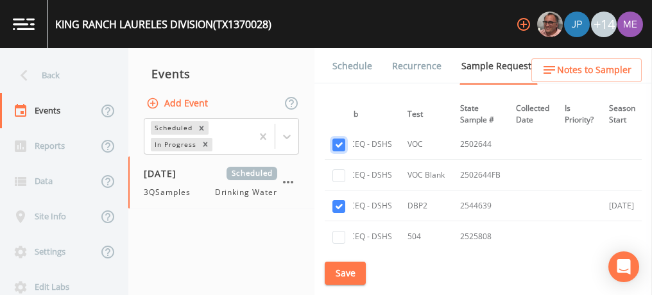
click at [339, 26] on input "checkbox" at bounding box center [338, 19] width 13 height 13
checkbox input "false"
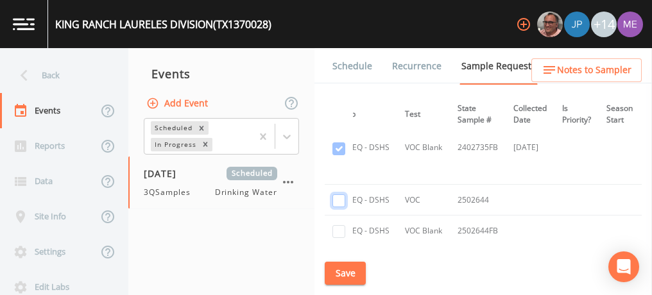
scroll to position [171, 190]
click at [344, 271] on button "Save" at bounding box center [345, 274] width 41 height 24
click at [344, 68] on link "Schedule" at bounding box center [352, 66] width 44 height 36
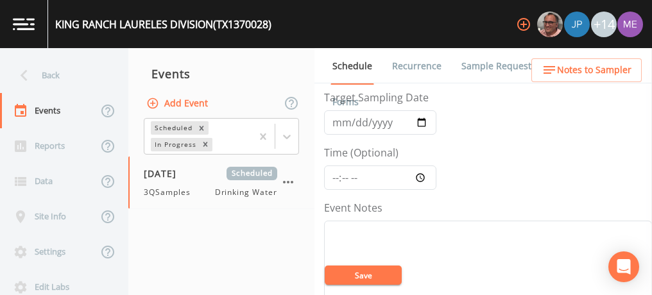
scroll to position [67, 0]
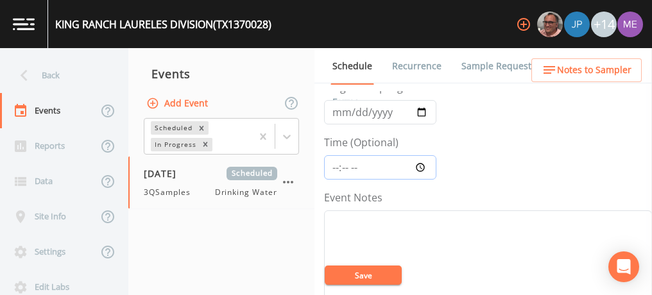
click at [334, 168] on input "Time (Optional)" at bounding box center [380, 167] width 112 height 24
type input "11:30"
click at [439, 218] on textarea "Event Notes" at bounding box center [488, 291] width 328 height 163
type textarea "CONFIRMED WITH WILLIS 8/27"
click at [385, 278] on button "Save" at bounding box center [363, 275] width 77 height 19
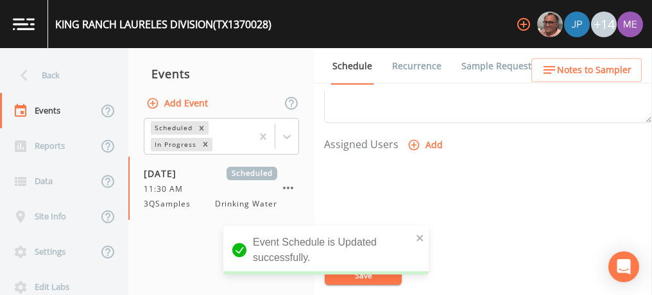
scroll to position [511, 0]
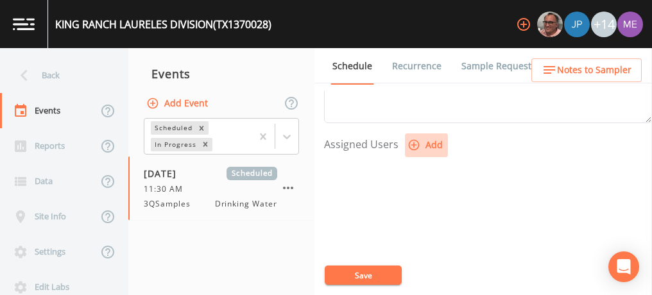
click at [411, 140] on icon "button" at bounding box center [413, 145] width 13 height 13
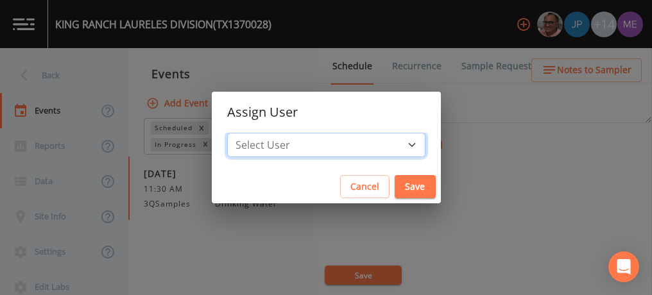
click at [389, 144] on select "Select User Mike Franklin Joshua gere Paul Lauren Saenz David Weber Zachary Eva…" at bounding box center [326, 145] width 198 height 24
select select "6518b6a0-c5fa-4d0f-8e3d-fc6e8623860b"
click at [246, 133] on select "Select User Mike Franklin Joshua gere Paul Lauren Saenz David Weber Zachary Eva…" at bounding box center [326, 145] width 198 height 24
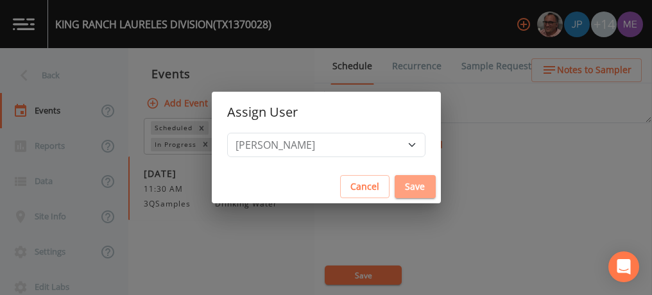
click at [399, 187] on button "Save" at bounding box center [414, 187] width 41 height 24
select select
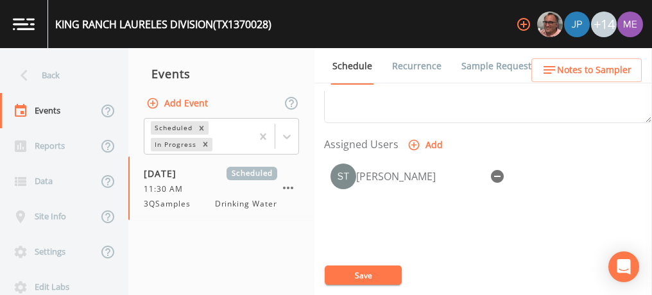
click at [366, 271] on button "Save" at bounding box center [363, 275] width 77 height 19
click at [386, 267] on button "Save" at bounding box center [363, 275] width 77 height 19
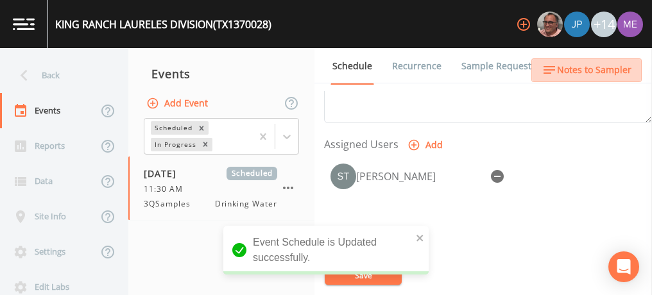
click at [597, 69] on span "Notes to Sampler" at bounding box center [594, 70] width 74 height 16
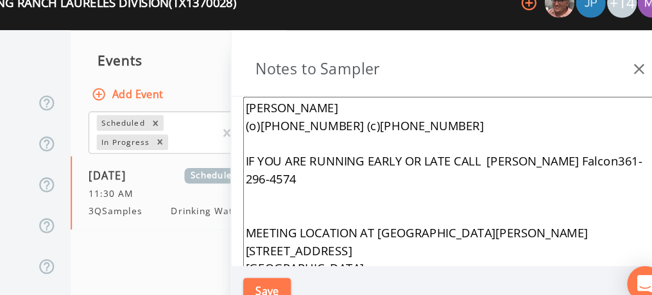
drag, startPoint x: 487, startPoint y: 161, endPoint x: 554, endPoint y: 178, distance: 68.9
click at [554, 178] on textarea "WILLIS TINSLEY (o)361-221-0554 (c)361-219-0404 IF YOU ARE RUNNING EARLY OR LATE…" at bounding box center [459, 261] width 364 height 312
click at [307, 268] on button "Save" at bounding box center [297, 274] width 41 height 24
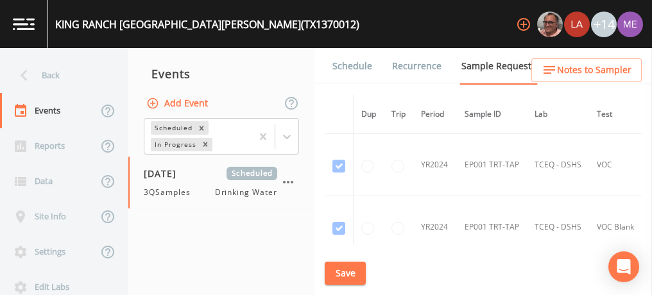
scroll to position [2245, 209]
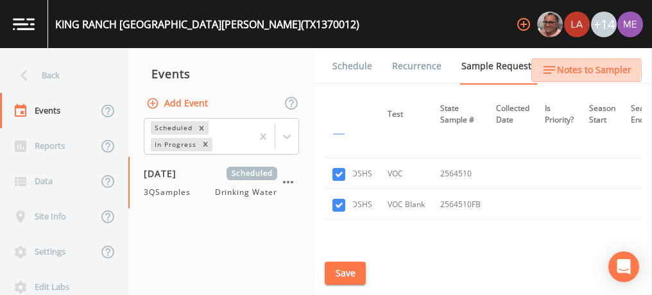
click at [579, 69] on span "Notes to Sampler" at bounding box center [594, 70] width 74 height 16
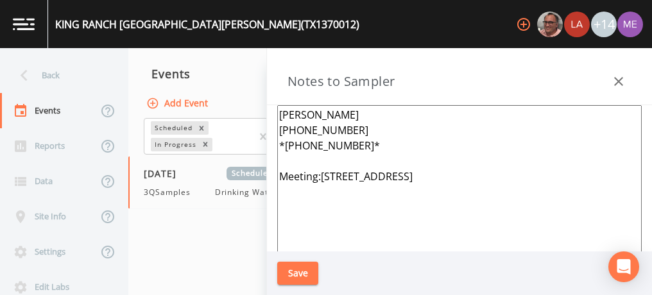
click at [278, 112] on textarea "[PERSON_NAME] [PHONE_NUMBER] *[PHONE_NUMBER]* Meeting:[STREET_ADDRESS]" at bounding box center [459, 261] width 364 height 312
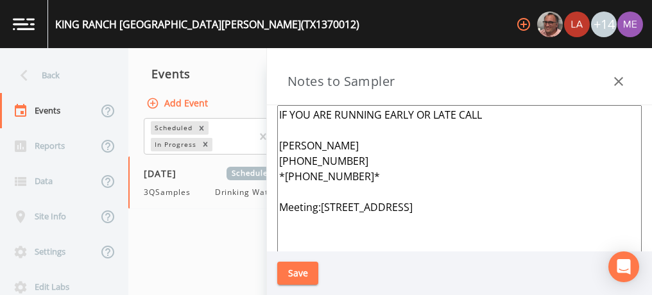
paste textarea "[PERSON_NAME] Falcon361-296-4574"
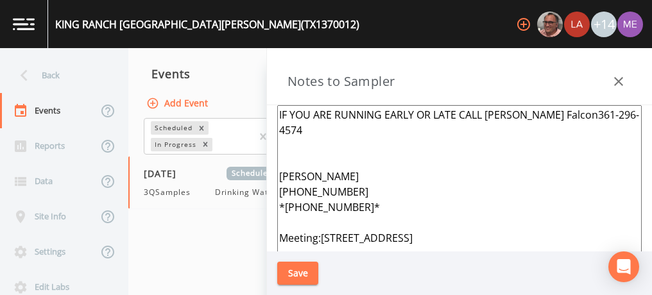
type textarea "IF YOU ARE RUNNING EARLY OR LATE CALL [PERSON_NAME] Falcon361-296-4574 [PERSON_…"
click at [306, 266] on button "Save" at bounding box center [297, 274] width 41 height 24
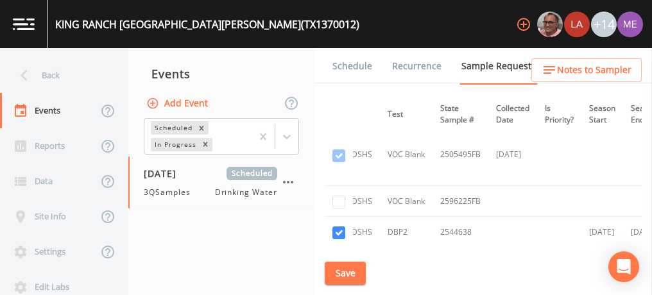
scroll to position [1348, 209]
click at [471, 166] on td "2505495FB" at bounding box center [460, 154] width 56 height 62
checkbox input "true"
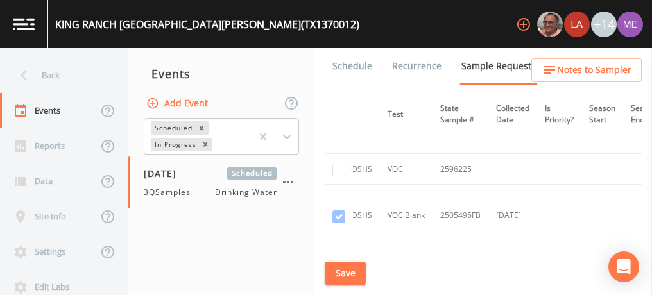
scroll to position [1278, 209]
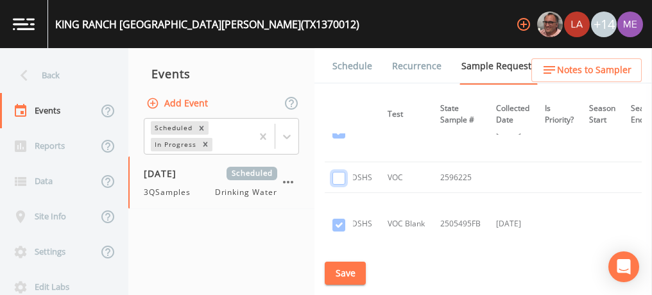
checkbox input "true"
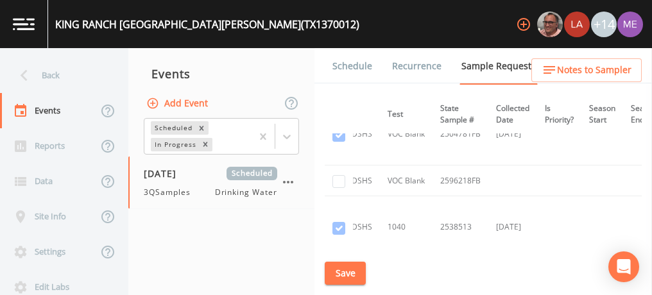
scroll to position [1120, 209]
checkbox input "true"
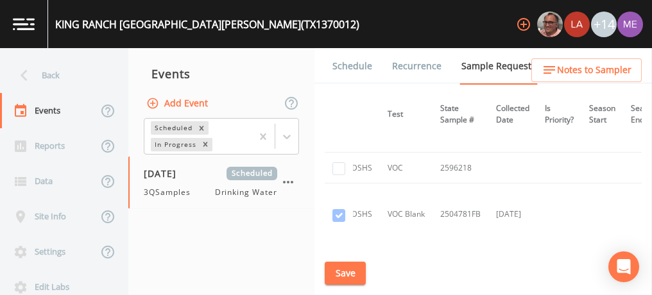
scroll to position [1038, 209]
checkbox input "true"
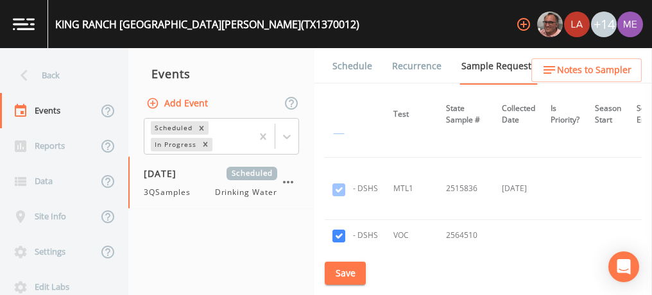
scroll to position [2224, 203]
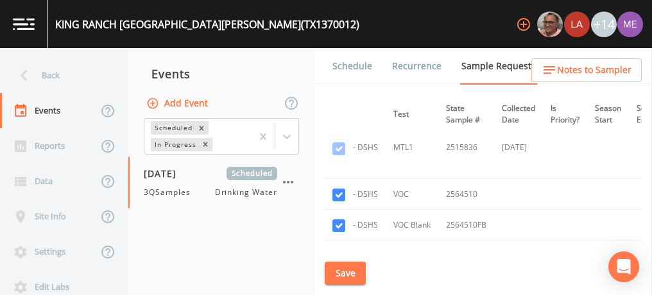
click at [337, 179] on td at bounding box center [339, 194] width 29 height 31
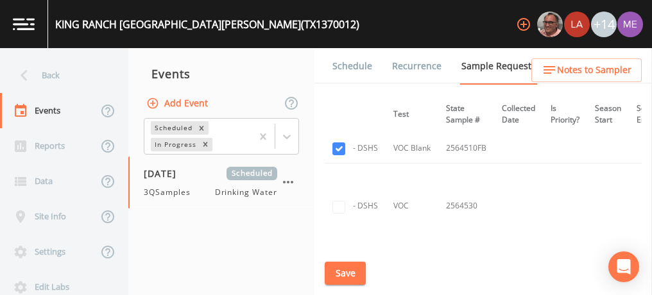
scroll to position [2302, 203]
click at [342, 274] on button "Save" at bounding box center [345, 274] width 41 height 24
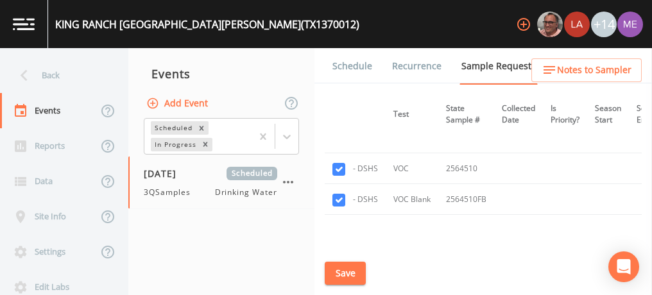
scroll to position [2244, 203]
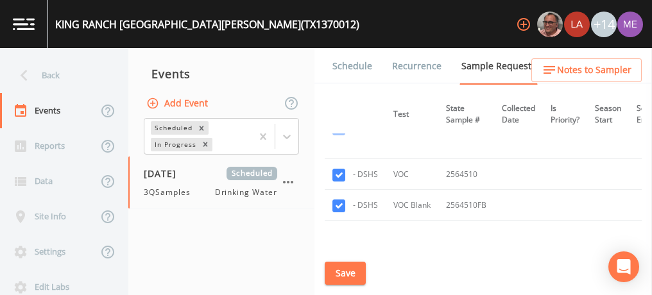
click at [341, 63] on link "Schedule" at bounding box center [352, 66] width 44 height 36
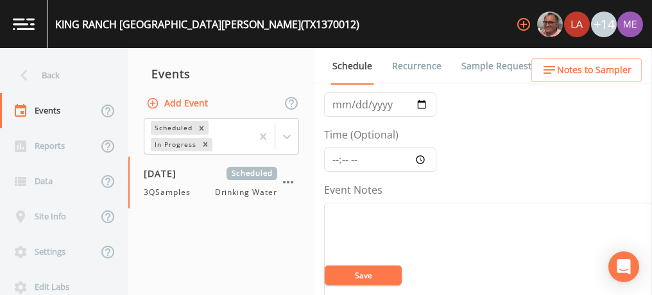
scroll to position [89, 0]
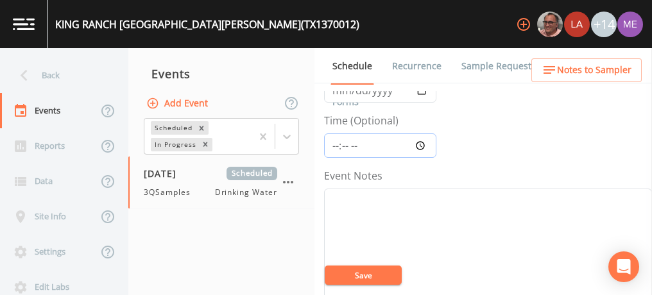
click at [334, 145] on input "Time (Optional)" at bounding box center [380, 145] width 112 height 24
type input "11:30"
click at [382, 275] on button "Save" at bounding box center [363, 275] width 77 height 19
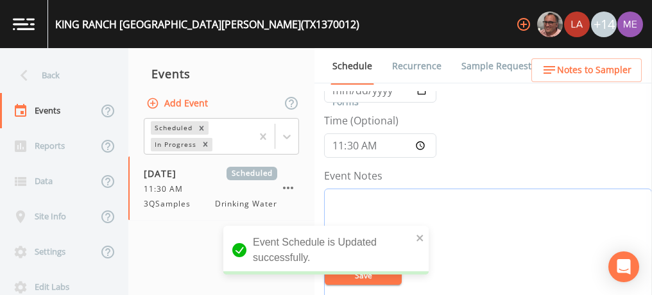
click at [378, 191] on textarea "Event Notes" at bounding box center [488, 270] width 328 height 163
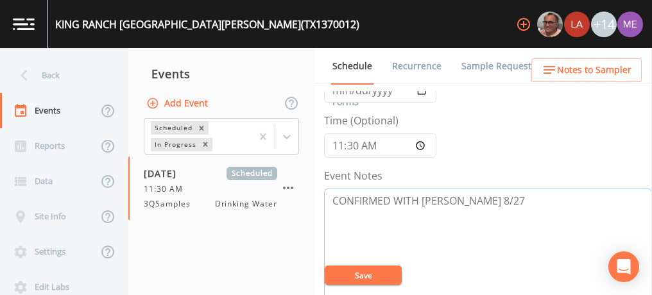
type textarea "CONFIRMED WITH WILLIS 8/27"
click at [368, 276] on button "Save" at bounding box center [363, 275] width 77 height 19
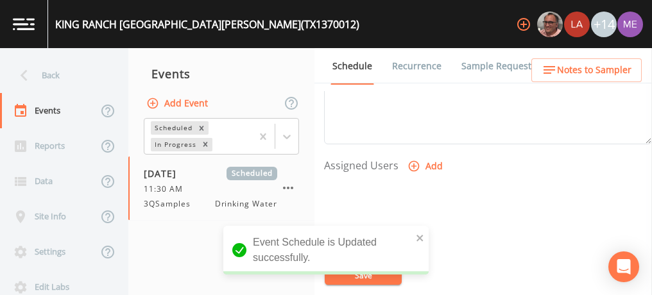
scroll to position [490, 0]
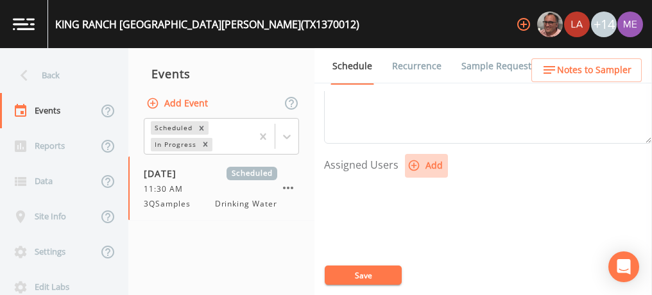
click at [414, 162] on icon "button" at bounding box center [414, 165] width 11 height 11
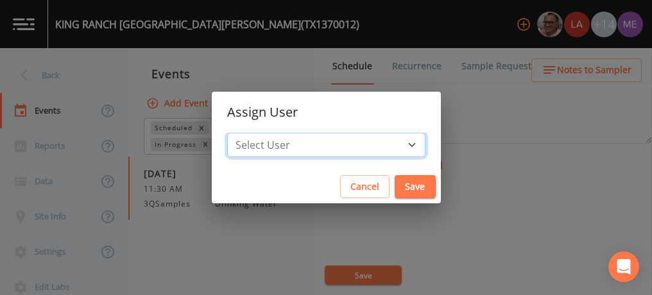
click at [391, 141] on select "Select User Mike Franklin Lauren Saenz Joshua gere Paul David Weber Zachary Eva…" at bounding box center [326, 145] width 198 height 24
select select "6518b6a0-c5fa-4d0f-8e3d-fc6e8623860b"
click at [246, 133] on select "Select User Mike Franklin Lauren Saenz Joshua gere Paul David Weber Zachary Eva…" at bounding box center [326, 145] width 198 height 24
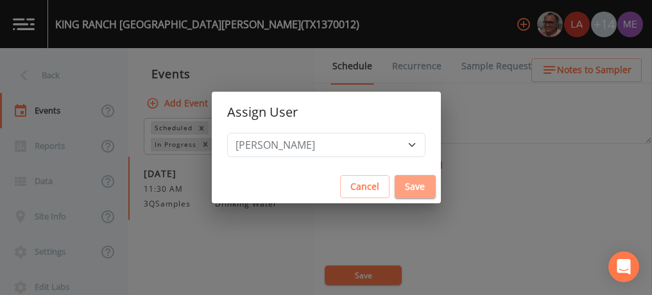
click at [400, 187] on button "Save" at bounding box center [414, 187] width 41 height 24
select select
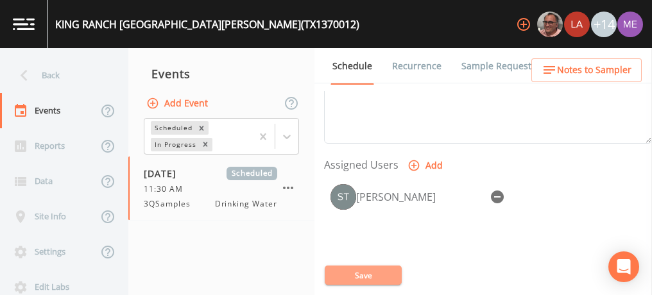
click at [362, 271] on button "Save" at bounding box center [363, 275] width 77 height 19
click at [368, 275] on button "Save" at bounding box center [363, 275] width 77 height 19
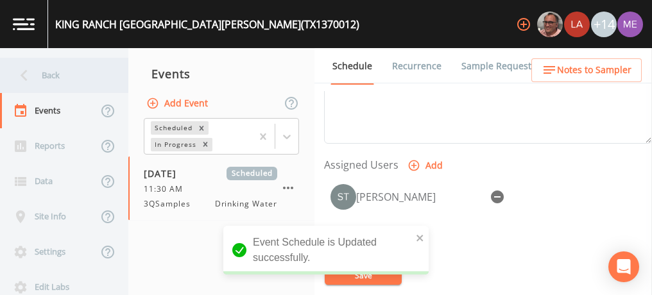
click at [47, 78] on div "Back" at bounding box center [57, 75] width 115 height 35
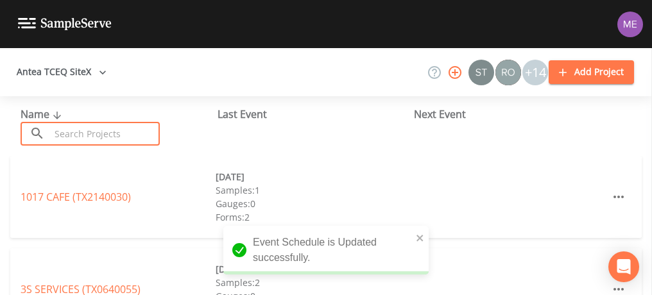
click at [67, 136] on input "text" at bounding box center [105, 134] width 110 height 24
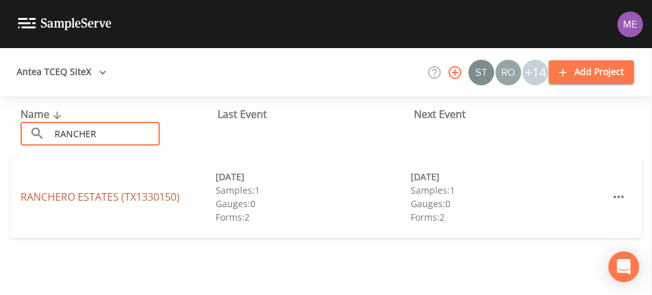
type input "RANCHER"
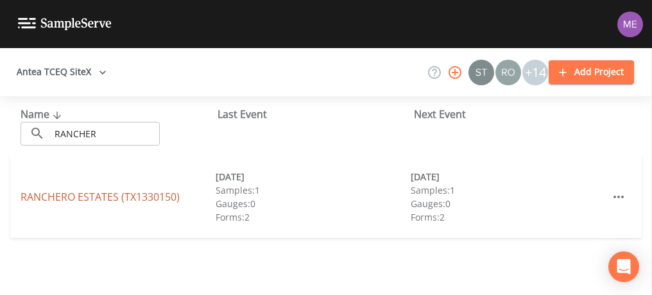
click at [58, 196] on link "RANCHERO ESTATES (TX1330150)" at bounding box center [100, 197] width 159 height 14
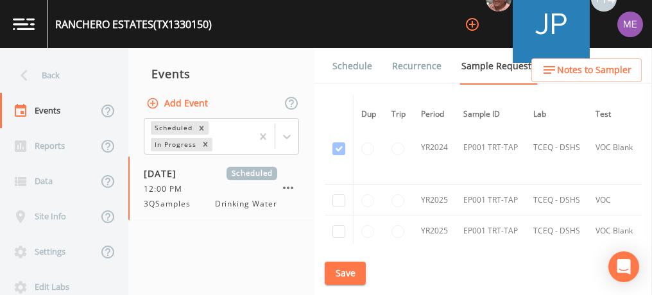
scroll to position [170, 0]
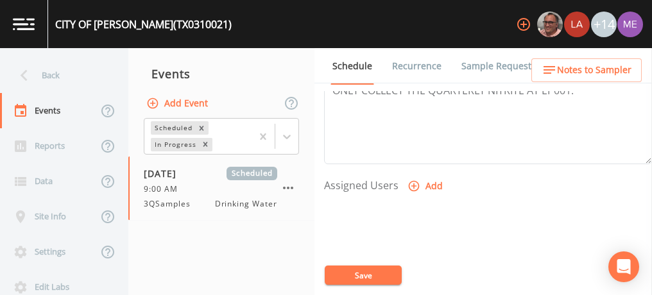
scroll to position [470, 0]
click at [411, 180] on icon "button" at bounding box center [413, 186] width 13 height 13
select select "6518b6a0-c5fa-4d0f-8e3d-fc6e8623860b"
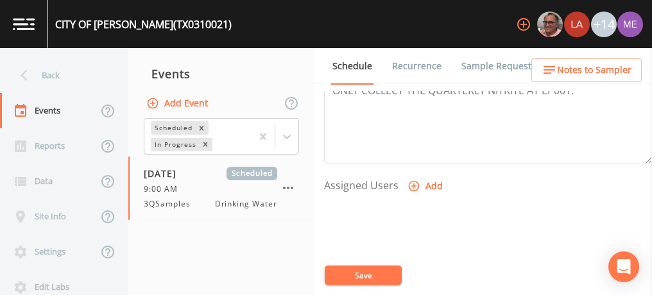
select select
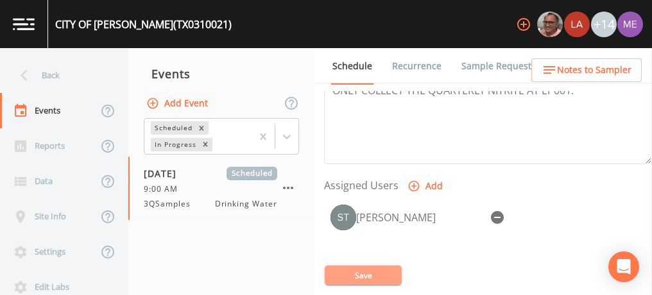
click at [362, 275] on button "Save" at bounding box center [363, 275] width 77 height 19
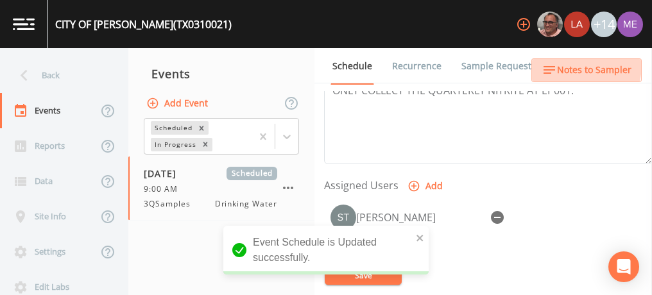
click at [566, 64] on span "Notes to Sampler" at bounding box center [594, 70] width 74 height 16
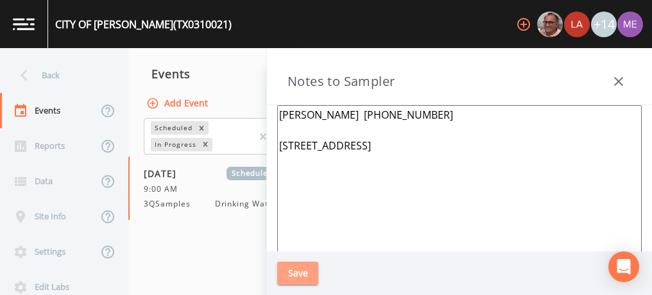
click at [305, 273] on button "Save" at bounding box center [297, 274] width 41 height 24
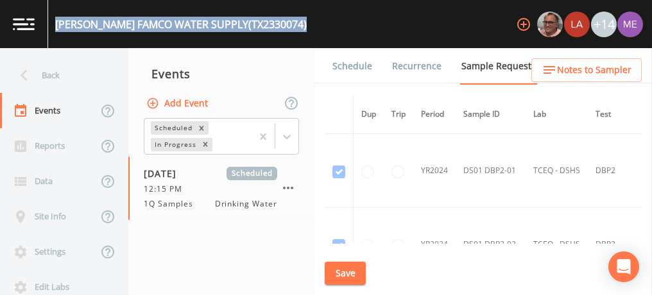
scroll to position [307, 4]
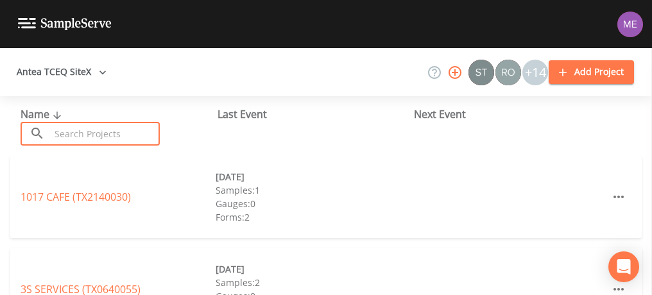
click at [83, 131] on input "text" at bounding box center [105, 134] width 110 height 24
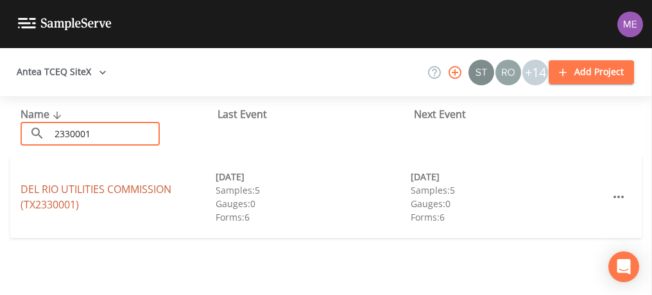
type input "2330001"
click at [65, 187] on link "DEL RIO UTILITIES COMMISSION (TX2330001)" at bounding box center [96, 197] width 151 height 30
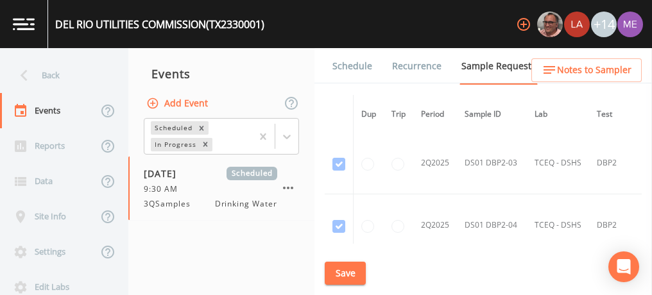
scroll to position [2884, 0]
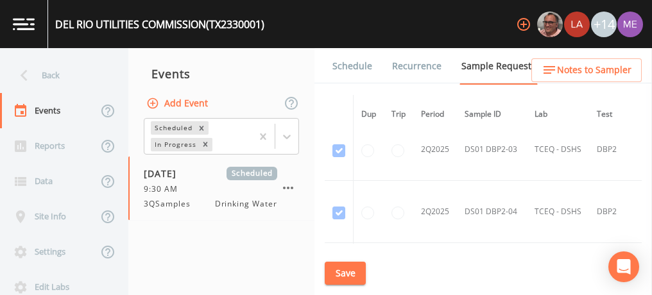
click at [357, 69] on link "Schedule" at bounding box center [352, 66] width 44 height 36
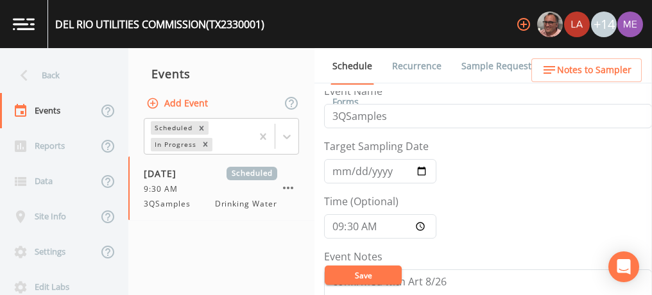
scroll to position [8, 0]
click at [337, 224] on input "09:30:00" at bounding box center [380, 226] width 112 height 24
type input "10:00"
click at [359, 274] on button "Save" at bounding box center [363, 275] width 77 height 19
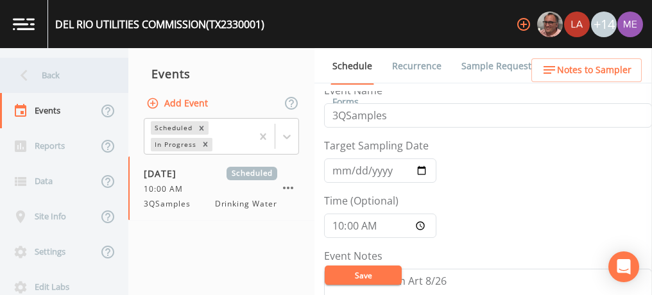
click at [55, 78] on div "Back" at bounding box center [57, 75] width 115 height 35
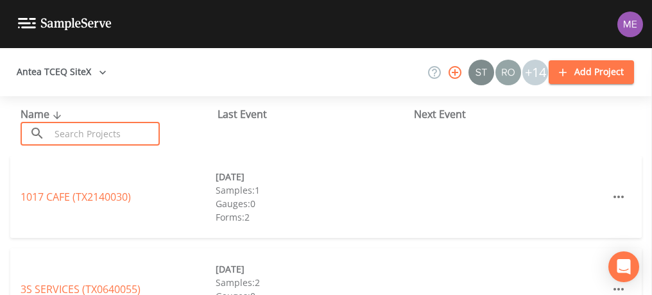
click at [73, 140] on input "text" at bounding box center [105, 134] width 110 height 24
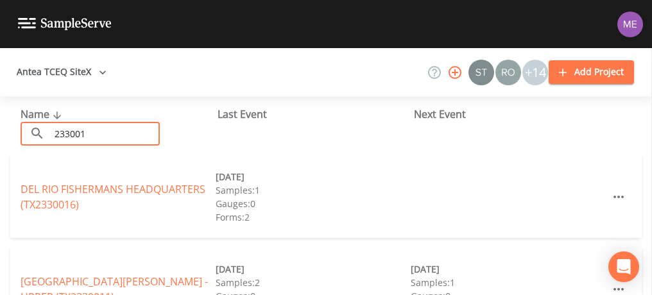
type input "233001"
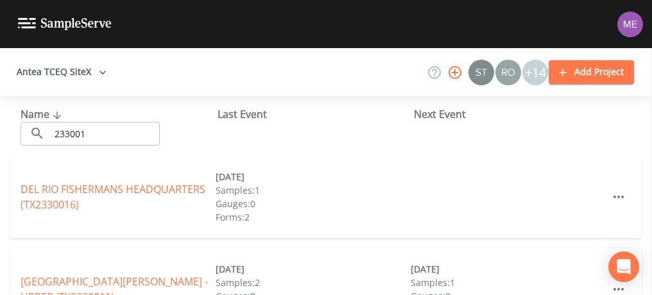
click at [64, 154] on div "Name ​ 233001 ​ Last Event Next Event" at bounding box center [326, 126] width 652 height 60
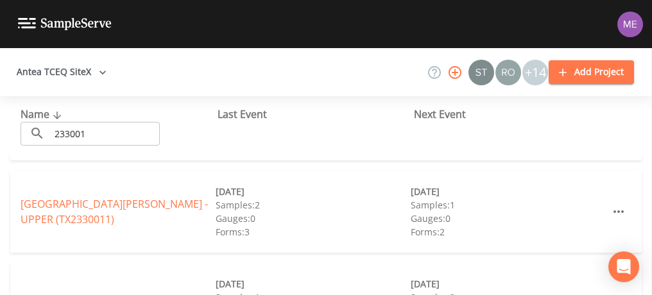
scroll to position [137, 0]
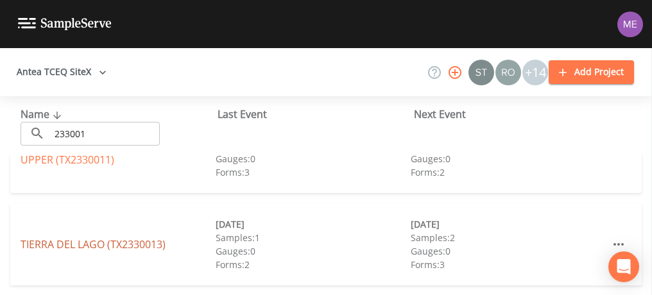
click at [90, 241] on link "TIERRA DEL LAGO (TX2330013)" at bounding box center [93, 244] width 145 height 14
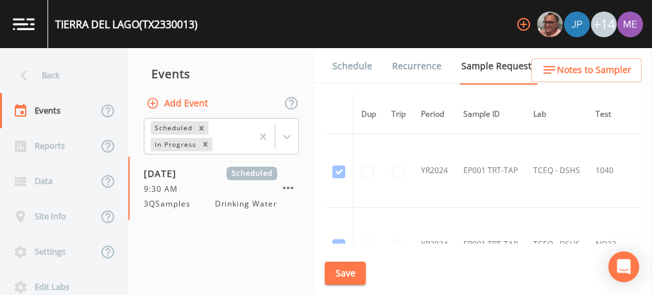
click at [341, 62] on link "Schedule" at bounding box center [352, 66] width 44 height 36
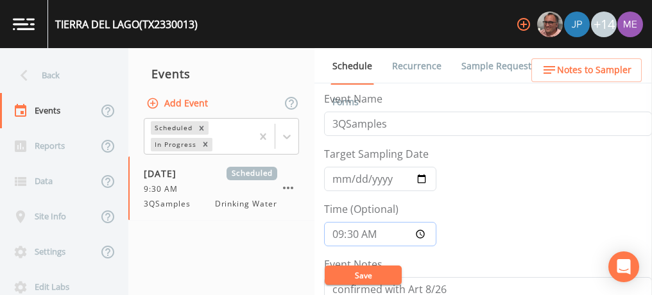
click at [341, 230] on input "09:30:00" at bounding box center [380, 234] width 112 height 24
type input "10:00"
click at [347, 271] on button "Save" at bounding box center [363, 275] width 77 height 19
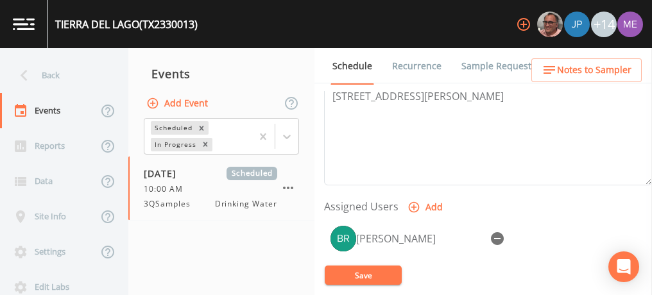
scroll to position [449, 0]
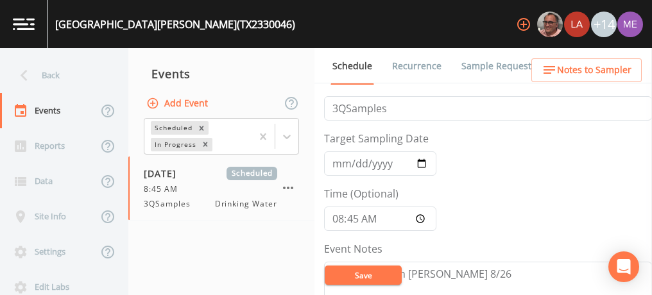
scroll to position [16, 0]
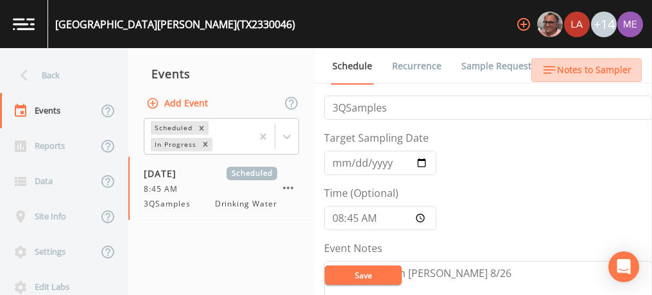
click at [600, 69] on span "Notes to Sampler" at bounding box center [594, 70] width 74 height 16
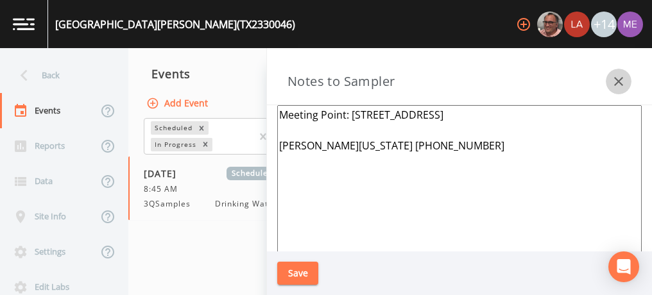
click at [622, 81] on icon "button" at bounding box center [618, 81] width 15 height 15
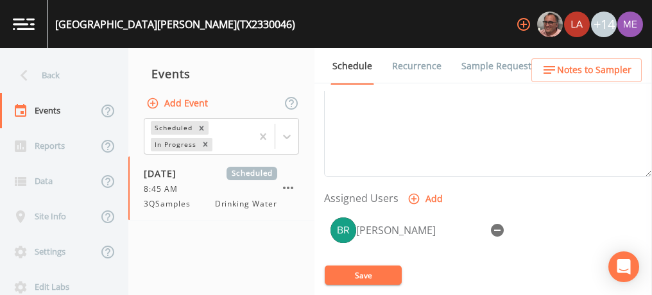
scroll to position [459, 0]
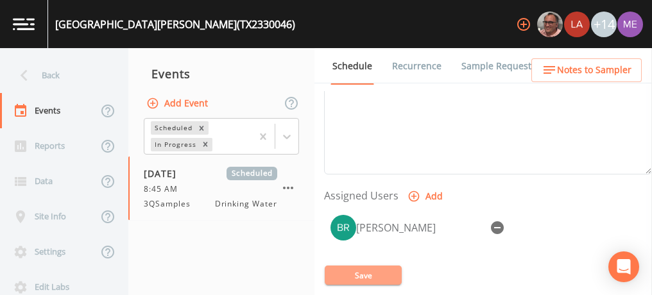
click at [382, 276] on button "Save" at bounding box center [363, 275] width 77 height 19
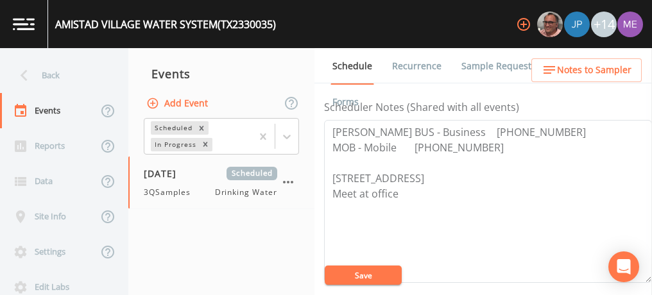
scroll to position [341, 0]
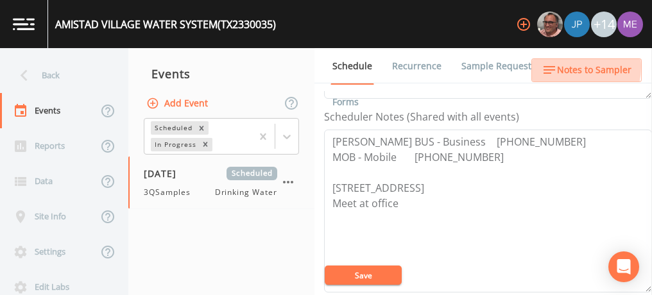
click at [565, 67] on span "Notes to Sampler" at bounding box center [594, 70] width 74 height 16
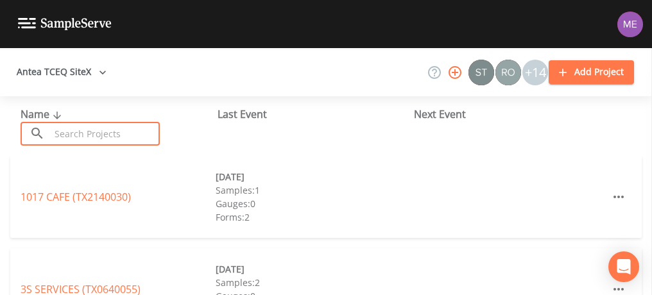
click at [146, 129] on input "text" at bounding box center [105, 134] width 110 height 24
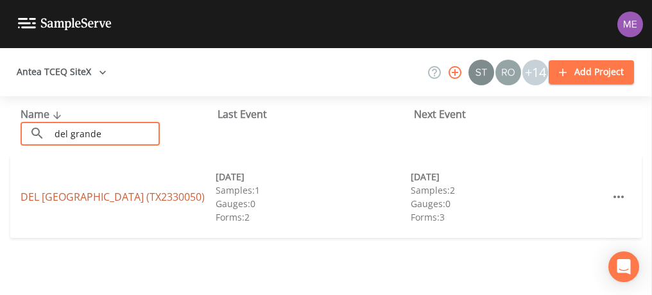
type input "del grande"
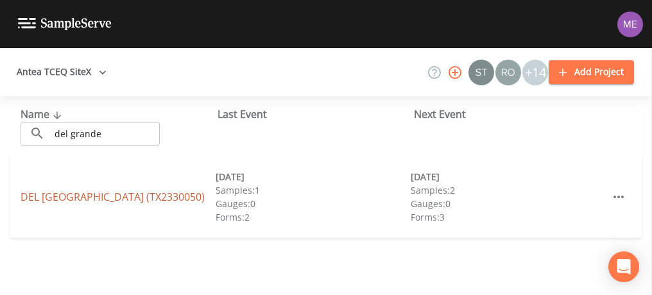
click at [151, 191] on link "DEL GRANDE MOBILE HOME PARK (TX2330050)" at bounding box center [113, 197] width 184 height 14
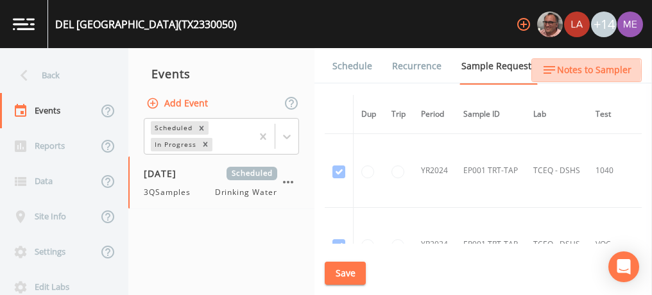
click at [552, 72] on icon "button" at bounding box center [548, 69] width 15 height 15
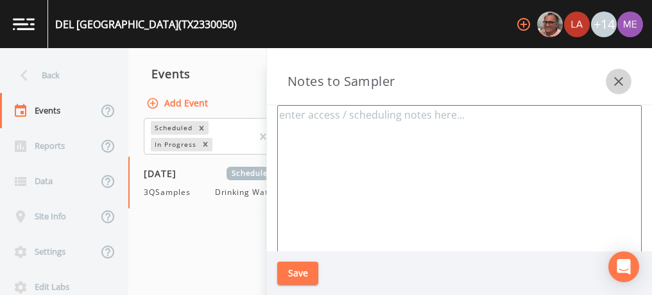
click at [622, 81] on icon "button" at bounding box center [618, 81] width 15 height 15
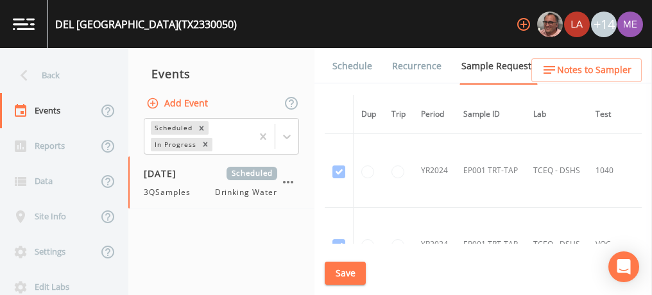
click at [360, 63] on link "Schedule" at bounding box center [352, 66] width 44 height 36
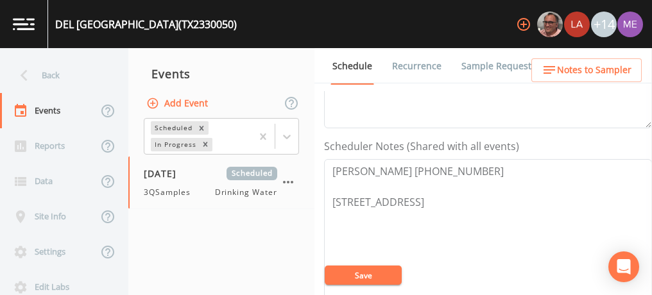
scroll to position [314, 0]
drag, startPoint x: 334, startPoint y: 165, endPoint x: 510, endPoint y: 194, distance: 178.6
click at [509, 195] on textarea "Adrian 830-309-8556 11372 W US HWY 90, DEL RIO 78840" at bounding box center [488, 238] width 328 height 163
click at [563, 67] on span "Notes to Sampler" at bounding box center [594, 70] width 74 height 16
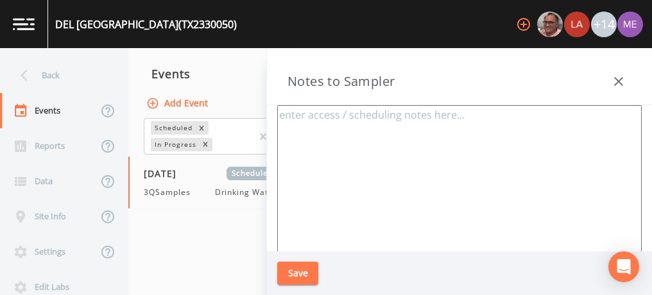
paste textarea "Adrian 830-309-8556 11372 W US HWY 90, DEL RIO 78840"
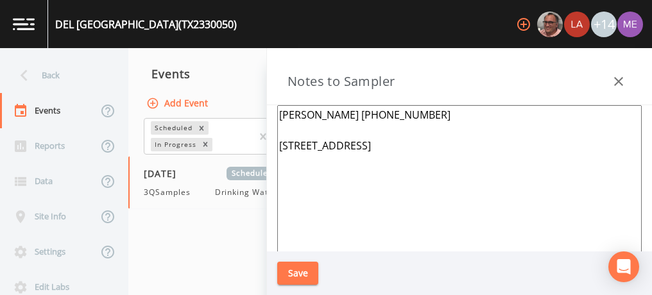
type textarea "Adrian 830-309-8556 11372 W US HWY 90, DEL RIO 78840"
click at [303, 268] on button "Save" at bounding box center [297, 274] width 41 height 24
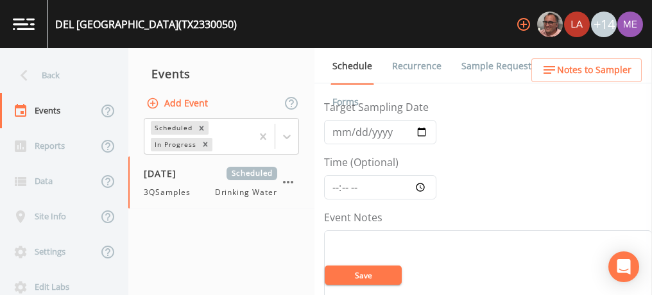
scroll to position [0, 0]
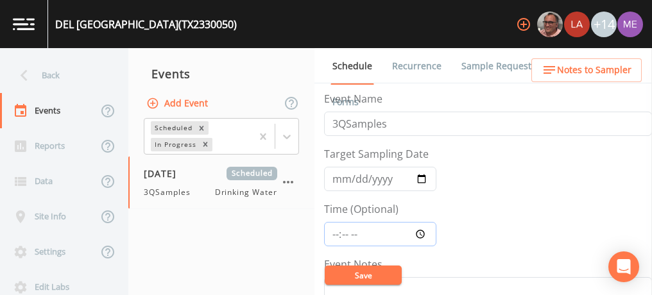
click at [334, 235] on input "Time (Optional)" at bounding box center [380, 234] width 112 height 24
type input "11:00"
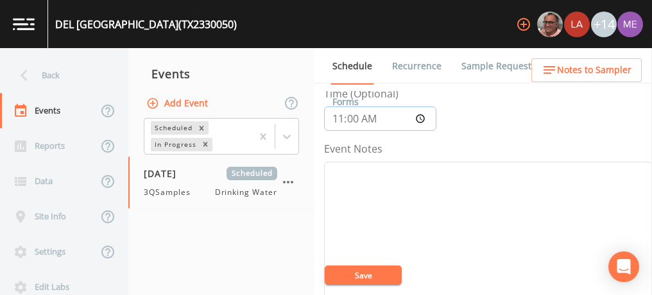
scroll to position [128, 0]
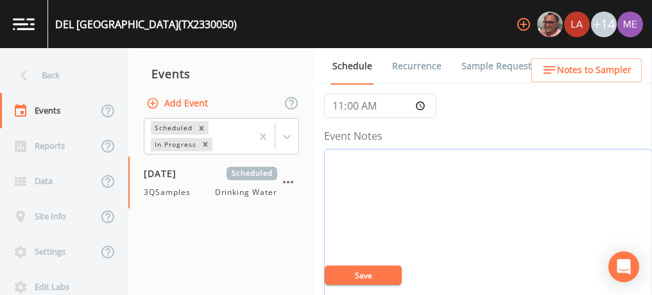
click at [387, 171] on textarea "Event Notes" at bounding box center [488, 230] width 328 height 163
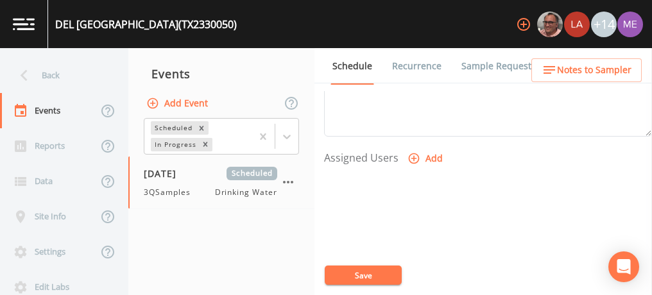
scroll to position [513, 0]
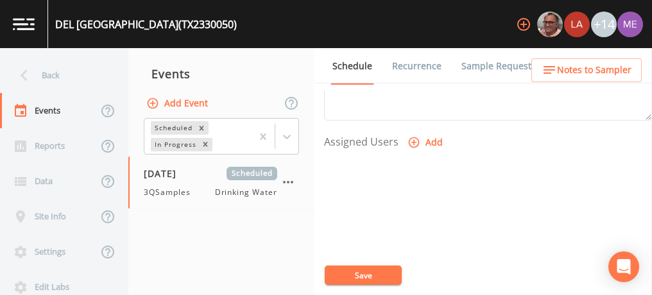
type textarea "Confirmed with Adrian 8/27"
click at [410, 140] on icon "button" at bounding box center [413, 142] width 13 height 13
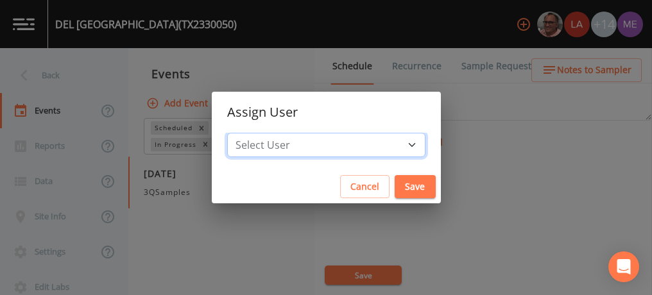
click at [391, 139] on select "Select User Mike Franklin Lauren Saenz Joshua gere Paul David Weber Zachary Eva…" at bounding box center [326, 145] width 198 height 24
select select "82fcd260-406f-4720-af66-0de7f1917f1c"
click at [246, 133] on select "Select User Mike Franklin Lauren Saenz Joshua gere Paul David Weber Zachary Eva…" at bounding box center [326, 145] width 198 height 24
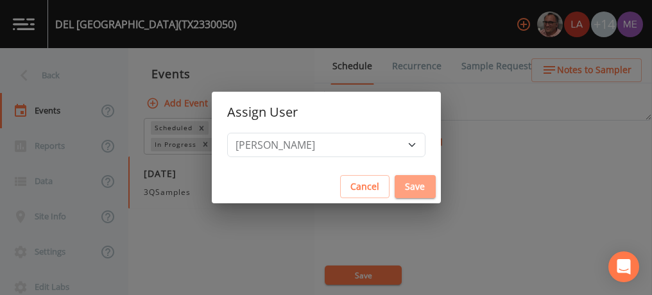
click at [394, 189] on button "Save" at bounding box center [414, 187] width 41 height 24
select select
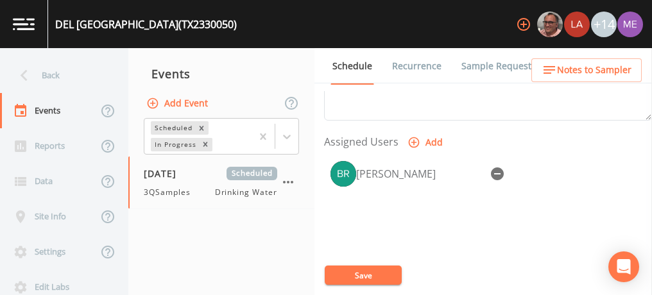
click at [368, 275] on button "Save" at bounding box center [363, 275] width 77 height 19
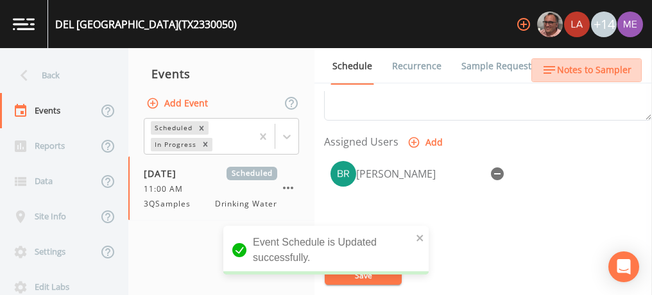
click at [592, 74] on span "Notes to Sampler" at bounding box center [594, 70] width 74 height 16
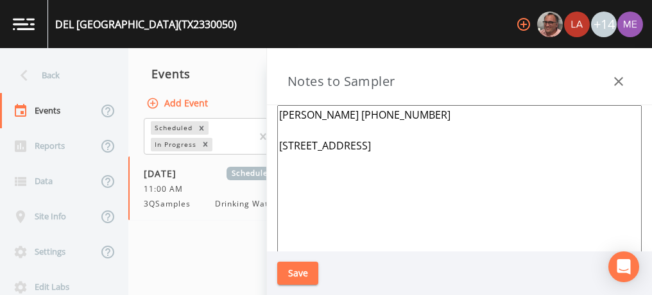
click at [627, 78] on button "button" at bounding box center [618, 82] width 26 height 26
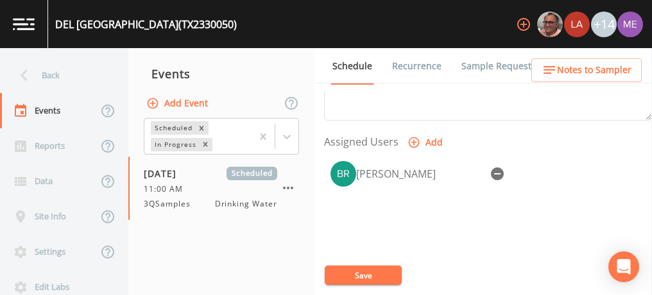
click at [478, 63] on link "Sample Requests" at bounding box center [498, 66] width 78 height 36
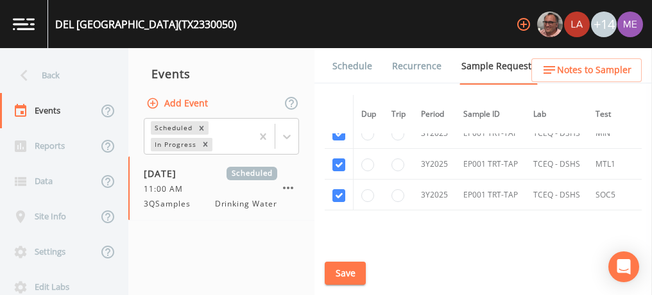
scroll to position [641, 0]
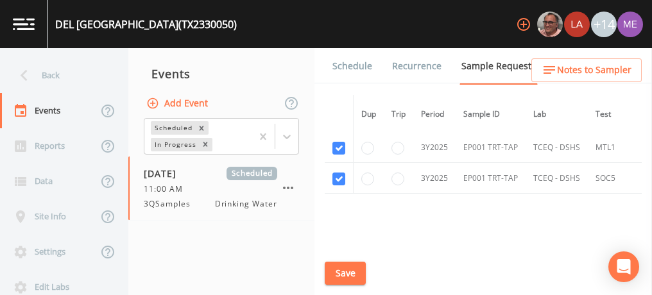
click at [354, 69] on link "Schedule" at bounding box center [352, 66] width 44 height 36
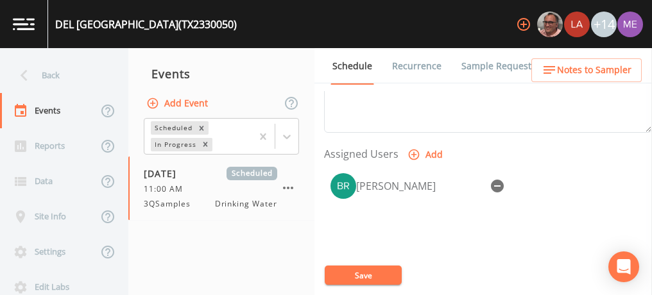
scroll to position [513, 0]
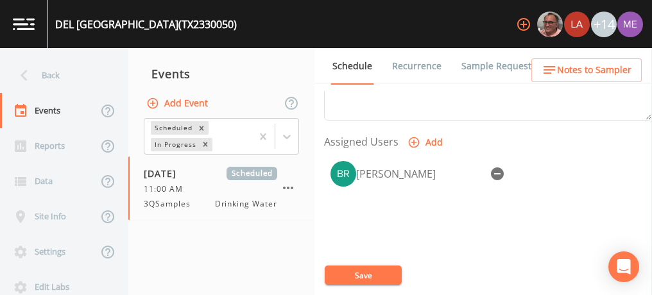
click at [350, 273] on button "Save" at bounding box center [363, 275] width 77 height 19
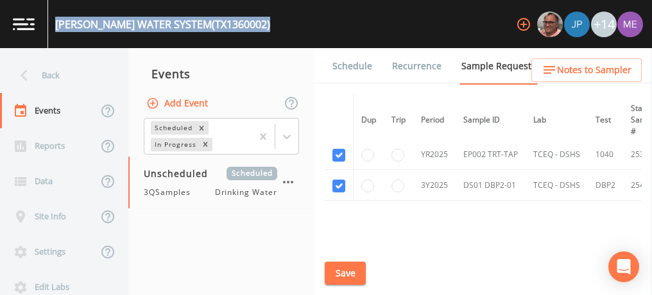
scroll to position [82, 0]
click at [353, 269] on button "Save" at bounding box center [345, 274] width 41 height 24
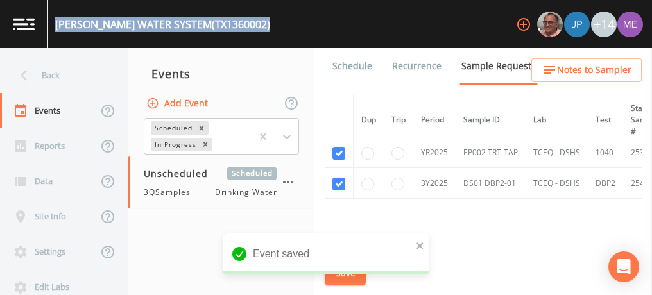
click at [357, 65] on link "Schedule" at bounding box center [352, 66] width 44 height 36
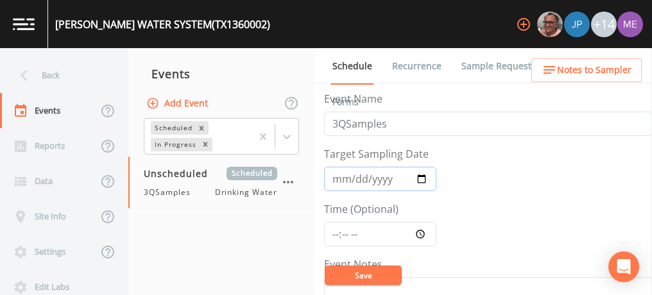
click at [341, 173] on input "Target Sampling Date" at bounding box center [380, 179] width 112 height 24
type input "[DATE]"
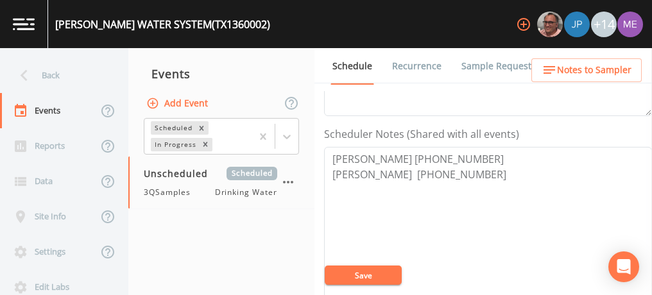
scroll to position [325, 0]
click at [359, 277] on button "Save" at bounding box center [363, 275] width 77 height 19
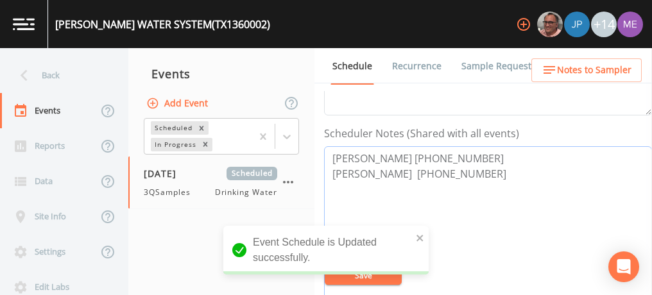
drag, startPoint x: 332, startPoint y: 155, endPoint x: 382, endPoint y: 164, distance: 50.7
click at [382, 164] on textarea "Randy Castillo 830-734-5912 Refugio Martinez 830-563-5336" at bounding box center [488, 227] width 328 height 163
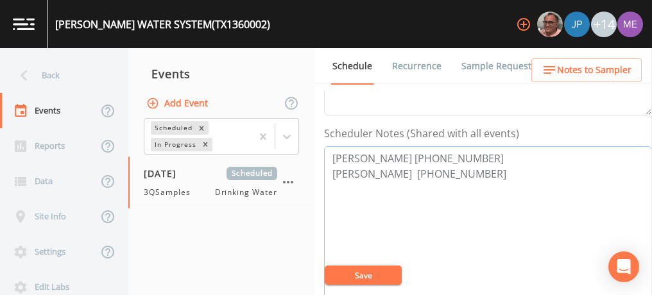
click at [467, 166] on textarea "Randy Castillo 830-734-5912 Refugio Martinez 830-563-5336" at bounding box center [488, 227] width 328 height 163
click at [334, 153] on textarea "Randy Castillo 830-734-5912 Refugio Martinez 830-563-5336" at bounding box center [488, 227] width 328 height 163
click at [443, 239] on textarea "Randy Castillo 830-734-5912 Refugio Martinez 830-563-5336" at bounding box center [488, 227] width 328 height 163
drag, startPoint x: 328, startPoint y: 155, endPoint x: 493, endPoint y: 196, distance: 169.1
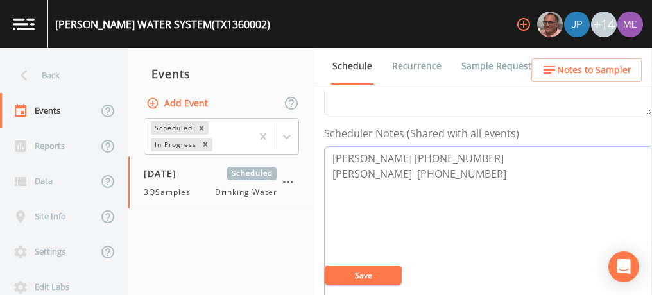
click at [492, 196] on textarea "Randy Castillo 830-734-5912 Refugio Martinez 830-563-5336" at bounding box center [488, 227] width 328 height 163
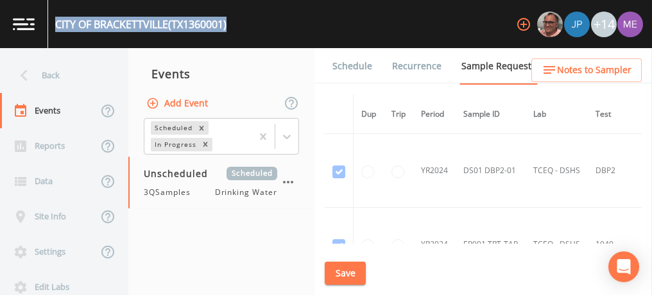
scroll to position [637, 0]
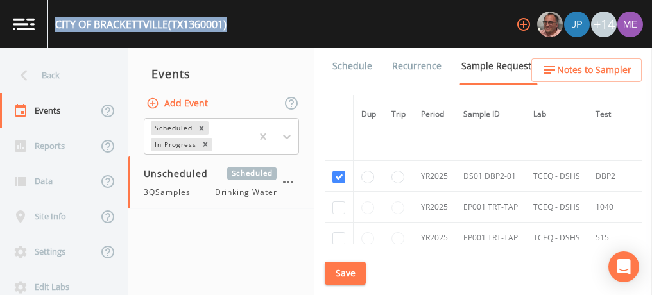
click at [354, 69] on link "Schedule" at bounding box center [352, 66] width 44 height 36
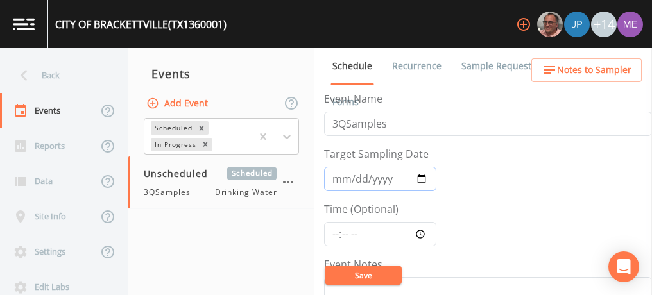
click at [340, 174] on input "Target Sampling Date" at bounding box center [380, 179] width 112 height 24
type input "[DATE]"
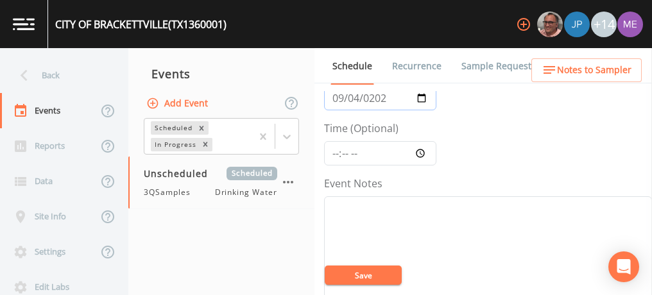
scroll to position [82, 0]
click at [340, 174] on label "Event Notes" at bounding box center [353, 181] width 58 height 15
click at [340, 195] on textarea "Event Notes" at bounding box center [488, 276] width 328 height 163
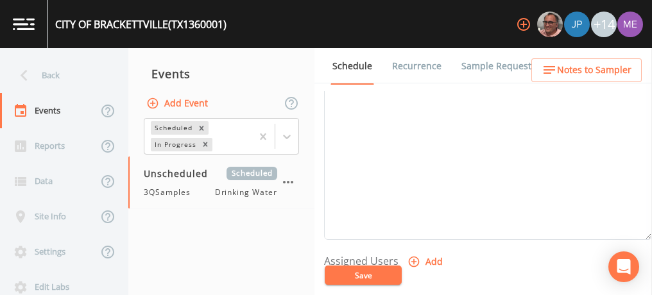
scroll to position [382, 0]
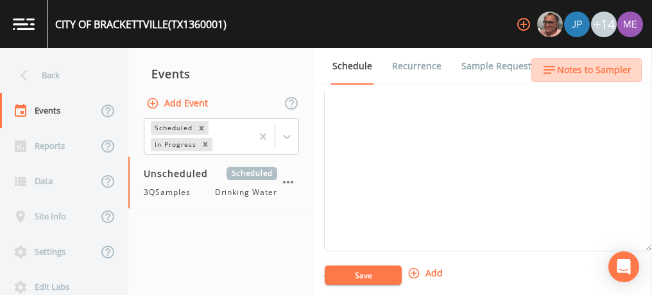
click at [573, 71] on span "Notes to Sampler" at bounding box center [594, 70] width 74 height 16
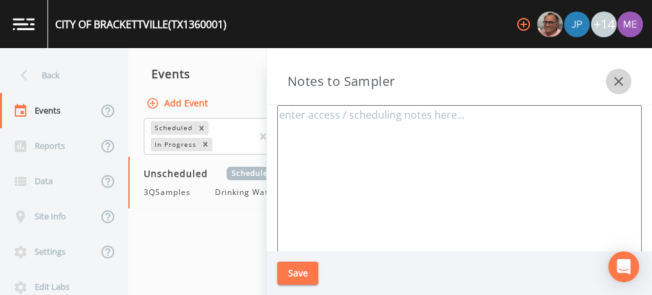
click at [622, 80] on icon "button" at bounding box center [618, 81] width 15 height 15
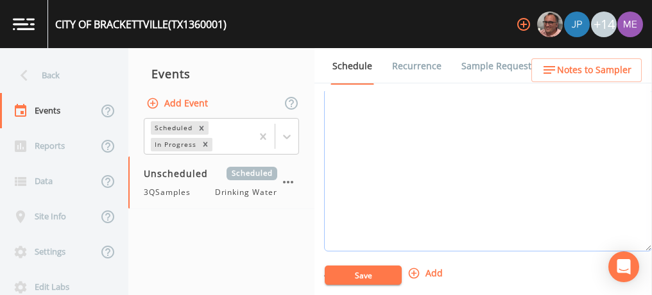
click at [350, 138] on textarea "Event Notes" at bounding box center [488, 170] width 328 height 163
paste textarea "BUS - Business [PHONE_NUMBER] FAX - Facsimile [PHONE_NUMBER] MOB - Mobile [PHON…"
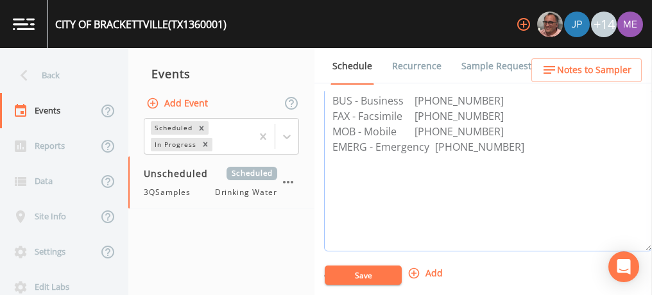
click at [328, 99] on textarea "BUS - Business [PHONE_NUMBER] FAX - Facsimile [PHONE_NUMBER] MOB - Mobile [PHON…" at bounding box center [488, 170] width 328 height 163
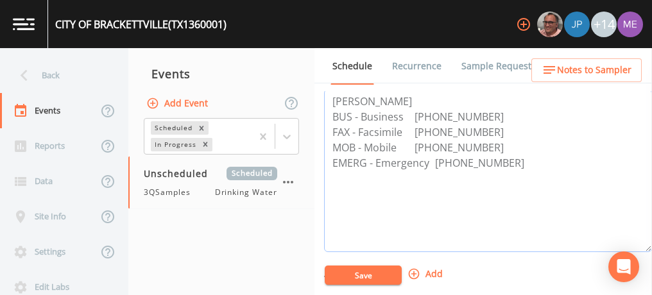
type textarea "[PERSON_NAME] BUS - Business [PHONE_NUMBER] FAX - Facsimile [PHONE_NUMBER] MOB …"
click at [372, 272] on button "Save" at bounding box center [363, 275] width 77 height 19
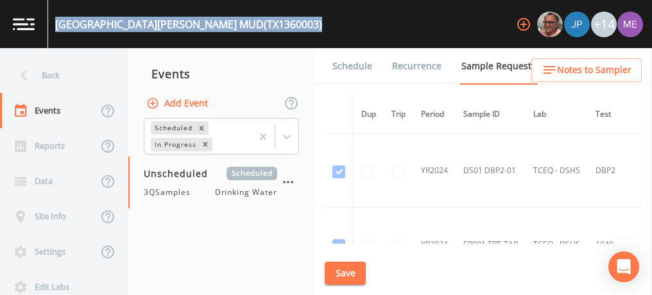
scroll to position [629, 0]
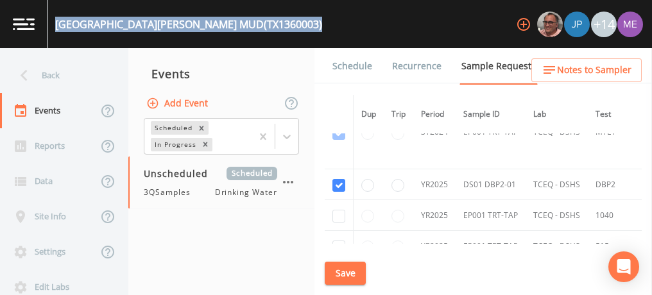
click at [341, 63] on link "Schedule" at bounding box center [352, 66] width 44 height 36
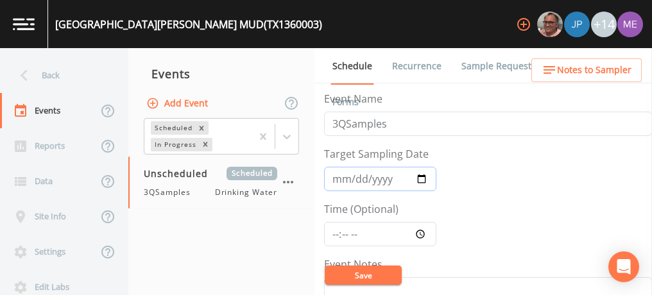
click at [343, 180] on input "Target Sampling Date" at bounding box center [380, 179] width 112 height 24
type input "2025-09-04"
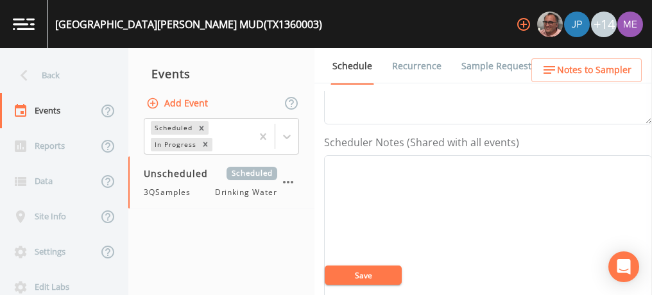
scroll to position [316, 0]
click at [380, 213] on textarea "Event Notes" at bounding box center [488, 236] width 328 height 163
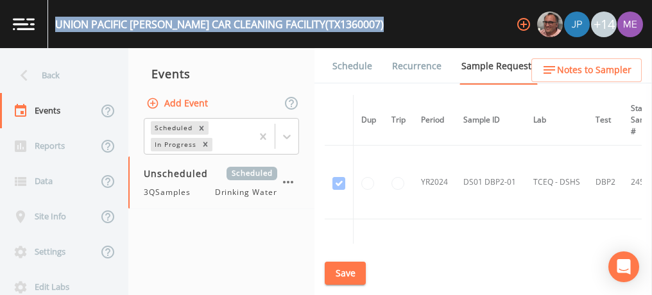
scroll to position [150, 0]
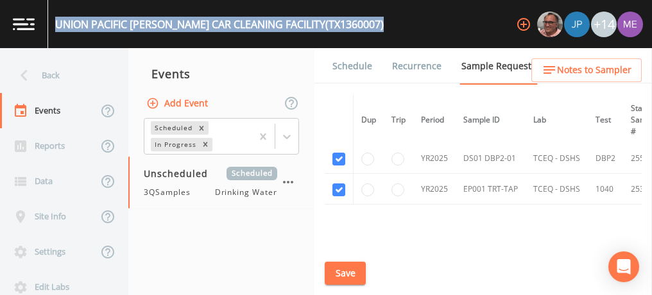
click at [359, 69] on link "Schedule" at bounding box center [352, 66] width 44 height 36
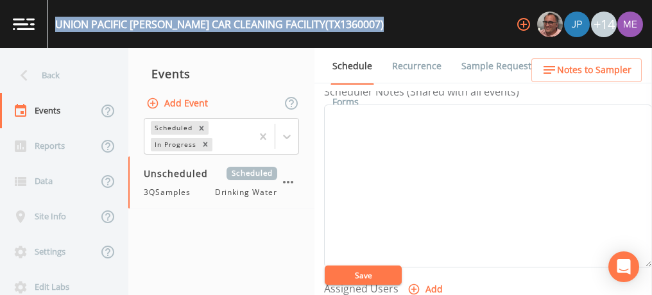
scroll to position [366, 0]
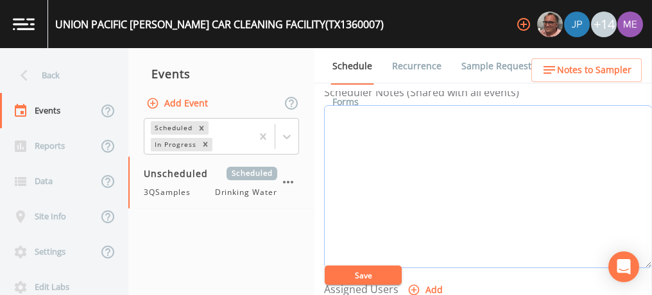
click at [382, 172] on textarea "Event Notes" at bounding box center [488, 186] width 328 height 163
paste textarea "BUS - Business [PHONE_NUMBER] MOB - Mobile [PHONE_NUMBER]"
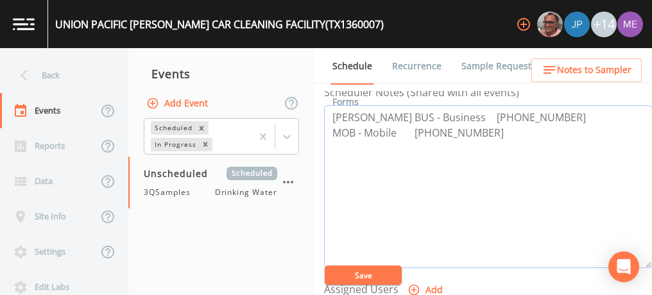
type textarea "[PERSON_NAME] BUS - Business [PHONE_NUMBER] MOB - Mobile [PHONE_NUMBER]"
